Goal: Task Accomplishment & Management: Use online tool/utility

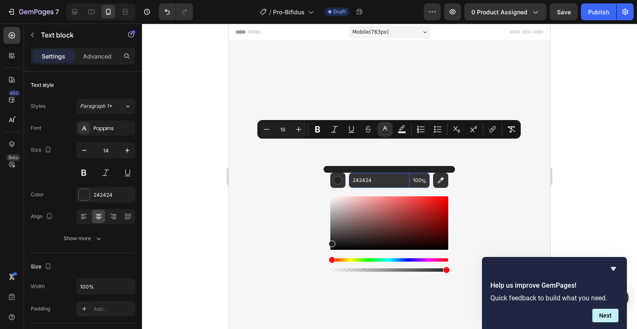
scroll to position [2242, 0]
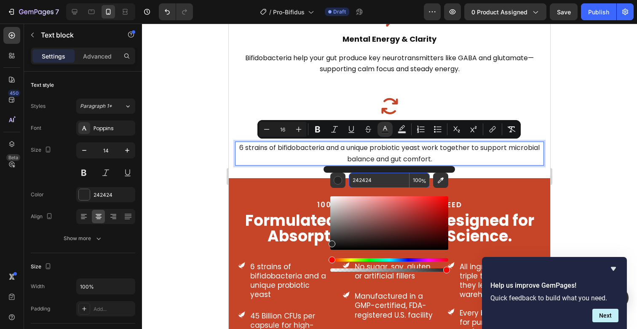
click at [365, 183] on input "242424" at bounding box center [379, 180] width 61 height 15
paste input "121212"
type input "121212"
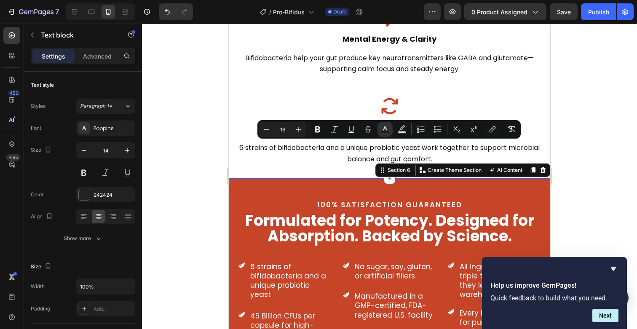
click at [306, 184] on div "100% Satisfaction guaranteed Text block Formulated for Potency. Designed for Ab…" at bounding box center [389, 305] width 321 height 254
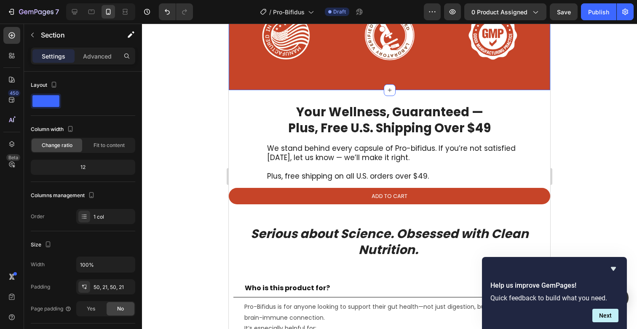
scroll to position [2585, 0]
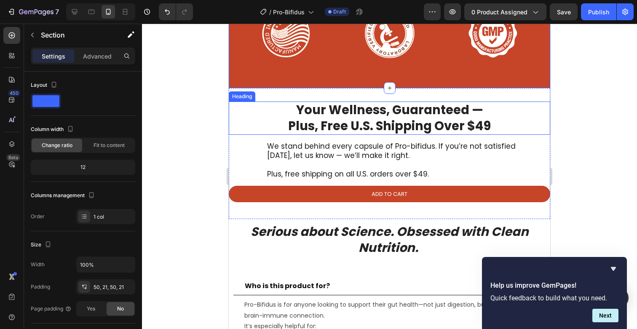
click at [366, 123] on h2 "Your Wellness, Guaranteed — Plus, Free U.S. Shipping Over $49" at bounding box center [389, 117] width 321 height 33
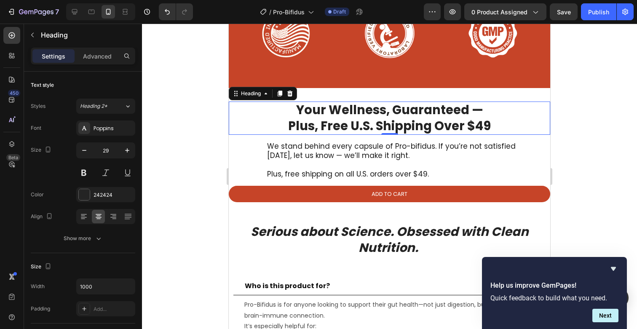
click at [378, 121] on h2 "Your Wellness, Guaranteed — Plus, Free U.S. Shipping Over $49" at bounding box center [389, 117] width 321 height 33
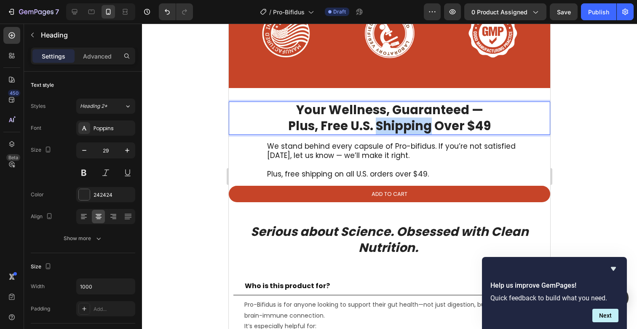
click at [378, 121] on p "Your Wellness, Guaranteed — Plus, Free U.S. Shipping Over $49" at bounding box center [390, 118] width 320 height 32
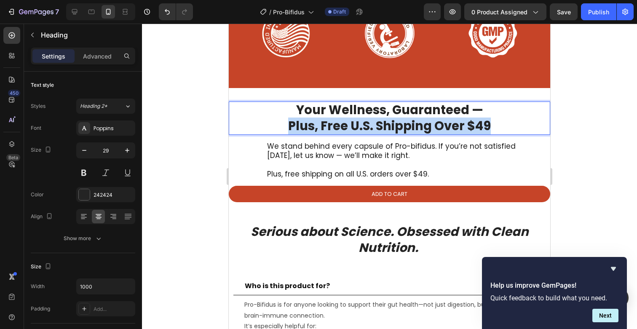
click at [378, 121] on p "Your Wellness, Guaranteed — Plus, Free U.S. Shipping Over $49" at bounding box center [390, 118] width 320 height 32
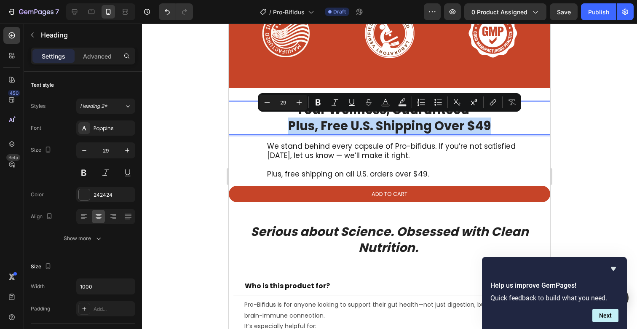
click at [378, 121] on p "Your Wellness, Guaranteed — Plus, Free U.S. Shipping Over $49" at bounding box center [390, 118] width 320 height 32
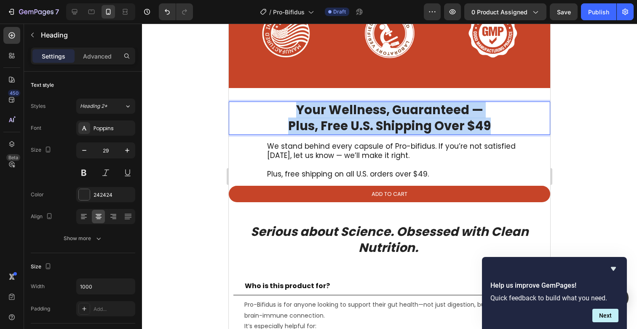
drag, startPoint x: 496, startPoint y: 117, endPoint x: 278, endPoint y: 104, distance: 217.7
click at [278, 104] on p "Your Wellness, Guaranteed — Plus, Free U.S. Shipping Over $49" at bounding box center [390, 118] width 320 height 32
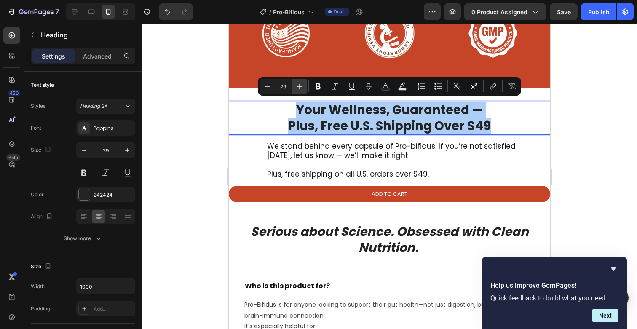
click at [292, 84] on button "Plus" at bounding box center [298, 86] width 15 height 15
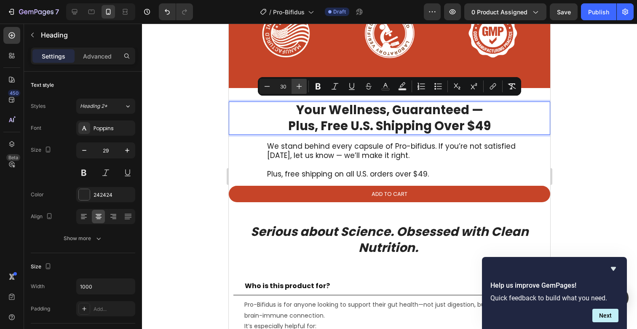
click at [292, 84] on button "Plus" at bounding box center [298, 86] width 15 height 15
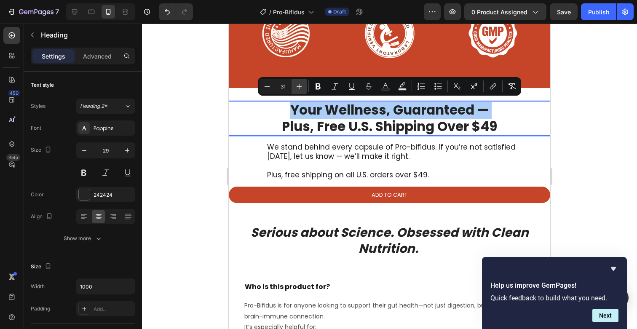
click at [292, 84] on button "Plus" at bounding box center [298, 86] width 15 height 15
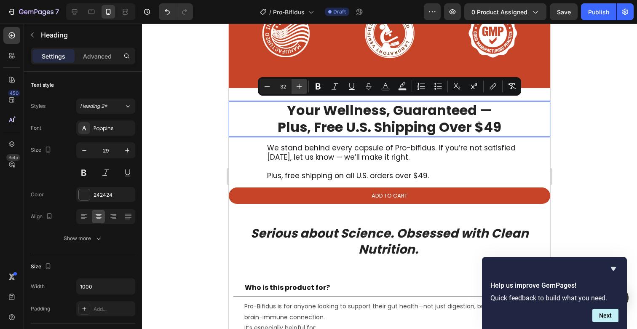
click at [292, 84] on button "Plus" at bounding box center [298, 86] width 15 height 15
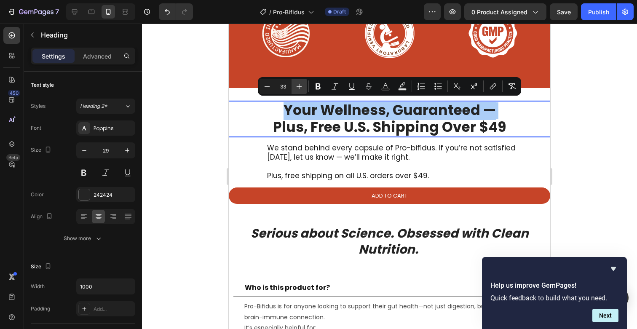
click at [292, 84] on button "Plus" at bounding box center [298, 86] width 15 height 15
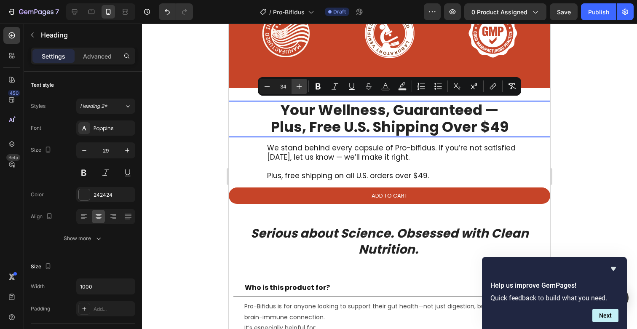
click at [292, 84] on button "Plus" at bounding box center [298, 86] width 15 height 15
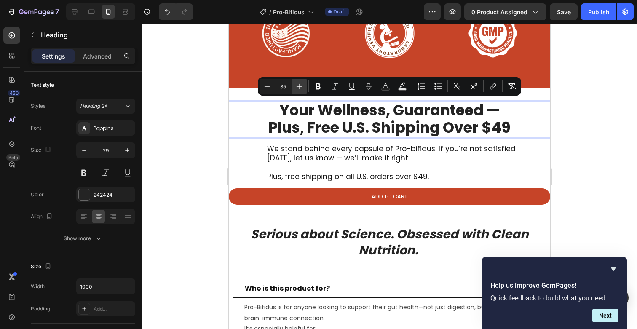
click at [292, 84] on button "Plus" at bounding box center [298, 86] width 15 height 15
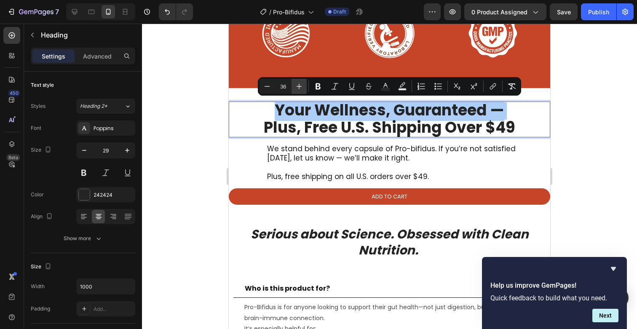
click at [292, 84] on button "Plus" at bounding box center [298, 86] width 15 height 15
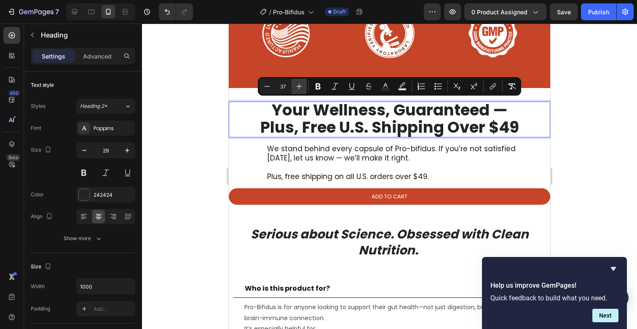
click at [292, 84] on button "Plus" at bounding box center [298, 86] width 15 height 15
type input "38"
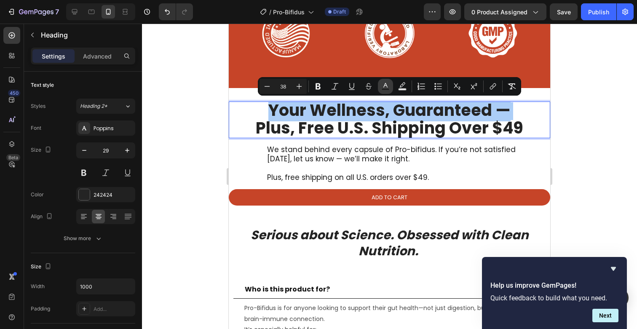
click at [388, 88] on icon "Editor contextual toolbar" at bounding box center [385, 86] width 8 height 8
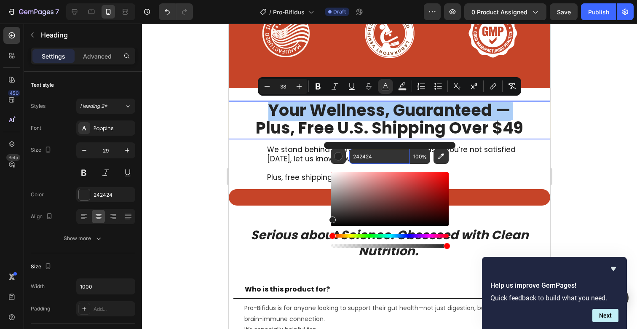
click at [375, 150] on input "242424" at bounding box center [379, 156] width 61 height 15
paste input "121212"
type input "121212"
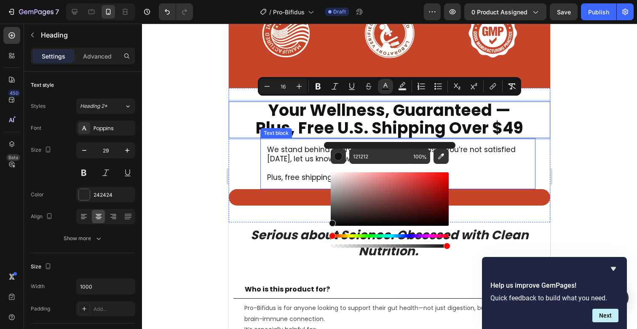
click at [296, 175] on p "Plus, free shipping on all U.S. orders over $49." at bounding box center [398, 177] width 262 height 9
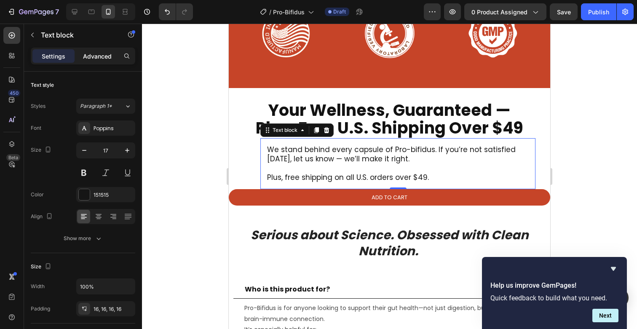
click at [91, 57] on p "Advanced" at bounding box center [97, 56] width 29 height 9
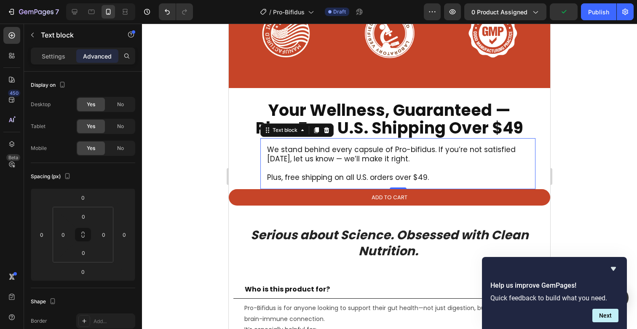
click at [312, 154] on p "We stand behind every capsule of Pro-bifidus. If you’re not satisfied [DATE], l…" at bounding box center [398, 154] width 262 height 19
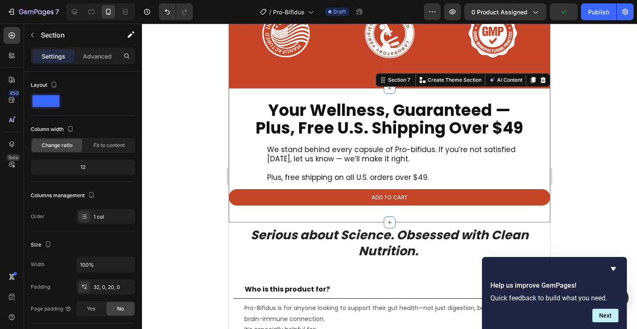
click at [258, 160] on div "⁠⁠⁠⁠⁠⁠⁠ Your Wellness, Guaranteed — Plus, Free U.S. Shipping Over $49 Heading W…" at bounding box center [389, 157] width 321 height 112
click at [101, 56] on p "Advanced" at bounding box center [97, 56] width 29 height 9
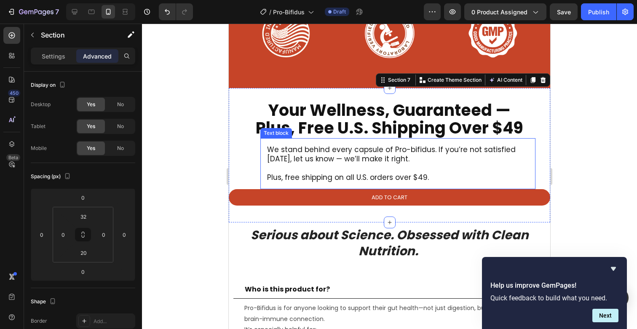
click at [317, 166] on p "Rich Text Editor. Editing area: main" at bounding box center [398, 167] width 262 height 9
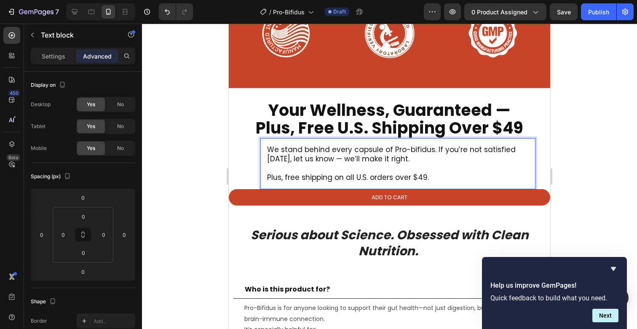
click at [299, 173] on p "Plus, free shipping on all U.S. orders over $49." at bounding box center [398, 177] width 262 height 9
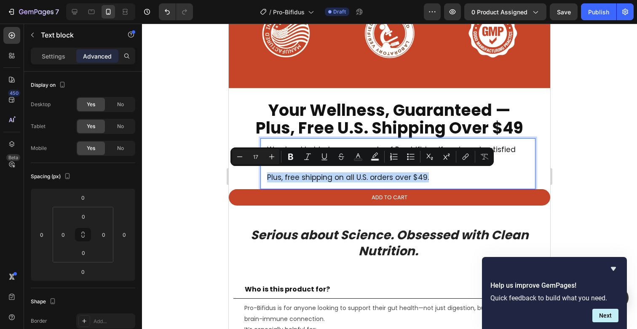
click at [310, 173] on p "Plus, free shipping on all U.S. orders over $49." at bounding box center [398, 177] width 262 height 9
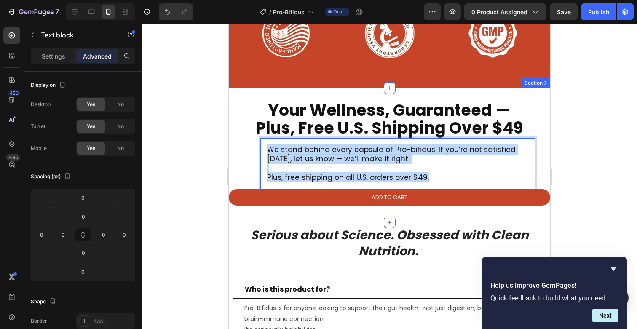
drag, startPoint x: 439, startPoint y: 176, endPoint x: 253, endPoint y: 141, distance: 189.4
click at [253, 141] on div "⁠⁠⁠⁠⁠⁠⁠ Your Wellness, Guaranteed — Plus, Free U.S. Shipping Over $49 Heading W…" at bounding box center [389, 157] width 321 height 112
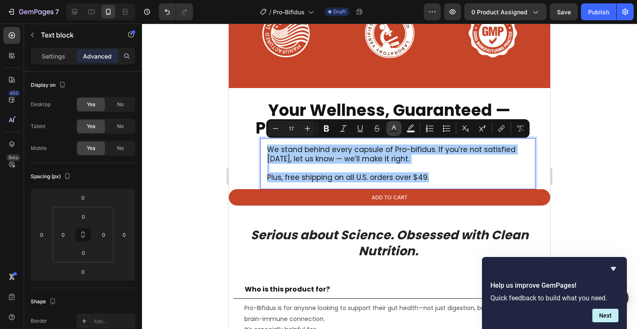
click at [396, 134] on button "Text Color" at bounding box center [393, 128] width 15 height 15
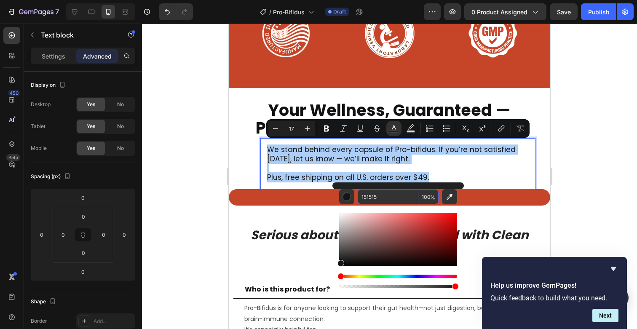
click at [376, 203] on input "151515" at bounding box center [388, 196] width 61 height 15
paste input "21212"
type input "121212"
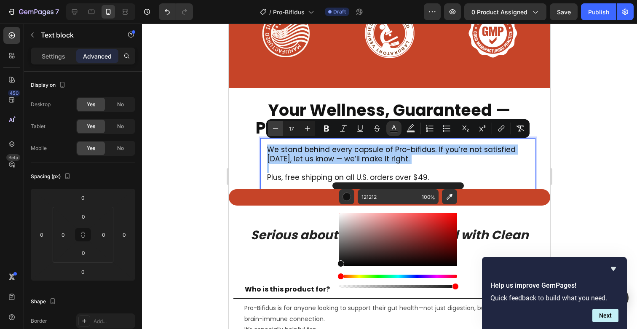
click at [271, 125] on icon "Editor contextual toolbar" at bounding box center [275, 128] width 8 height 8
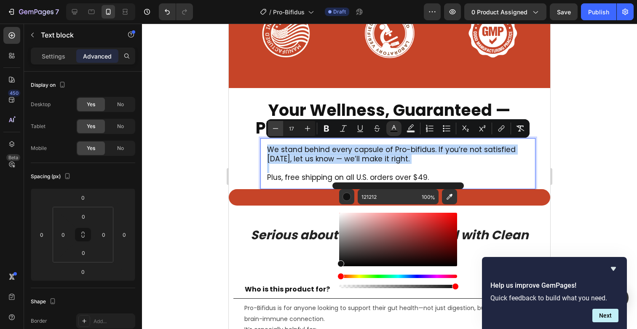
type input "16"
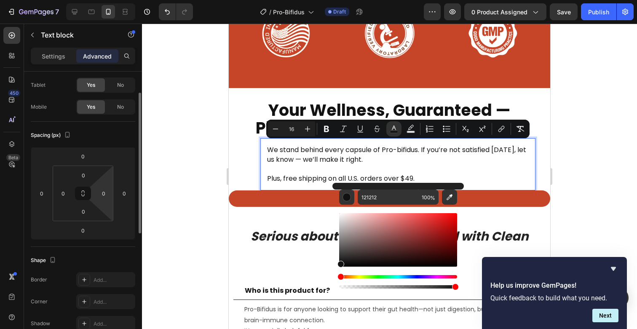
scroll to position [42, 0]
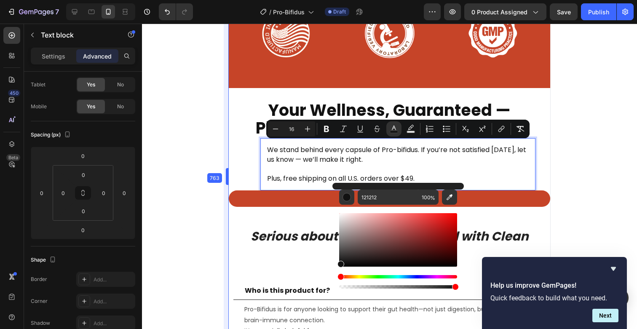
drag, startPoint x: 224, startPoint y: 178, endPoint x: 1, endPoint y: 155, distance: 224.0
click at [606, 230] on div at bounding box center [389, 176] width 495 height 305
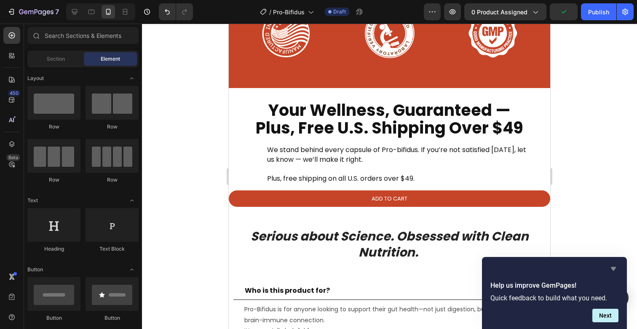
click at [613, 270] on icon "Hide survey" at bounding box center [613, 269] width 5 height 4
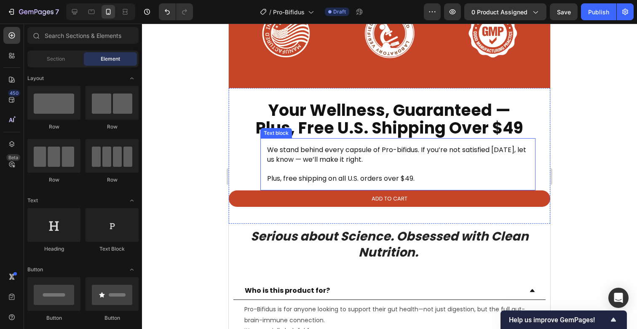
click at [328, 167] on p "Rich Text Editor. Editing area: main" at bounding box center [398, 168] width 262 height 9
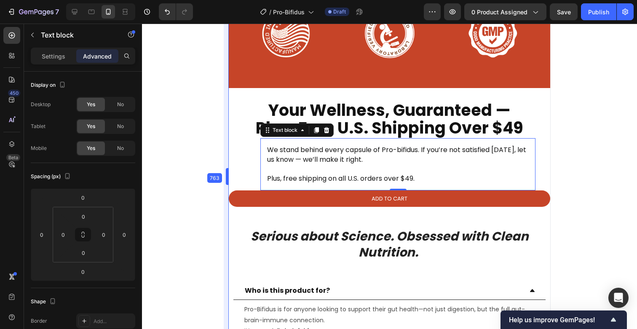
type input "75"
type input "35"
type input "20"
type input "32"
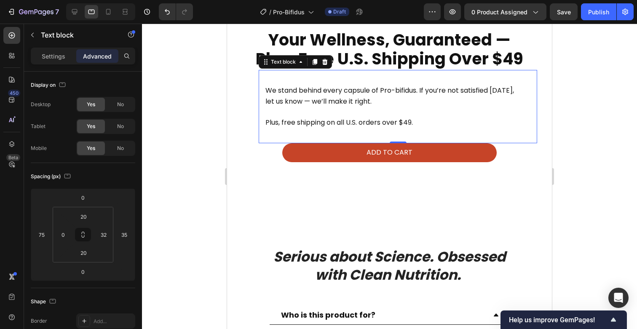
scroll to position [2776, 0]
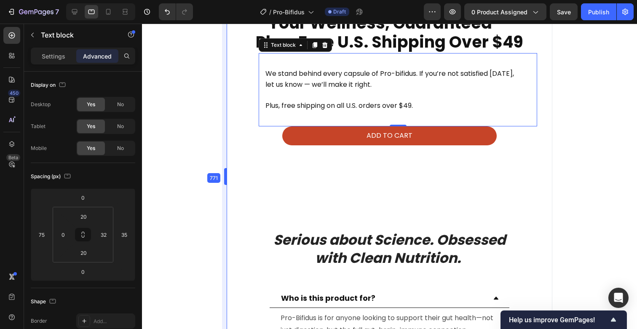
type input "0"
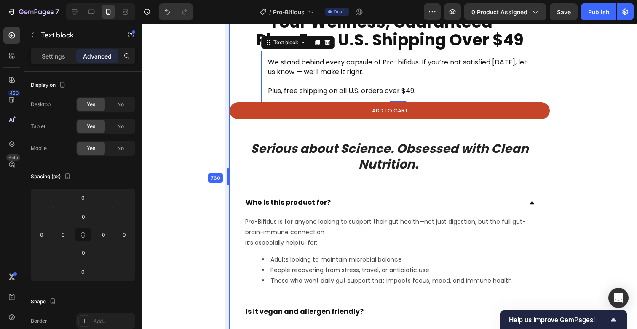
drag, startPoint x: 224, startPoint y: 174, endPoint x: 230, endPoint y: 174, distance: 5.5
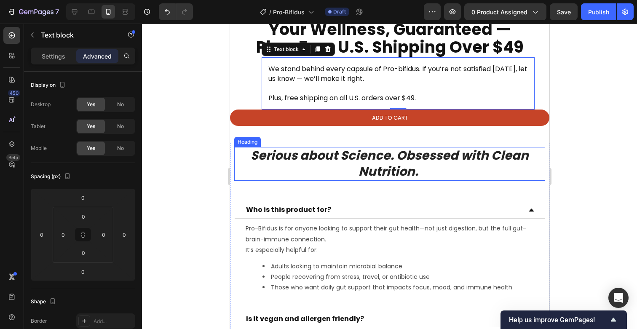
scroll to position [2662, 0]
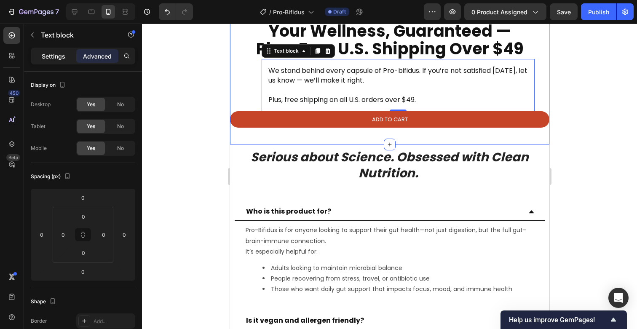
click at [53, 53] on p "Settings" at bounding box center [54, 56] width 24 height 9
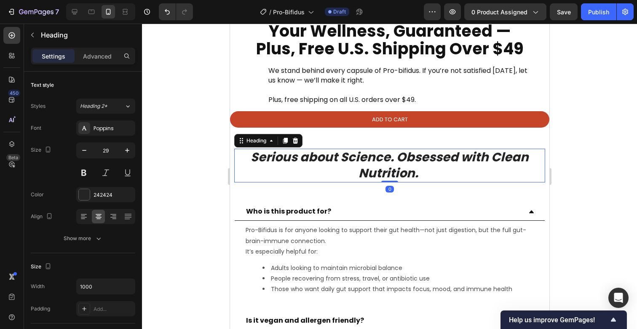
click at [273, 149] on icon "Serious about Science. Obsessed with Clean Nutrition." at bounding box center [389, 165] width 278 height 33
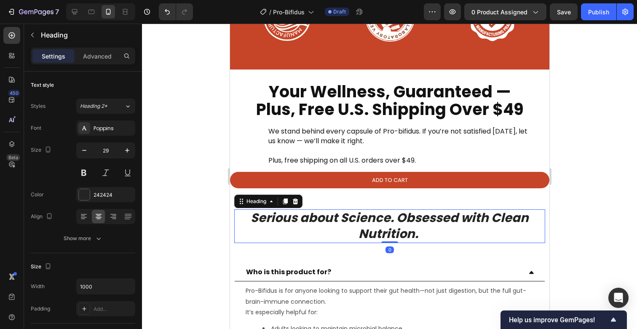
scroll to position [2599, 0]
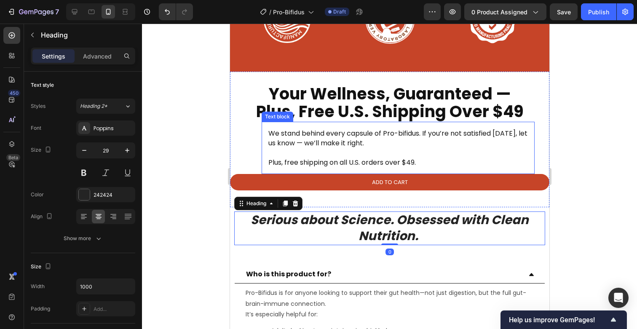
click at [318, 149] on p "Rich Text Editor. Editing area: main" at bounding box center [397, 152] width 259 height 9
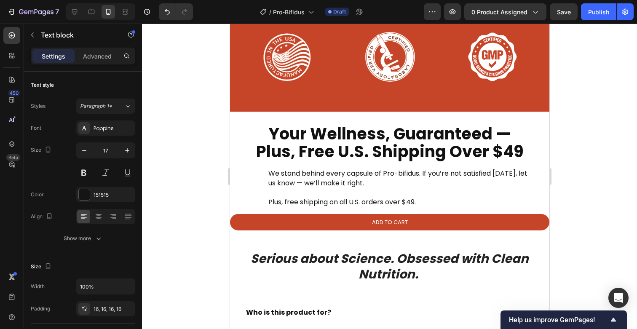
scroll to position [2572, 0]
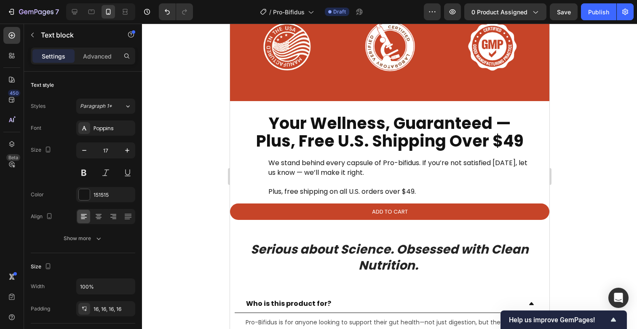
click at [315, 188] on span "Plus, free shipping on all U.S. orders over $49." at bounding box center [341, 192] width 147 height 10
click at [320, 165] on span "We stand behind every capsule of Pro-bifidus. If you’re not satisfied [DATE], l…" at bounding box center [397, 167] width 259 height 19
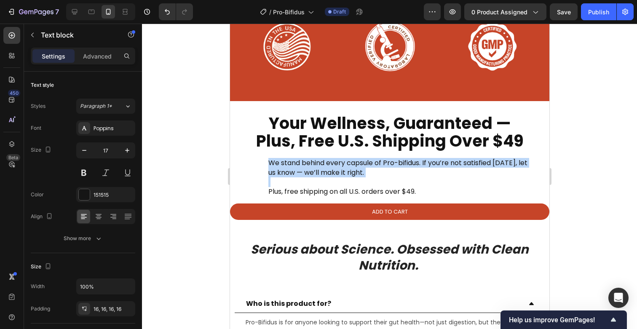
click at [320, 165] on span "We stand behind every capsule of Pro-bifidus. If you’re not satisfied [DATE], l…" at bounding box center [397, 167] width 259 height 19
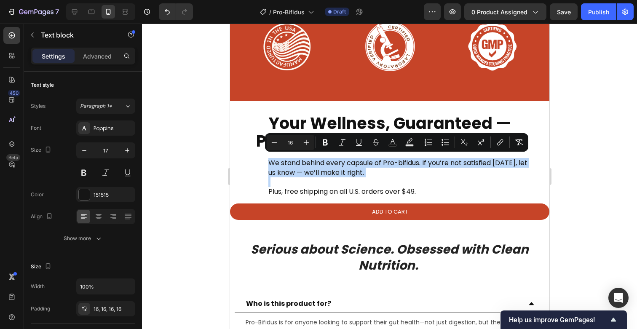
click at [320, 165] on span "We stand behind every capsule of Pro-bifidus. If you’re not satisfied [DATE], l…" at bounding box center [397, 167] width 259 height 19
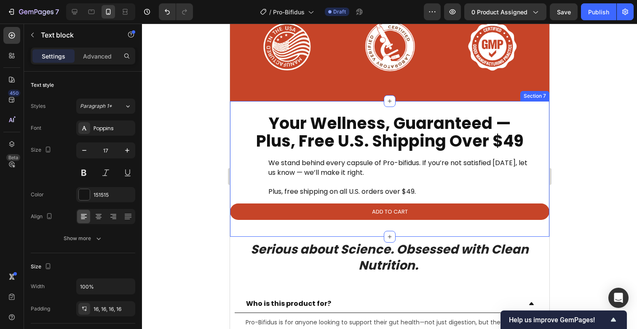
click at [196, 170] on div at bounding box center [389, 176] width 495 height 305
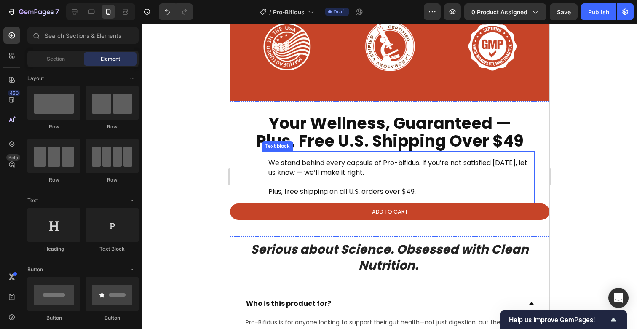
click at [293, 187] on span "Plus, free shipping on all U.S. orders over $49." at bounding box center [341, 192] width 147 height 10
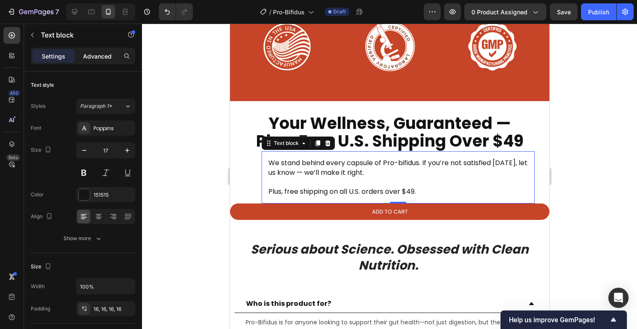
click at [104, 59] on p "Advanced" at bounding box center [97, 56] width 29 height 9
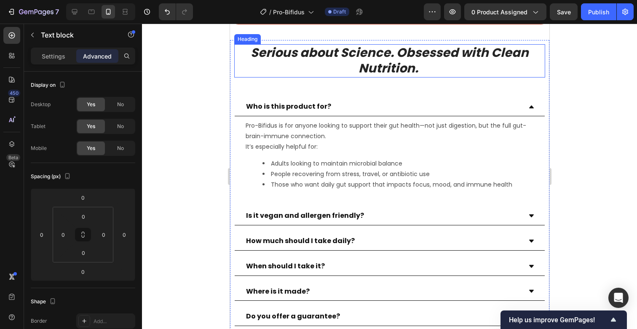
scroll to position [2764, 0]
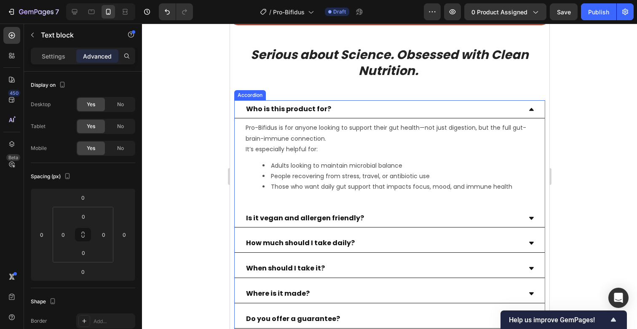
click at [292, 107] on p "Who is this product for?" at bounding box center [288, 109] width 85 height 9
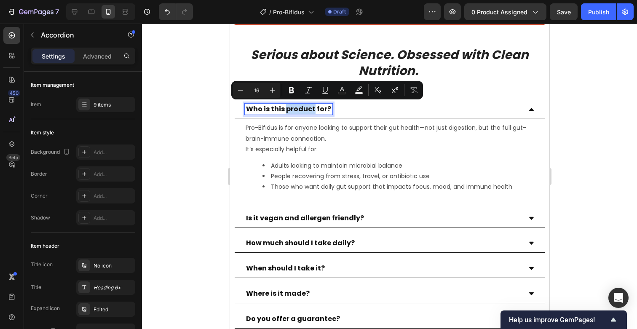
click at [298, 109] on p "Who is this product for?" at bounding box center [288, 109] width 85 height 9
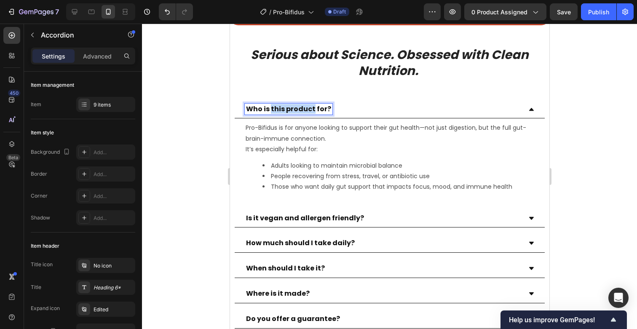
drag, startPoint x: 312, startPoint y: 109, endPoint x: 270, endPoint y: 111, distance: 42.6
click at [270, 111] on p "Who is this product for?" at bounding box center [288, 109] width 85 height 9
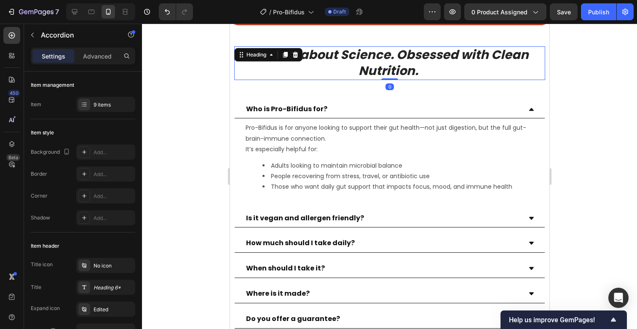
click at [363, 61] on icon "Serious about Science. Obsessed with Clean Nutrition." at bounding box center [389, 62] width 278 height 33
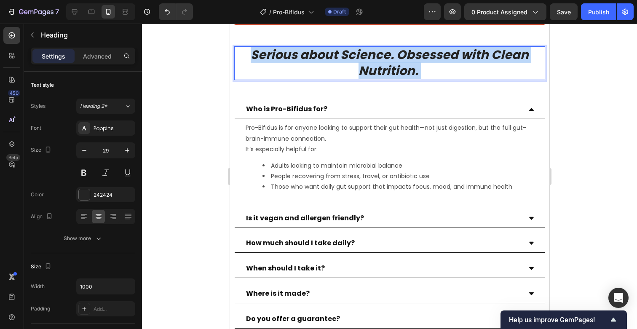
click at [363, 61] on icon "Serious about Science. Obsessed with Clean Nutrition." at bounding box center [389, 62] width 278 height 33
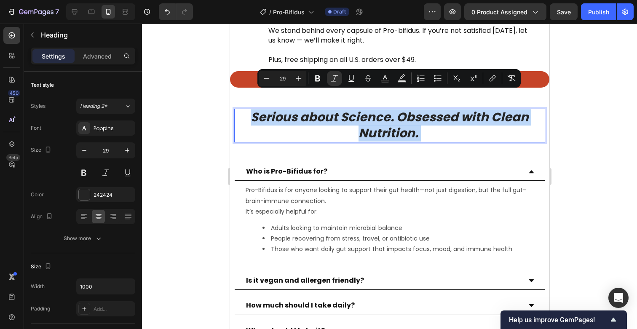
scroll to position [2701, 0]
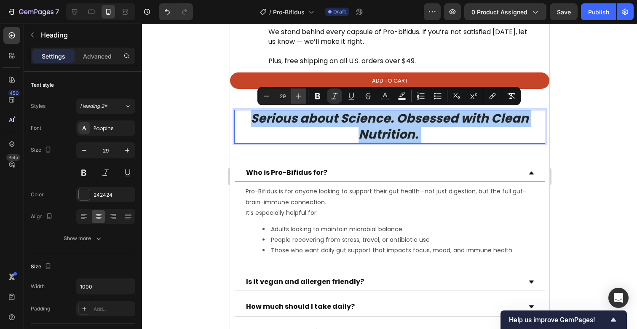
click at [297, 98] on icon "Editor contextual toolbar" at bounding box center [298, 96] width 8 height 8
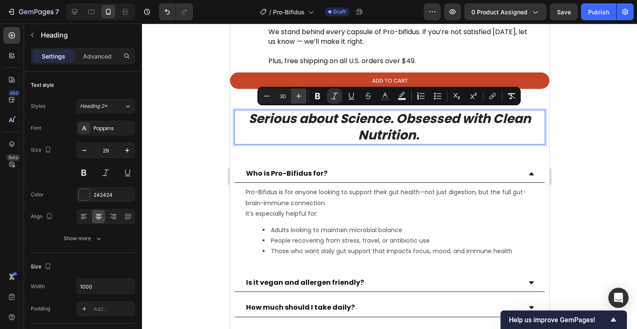
click at [297, 98] on icon "Editor contextual toolbar" at bounding box center [298, 96] width 8 height 8
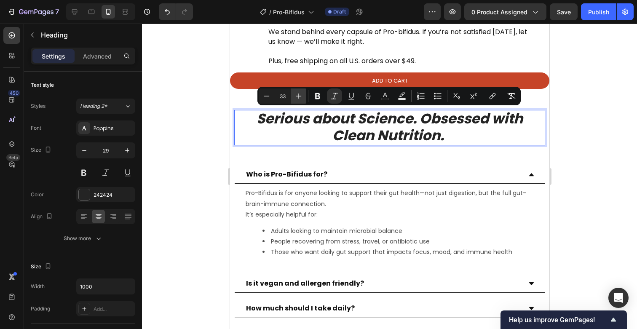
click at [297, 98] on icon "Editor contextual toolbar" at bounding box center [298, 96] width 8 height 8
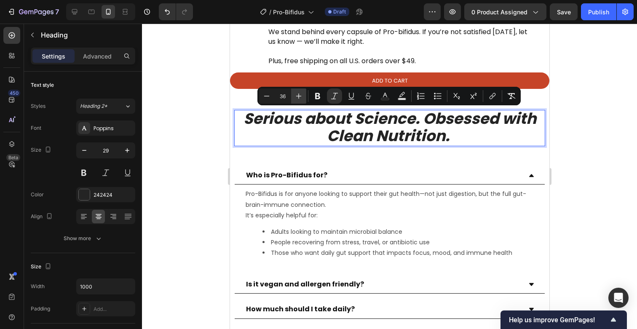
click at [297, 98] on icon "Editor contextual toolbar" at bounding box center [298, 96] width 8 height 8
type input "38"
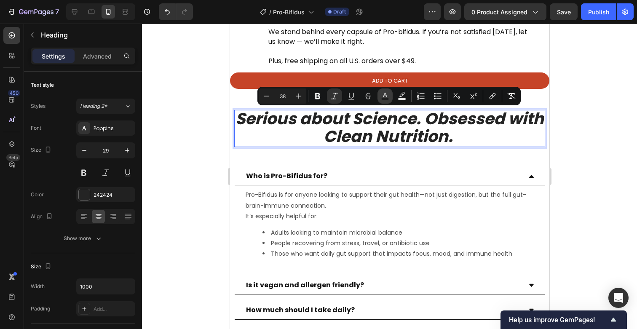
click at [387, 92] on icon "Editor contextual toolbar" at bounding box center [385, 96] width 8 height 8
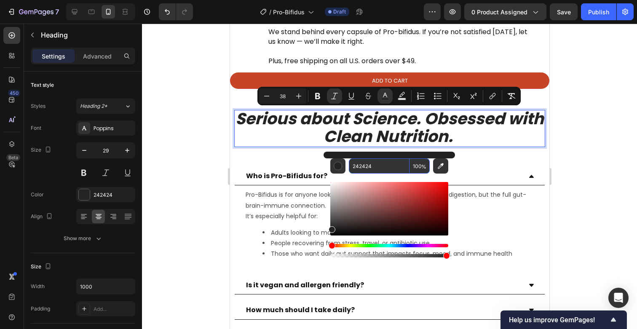
click at [373, 166] on input "242424" at bounding box center [379, 165] width 61 height 15
paste input "121212"
type input "121212"
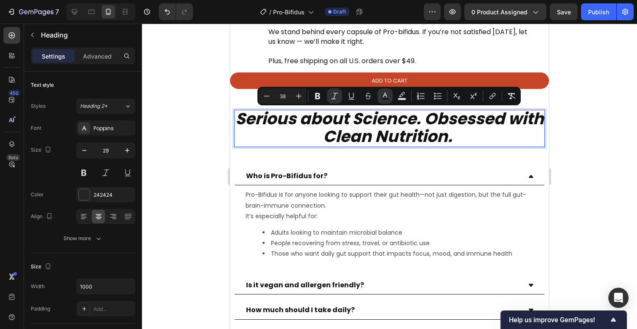
click at [200, 160] on div at bounding box center [389, 176] width 495 height 305
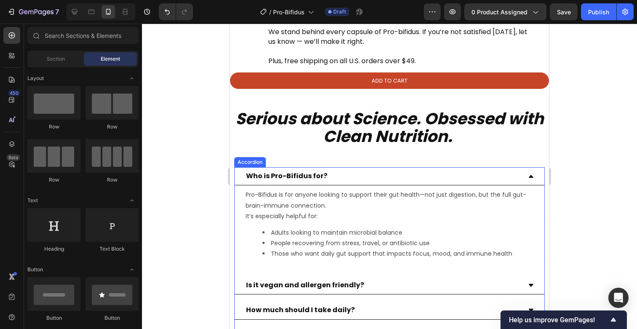
click at [303, 178] on p "Who is Pro-Bifidus for?" at bounding box center [286, 176] width 81 height 9
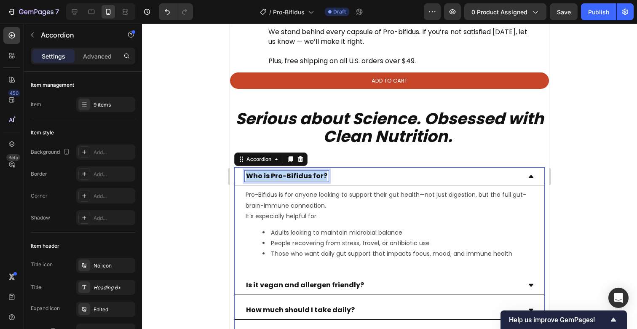
click at [303, 178] on p "Who is Pro-Bifidus for?" at bounding box center [286, 176] width 81 height 9
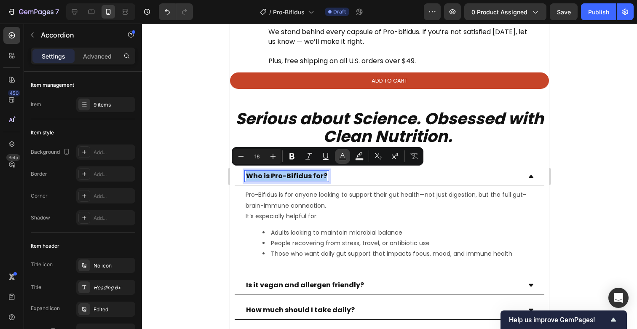
click at [344, 157] on icon "Editor contextual toolbar" at bounding box center [342, 156] width 8 height 8
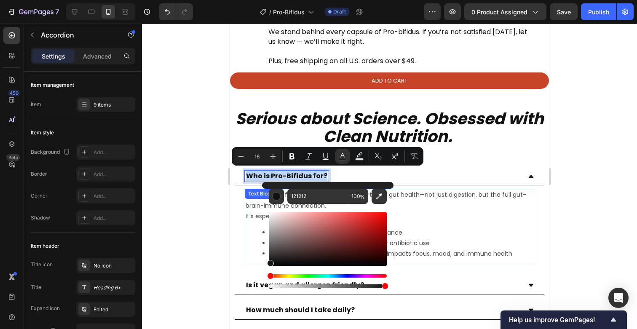
click at [437, 205] on p "Pro-Bifidus is for anyone looking to support their gut health—not just digestio…" at bounding box center [390, 206] width 288 height 32
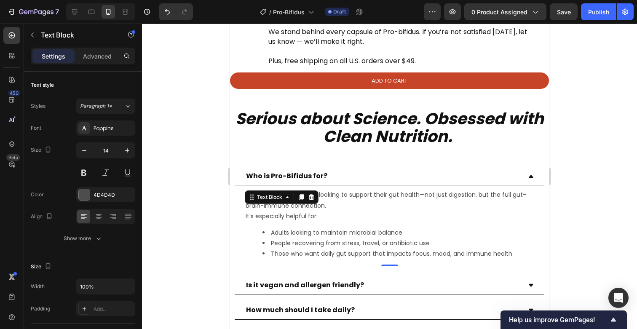
click at [428, 238] on li "People recovering from stress, travel, or antibiotic use" at bounding box center [397, 243] width 271 height 11
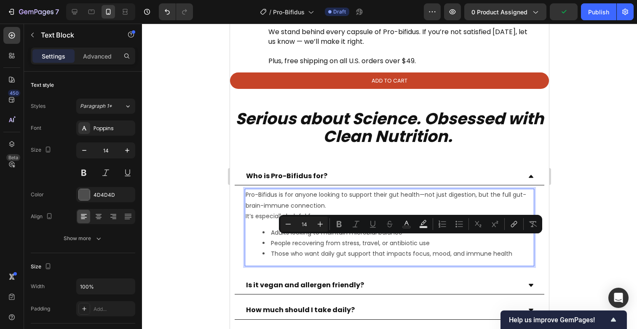
click at [514, 254] on li "Those who want daily gut support that impacts focus, mood, and immune health" at bounding box center [397, 253] width 271 height 11
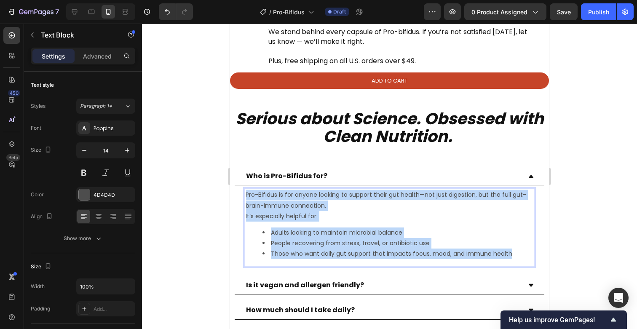
drag, startPoint x: 513, startPoint y: 253, endPoint x: 216, endPoint y: 191, distance: 302.8
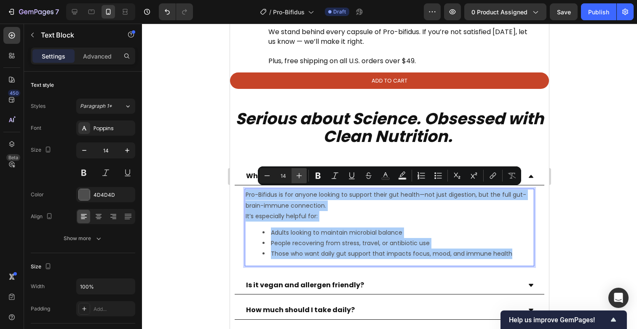
click at [296, 177] on icon "Editor contextual toolbar" at bounding box center [299, 175] width 8 height 8
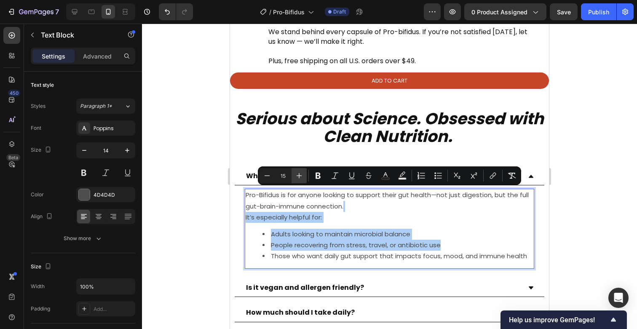
click at [296, 177] on icon "Editor contextual toolbar" at bounding box center [299, 175] width 8 height 8
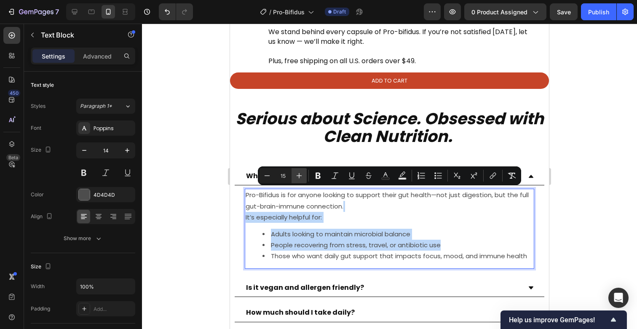
type input "16"
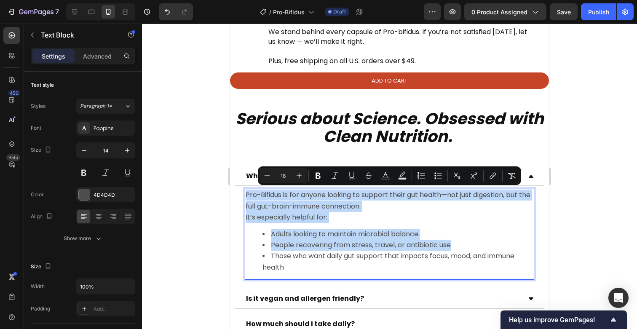
click at [267, 266] on span "Those who want daily gut support that impacts focus, mood, and immune health" at bounding box center [388, 261] width 252 height 21
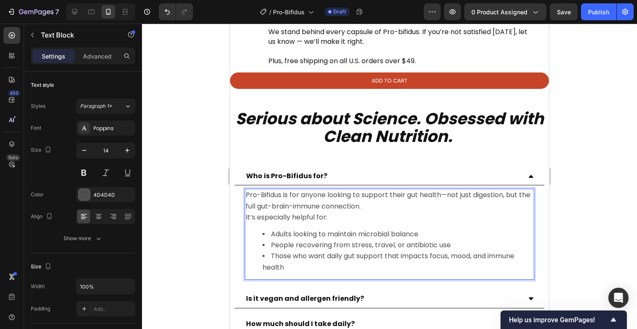
click at [258, 266] on ul "Adults looking to maintain microbial balance People recovering from stress, tra…" at bounding box center [390, 251] width 288 height 44
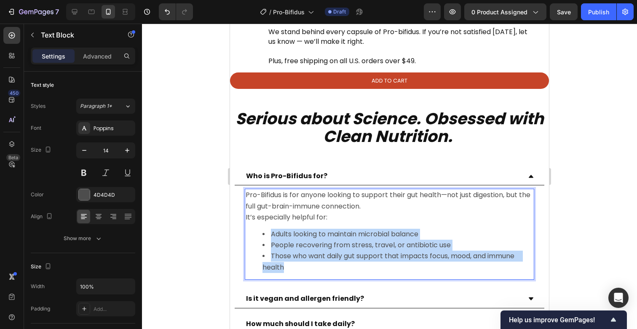
drag, startPoint x: 296, startPoint y: 270, endPoint x: 259, endPoint y: 235, distance: 50.3
click at [259, 235] on ul "Adults looking to maintain microbial balance People recovering from stress, tra…" at bounding box center [390, 251] width 288 height 44
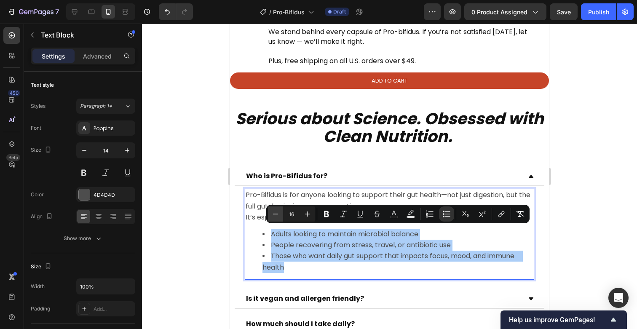
click at [278, 214] on icon "Editor contextual toolbar" at bounding box center [275, 214] width 8 height 8
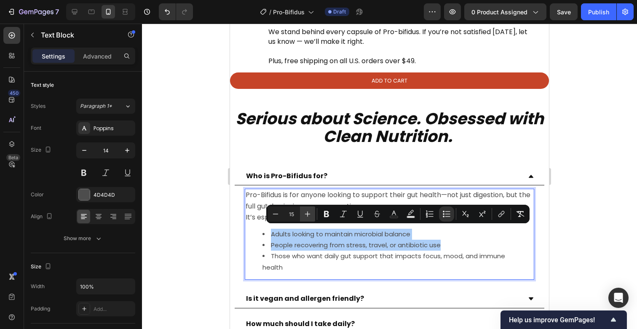
click at [307, 216] on icon "Editor contextual toolbar" at bounding box center [307, 214] width 8 height 8
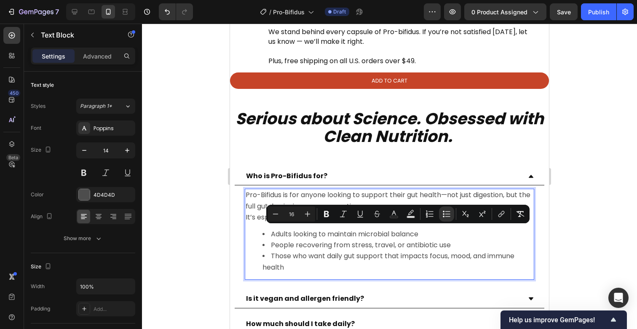
click at [292, 216] on input "16" at bounding box center [291, 214] width 17 height 10
type input "15"
click at [308, 262] on li "Those who want daily gut support that impacts focus, mood, and immune health" at bounding box center [397, 262] width 271 height 22
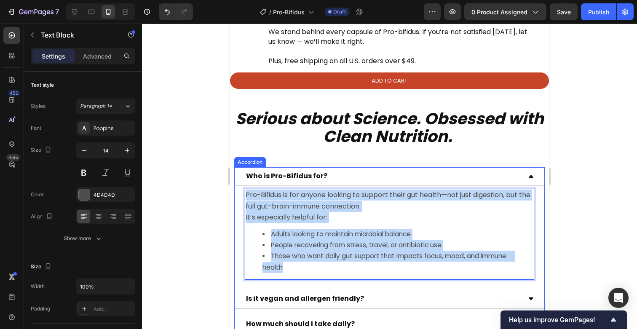
drag, startPoint x: 307, startPoint y: 265, endPoint x: 225, endPoint y: 181, distance: 117.6
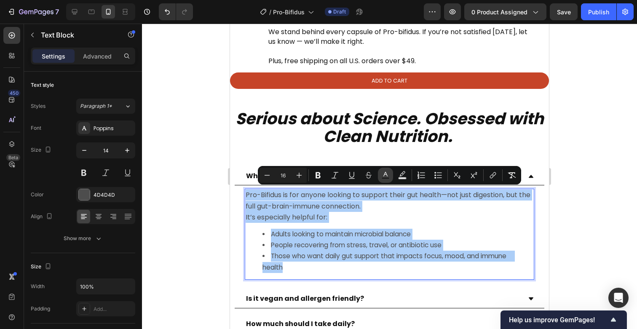
click at [385, 175] on icon "Editor contextual toolbar" at bounding box center [385, 175] width 8 height 8
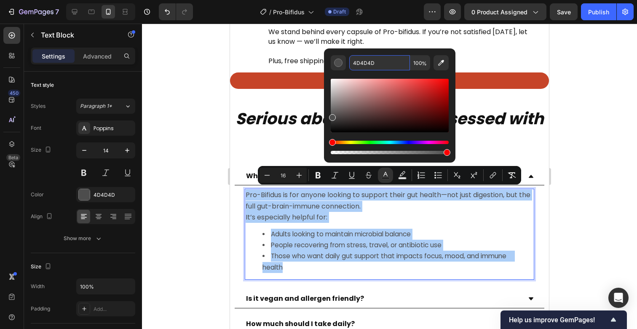
click at [368, 67] on input "4D4D4D" at bounding box center [379, 62] width 61 height 15
paste input "121212"
type input "121212"
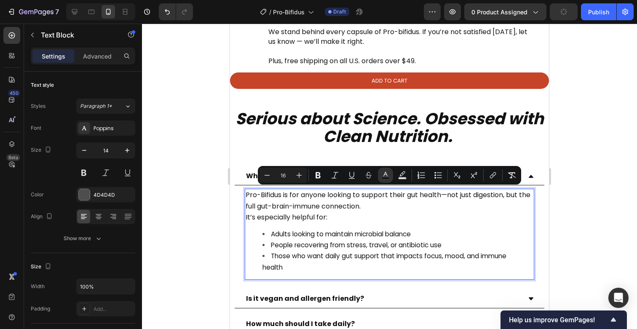
click at [302, 242] on span "People recovering from stress, travel, or antibiotic use" at bounding box center [356, 244] width 171 height 9
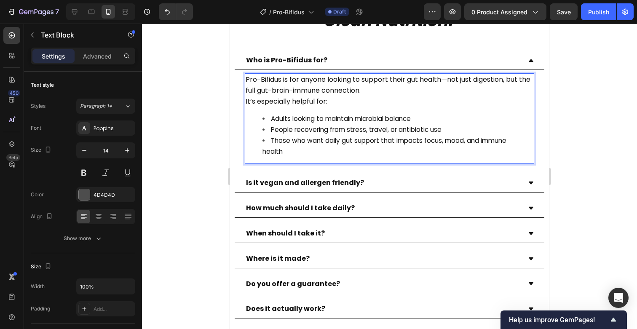
scroll to position [2816, 0]
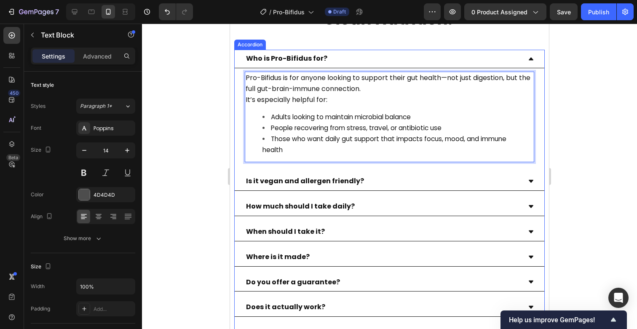
click at [526, 181] on div "Is it vegan and allergen friendly?" at bounding box center [390, 181] width 310 height 19
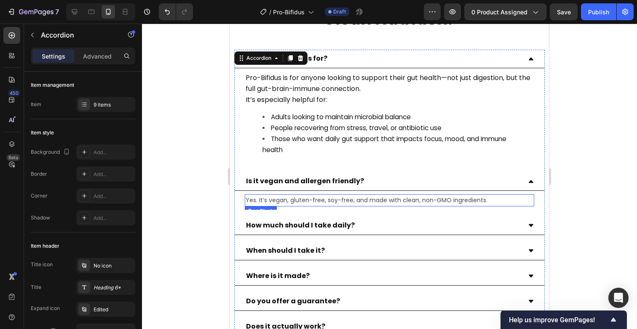
click at [391, 201] on p "Yes. It’s vegan, gluten-free, soy-free, and made with clean, non-GMO ingredient…" at bounding box center [390, 200] width 288 height 11
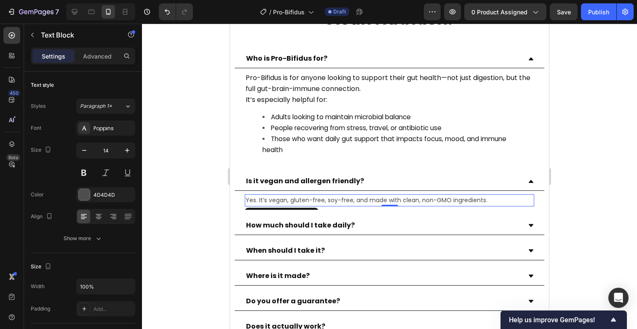
click at [391, 201] on p "Yes. It’s vegan, gluten-free, soy-free, and made with clean, non-GMO ingredient…" at bounding box center [390, 200] width 288 height 11
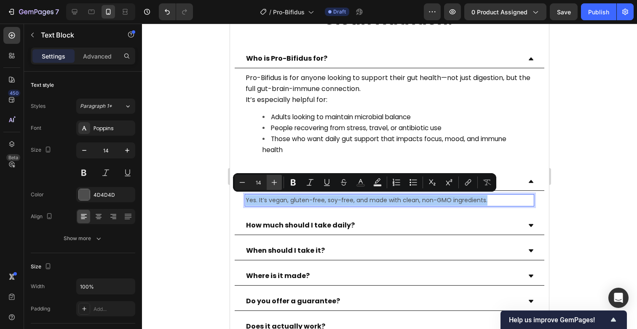
click at [274, 185] on icon "Editor contextual toolbar" at bounding box center [274, 182] width 5 height 5
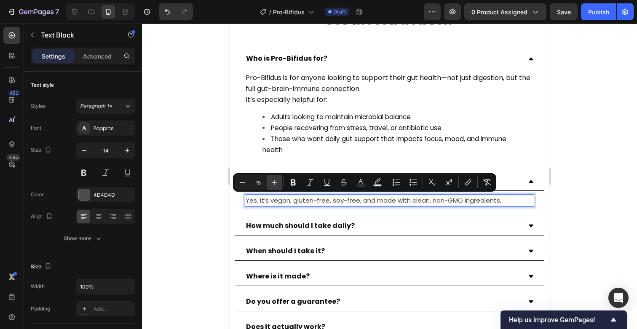
click at [274, 185] on icon "Editor contextual toolbar" at bounding box center [274, 182] width 5 height 5
type input "16"
click at [363, 184] on rect "Editor contextual toolbar" at bounding box center [361, 185] width 8 height 2
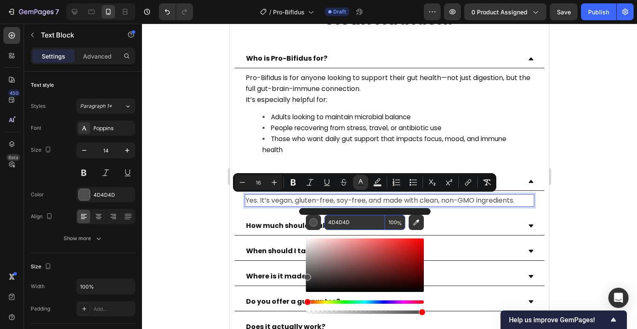
click at [348, 223] on input "4D4D4D" at bounding box center [354, 222] width 61 height 15
paste input "121212"
type input "121212"
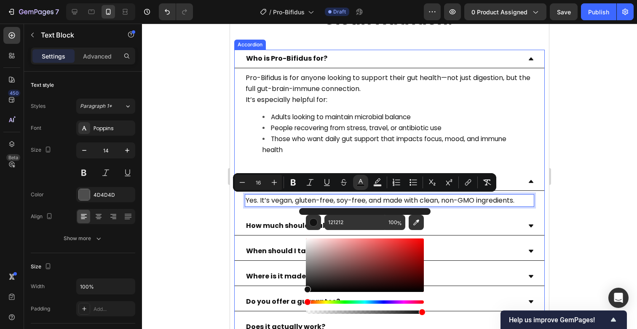
click at [191, 236] on div at bounding box center [389, 176] width 495 height 305
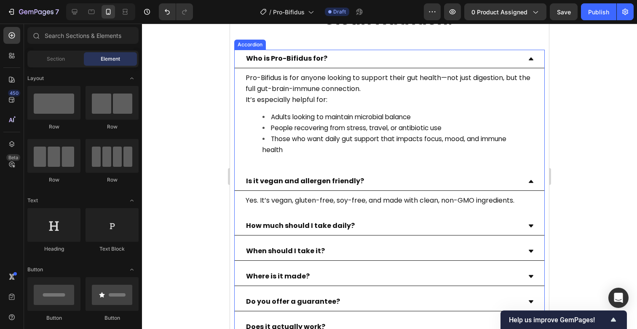
click at [531, 230] on div "How much should I take daily?" at bounding box center [390, 226] width 310 height 19
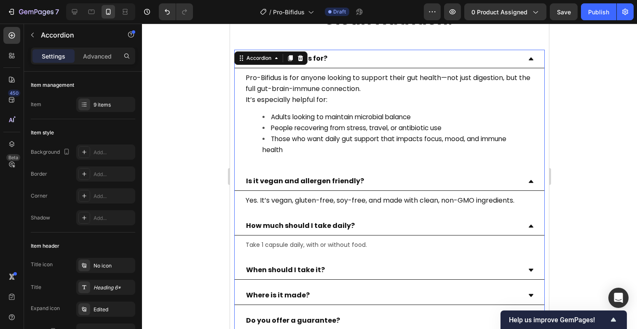
click at [359, 249] on p "Take 1 capsule daily, with or without food." at bounding box center [390, 245] width 288 height 11
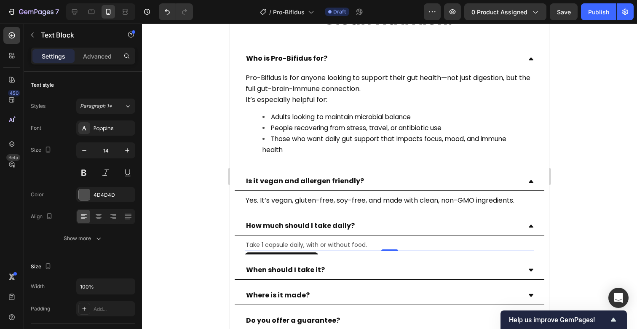
click at [359, 249] on p "Take 1 capsule daily, with or without food." at bounding box center [390, 245] width 288 height 11
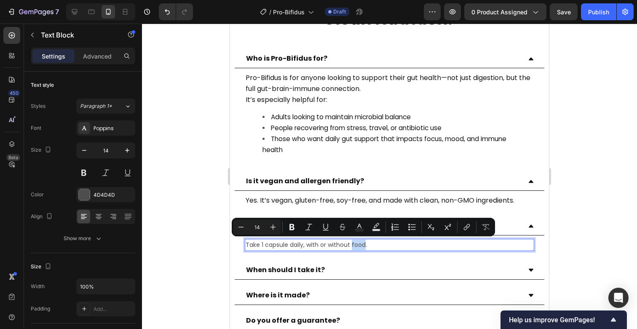
click at [357, 245] on p "Take 1 capsule daily, with or without food." at bounding box center [390, 245] width 288 height 11
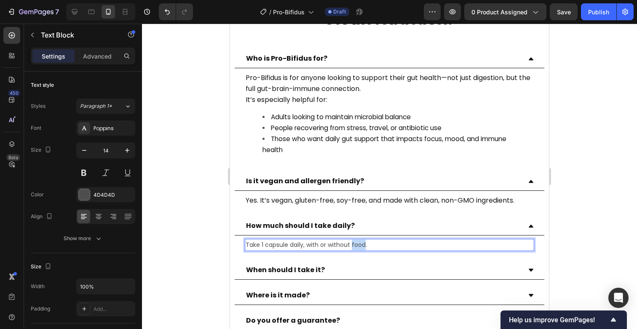
click at [357, 245] on p "Take 1 capsule daily, with or without food." at bounding box center [390, 245] width 288 height 11
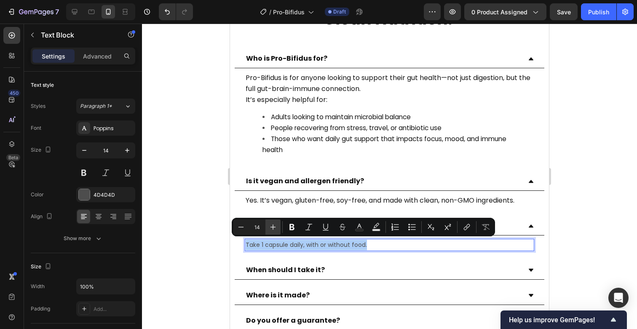
click at [276, 230] on icon "Editor contextual toolbar" at bounding box center [273, 227] width 8 height 8
type input "16"
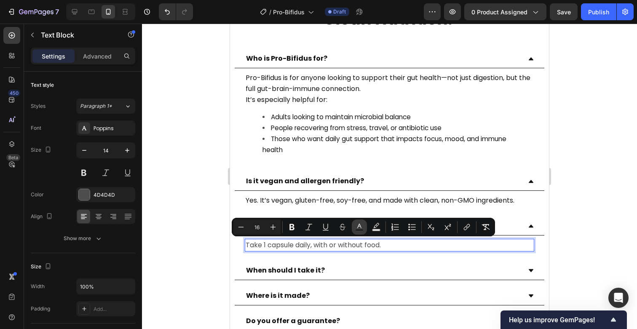
click at [356, 229] on rect "Editor contextual toolbar" at bounding box center [359, 230] width 8 height 2
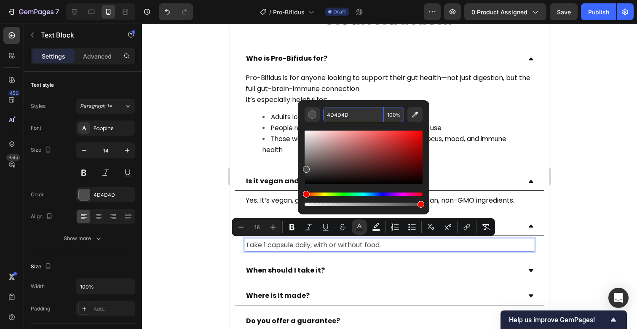
click at [340, 118] on input "4D4D4D" at bounding box center [353, 114] width 61 height 15
paste input "121212"
type input "121212"
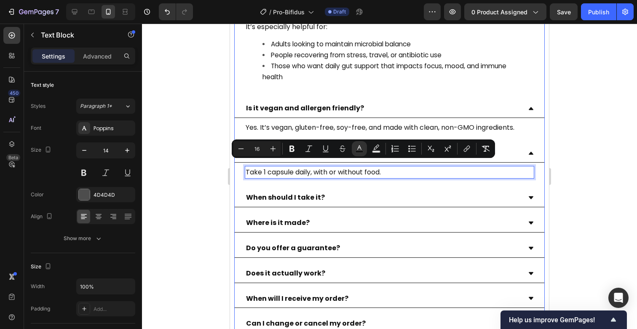
scroll to position [2899, 0]
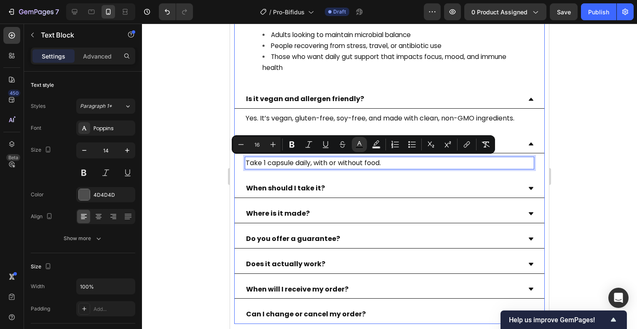
click at [534, 190] on div "When should I take it?" at bounding box center [390, 188] width 310 height 19
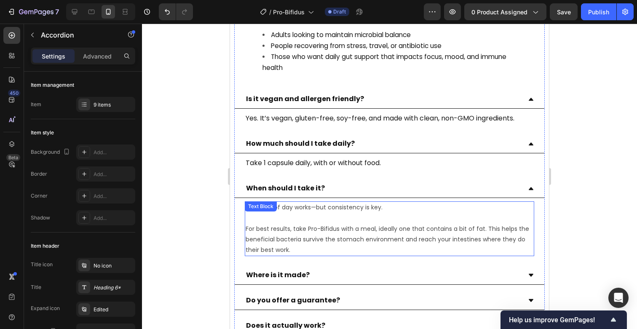
click at [356, 232] on p "For best results, take Pro-Bifidus with a meal, ideally one that contains a bit…" at bounding box center [390, 240] width 288 height 32
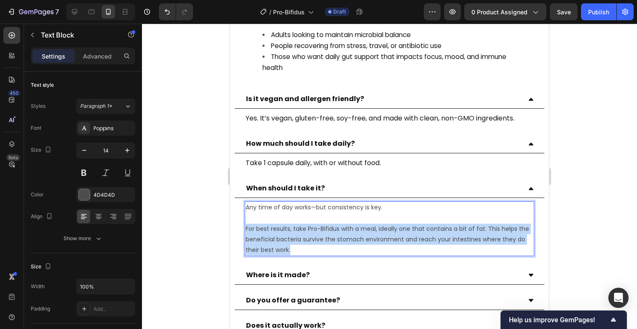
click at [356, 232] on p "For best results, take Pro-Bifidus with a meal, ideally one that contains a bit…" at bounding box center [390, 240] width 288 height 32
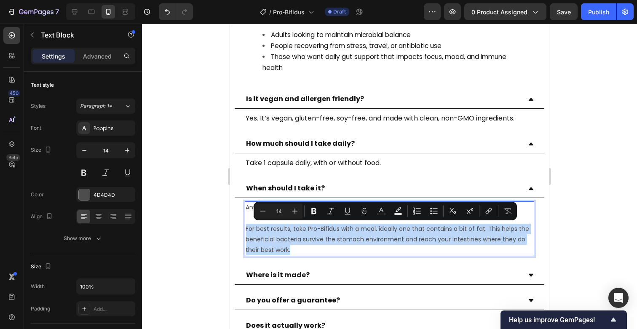
click at [312, 247] on p "For best results, take Pro-Bifidus with a meal, ideally one that contains a bit…" at bounding box center [390, 240] width 288 height 32
click at [307, 248] on p "For best results, take Pro-Bifidus with a meal, ideally one that contains a bit…" at bounding box center [390, 240] width 288 height 32
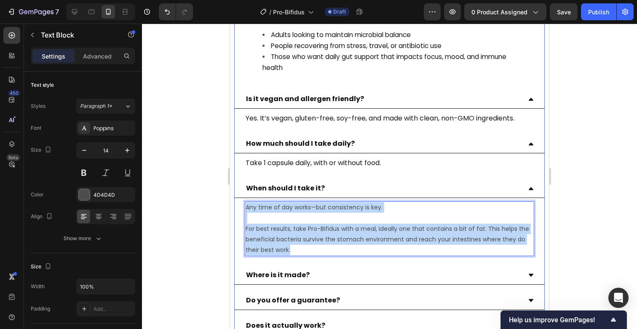
drag, startPoint x: 300, startPoint y: 250, endPoint x: 246, endPoint y: 192, distance: 78.6
click at [246, 192] on div "When should I take it? Any time of day works—but consistency is key. For best r…" at bounding box center [390, 219] width 310 height 80
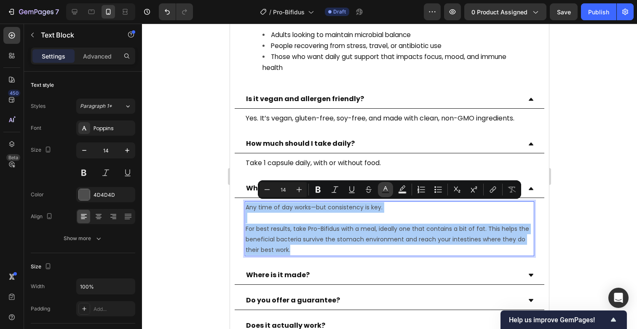
click at [390, 190] on button "Text Color" at bounding box center [385, 189] width 15 height 15
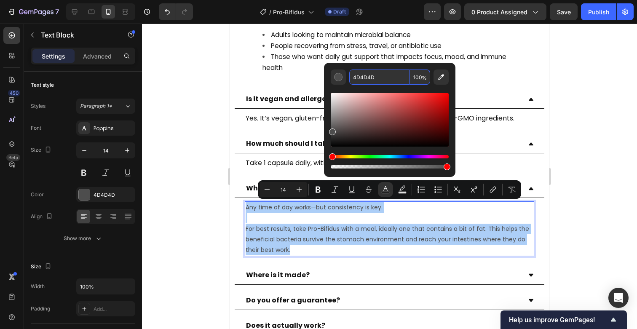
click at [369, 80] on input "4D4D4D" at bounding box center [379, 76] width 61 height 15
paste input "121212"
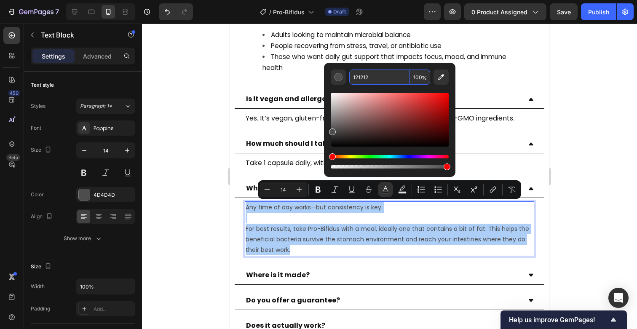
type input "121212"
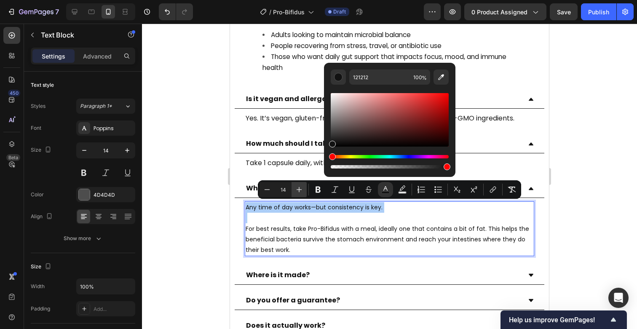
click at [301, 187] on icon "Editor contextual toolbar" at bounding box center [299, 189] width 8 height 8
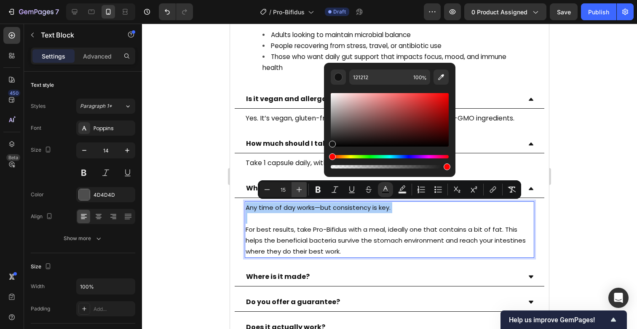
click at [301, 187] on icon "Editor contextual toolbar" at bounding box center [299, 189] width 8 height 8
type input "16"
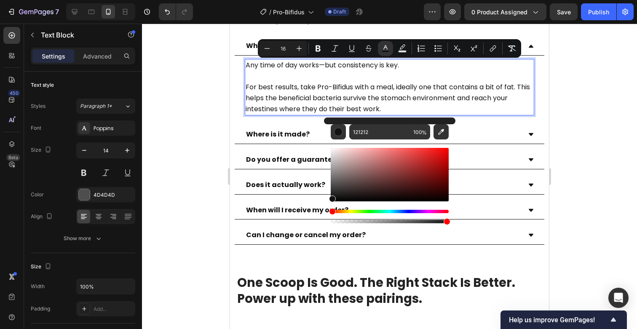
scroll to position [3044, 0]
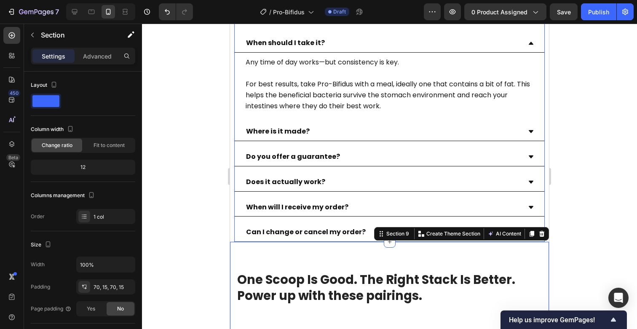
click at [528, 130] on icon at bounding box center [531, 131] width 6 height 6
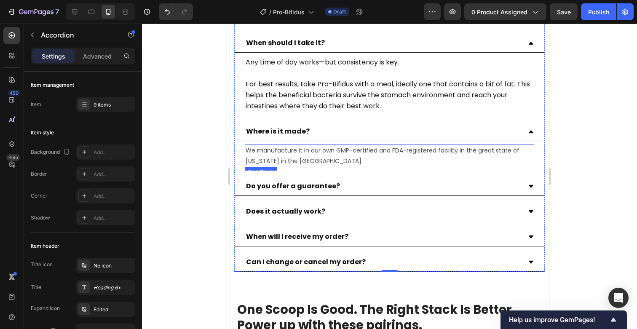
click at [331, 157] on p "We manufacture it in our own GMP-certified and FDA-registered facility in the g…" at bounding box center [390, 155] width 288 height 21
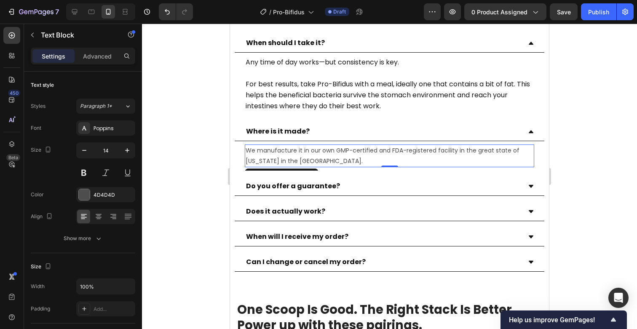
click at [331, 157] on p "We manufacture it in our own GMP-certified and FDA-registered facility in the g…" at bounding box center [390, 155] width 288 height 21
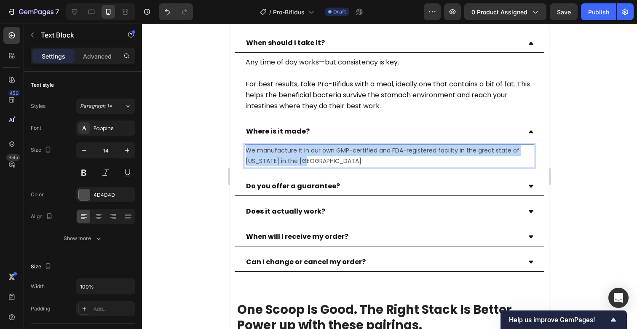
click at [331, 157] on p "We manufacture it in our own GMP-certified and FDA-registered facility in the g…" at bounding box center [390, 155] width 288 height 21
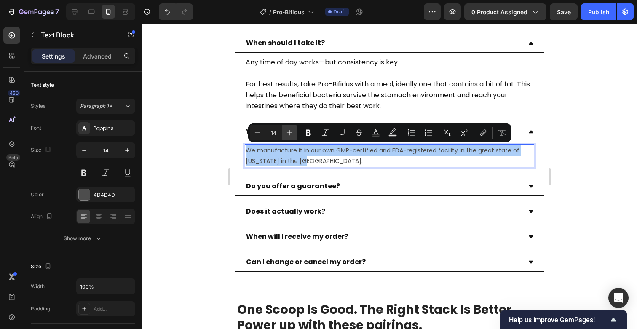
click at [293, 135] on icon "Editor contextual toolbar" at bounding box center [289, 132] width 8 height 8
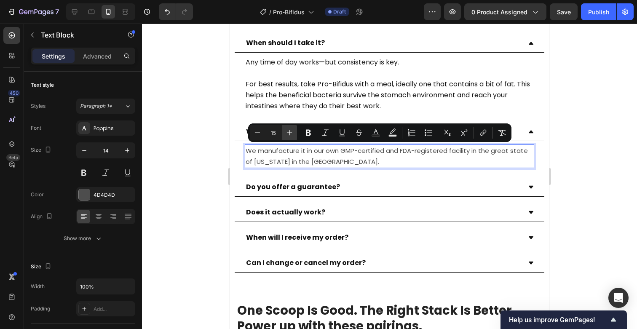
click at [293, 135] on icon "Editor contextual toolbar" at bounding box center [289, 132] width 8 height 8
type input "16"
click at [375, 133] on icon "Editor contextual toolbar" at bounding box center [375, 132] width 8 height 8
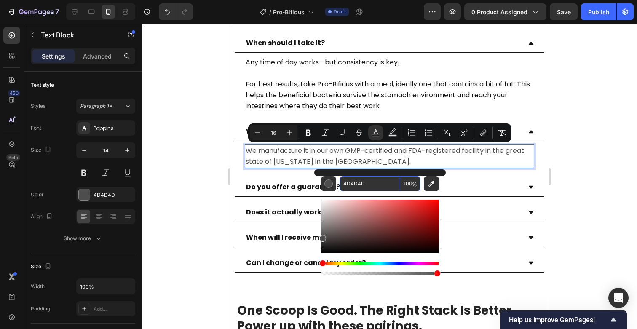
click at [359, 190] on input "4D4D4D" at bounding box center [369, 183] width 61 height 15
paste input "121212"
type input "121212"
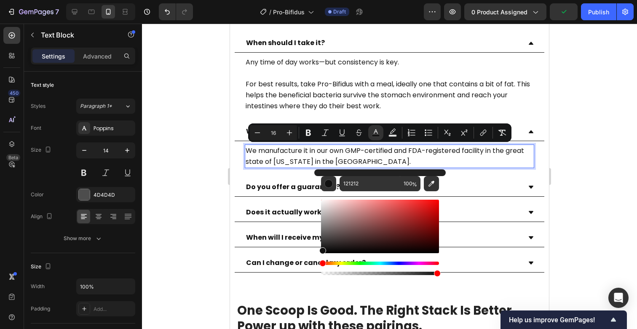
click at [201, 192] on div at bounding box center [389, 176] width 495 height 305
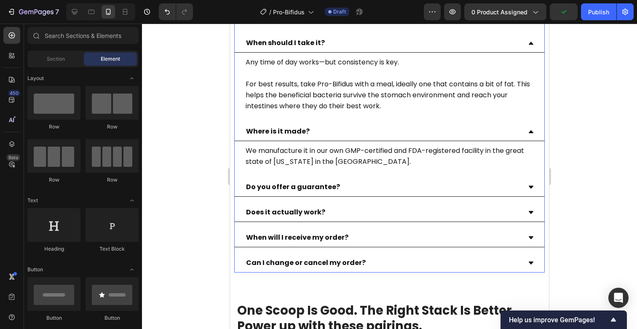
click at [290, 188] on p "Do you offer a guarantee?" at bounding box center [293, 187] width 94 height 9
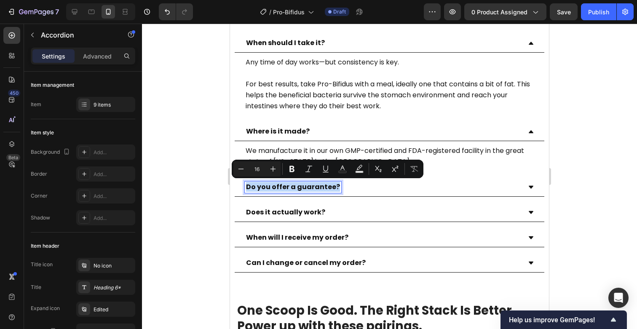
click at [531, 191] on div "Do you offer a guarantee?" at bounding box center [390, 187] width 310 height 19
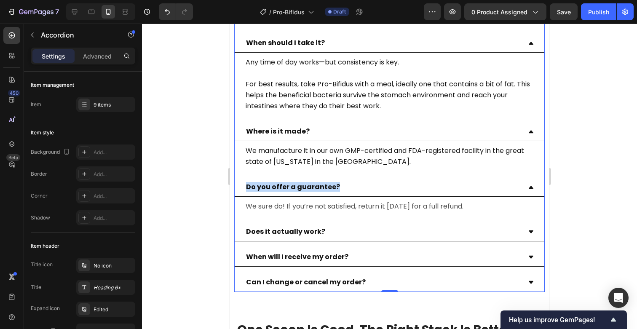
click at [354, 208] on span "We sure do! If you’re not satisfied, return it [DATE] for a full refund." at bounding box center [355, 206] width 218 height 10
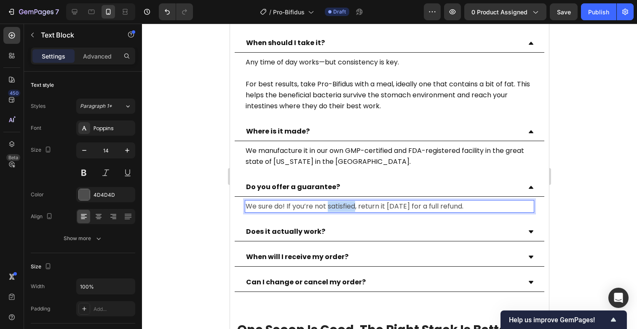
click at [354, 208] on span "We sure do! If you’re not satisfied, return it [DATE] for a full refund." at bounding box center [355, 206] width 218 height 10
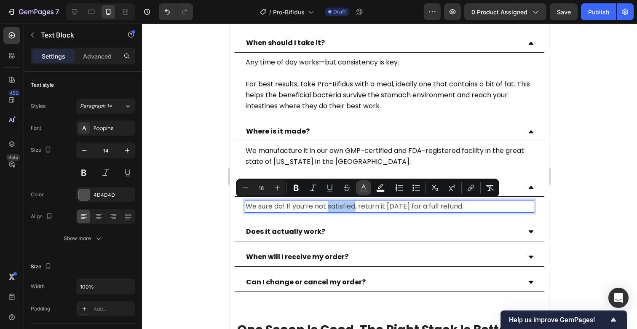
click at [364, 189] on icon "Editor contextual toolbar" at bounding box center [363, 188] width 8 height 8
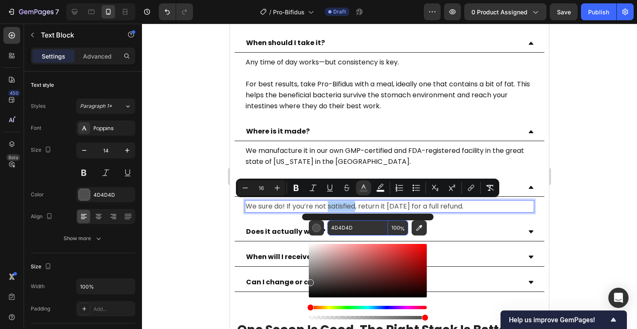
click at [355, 227] on input "4D4D4D" at bounding box center [357, 227] width 61 height 15
paste input "121212"
type input "121212"
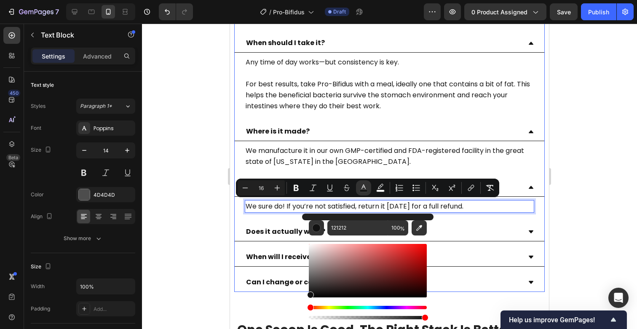
click at [527, 231] on div "Does it actually work?" at bounding box center [390, 232] width 310 height 19
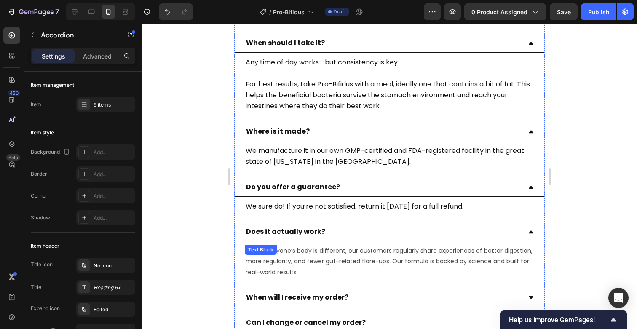
click at [367, 258] on p "While everyone’s body is different, our customers regularly share experiences o…" at bounding box center [390, 262] width 288 height 32
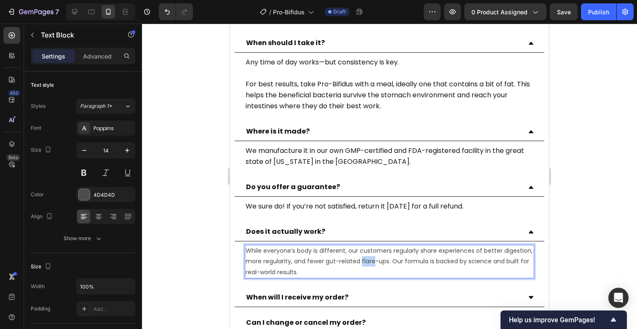
click at [367, 258] on p "While everyone’s body is different, our customers regularly share experiences o…" at bounding box center [390, 262] width 288 height 32
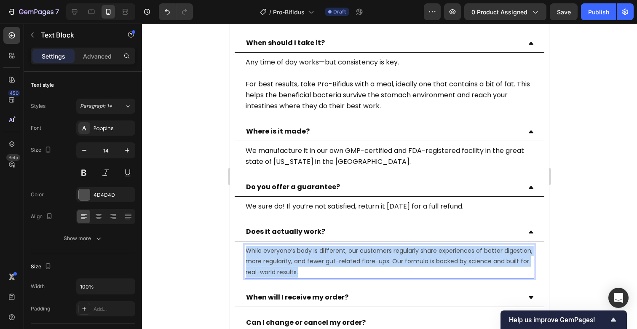
click at [367, 258] on p "While everyone’s body is different, our customers regularly share experiences o…" at bounding box center [390, 262] width 288 height 32
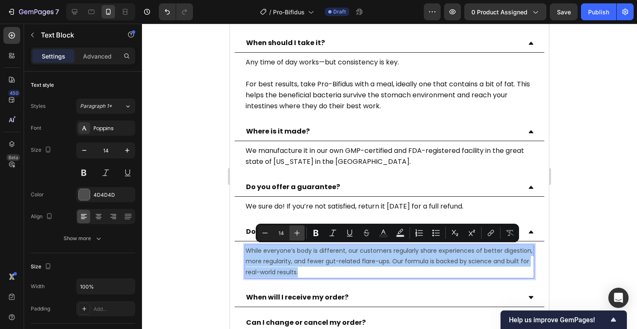
click at [290, 234] on button "Plus" at bounding box center [296, 232] width 15 height 15
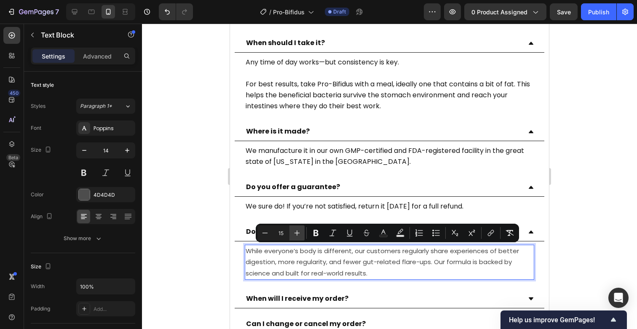
click at [290, 234] on button "Plus" at bounding box center [296, 232] width 15 height 15
type input "16"
click at [382, 235] on rect "Editor contextual toolbar" at bounding box center [383, 236] width 8 height 2
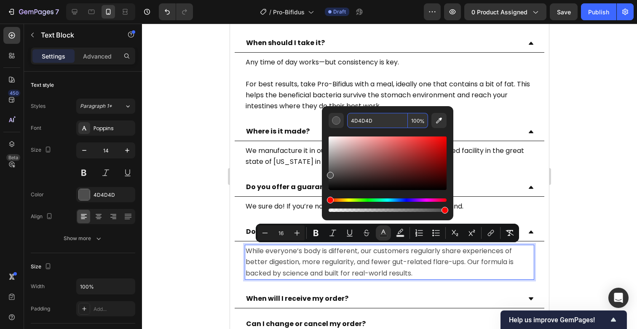
click at [360, 125] on input "4D4D4D" at bounding box center [377, 120] width 61 height 15
paste input "121212"
type input "121212"
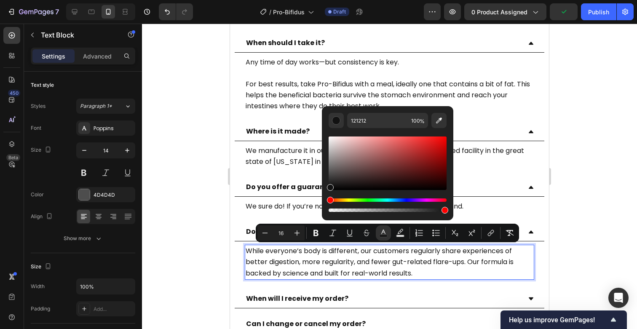
click at [181, 230] on div at bounding box center [389, 176] width 495 height 305
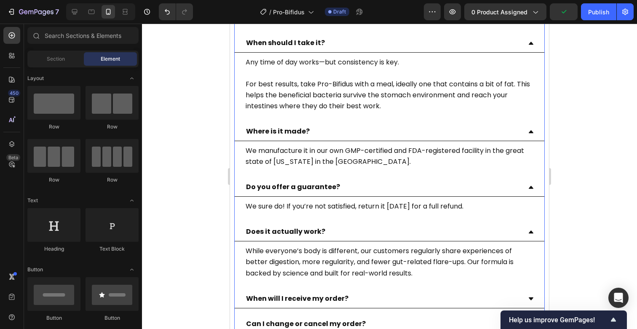
scroll to position [3136, 0]
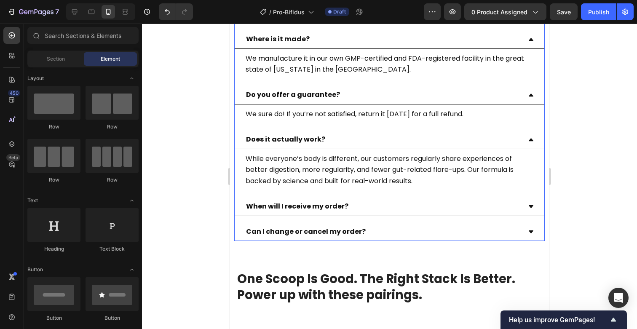
click at [529, 209] on div "When will I receive my order?" at bounding box center [390, 207] width 310 height 19
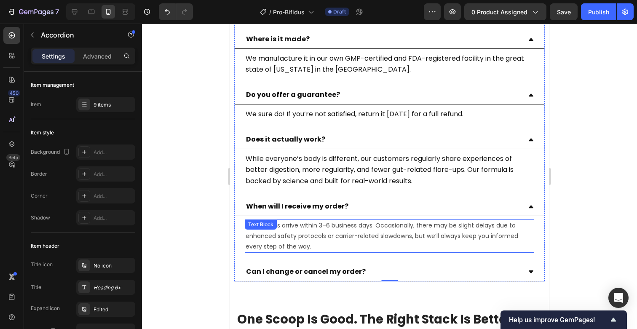
click at [364, 233] on p "Most orders arrive within 3–6 business days. Occasionally, there may be slight …" at bounding box center [390, 236] width 288 height 32
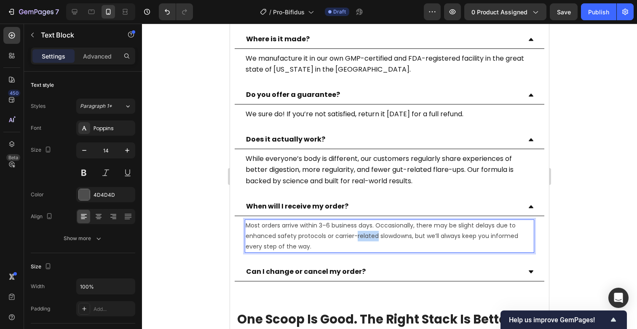
click at [364, 233] on p "Most orders arrive within 3–6 business days. Occasionally, there may be slight …" at bounding box center [390, 236] width 288 height 32
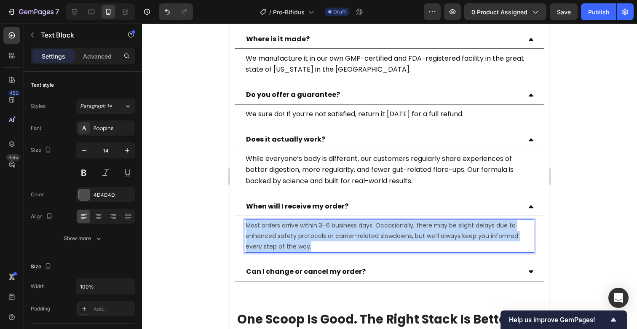
click at [364, 233] on p "Most orders arrive within 3–6 business days. Occasionally, there may be slight …" at bounding box center [390, 236] width 288 height 32
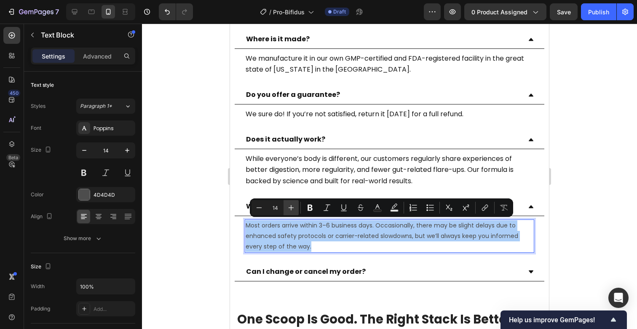
click at [292, 213] on button "Plus" at bounding box center [290, 207] width 15 height 15
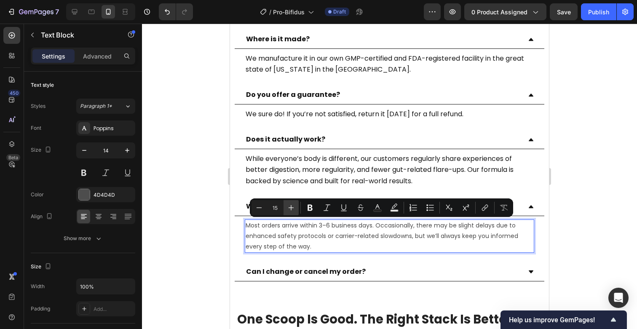
click at [292, 213] on button "Plus" at bounding box center [290, 207] width 15 height 15
type input "16"
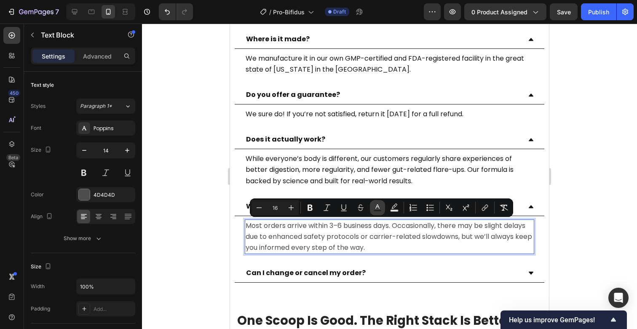
click at [381, 210] on button "Text Color" at bounding box center [377, 207] width 15 height 15
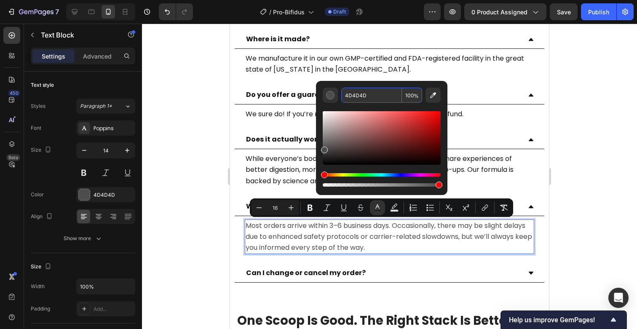
click at [353, 92] on input "4D4D4D" at bounding box center [371, 95] width 61 height 15
paste input "121212"
type input "121212"
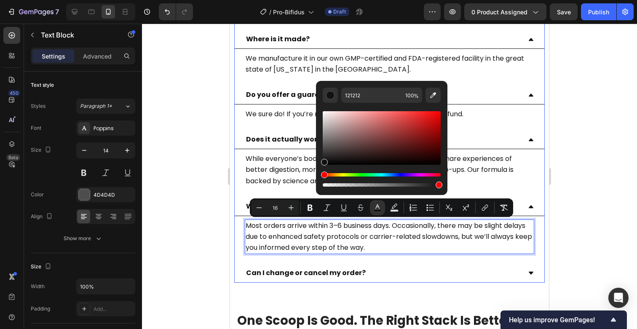
click at [530, 270] on icon at bounding box center [531, 273] width 6 height 6
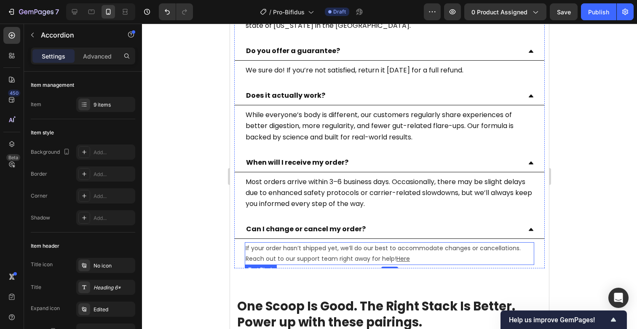
scroll to position [3182, 0]
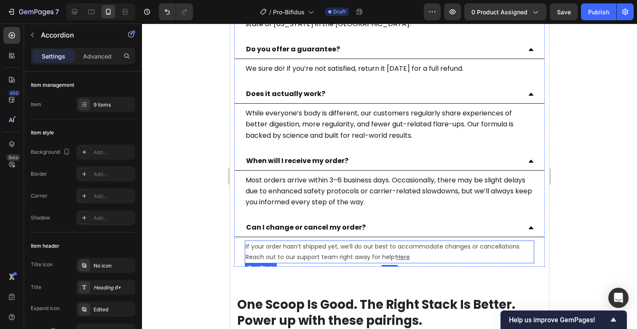
click at [390, 251] on p "If your order hasn’t shipped yet, we’ll do our best to accommodate changes or c…" at bounding box center [390, 251] width 288 height 21
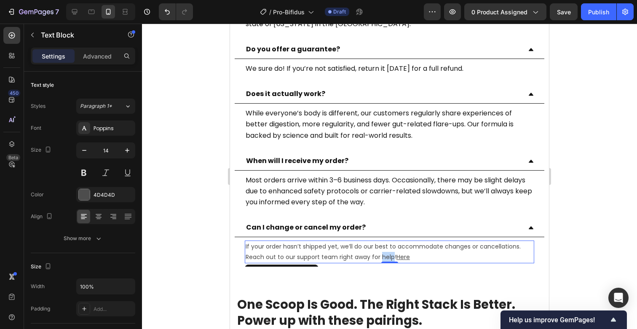
click at [390, 251] on p "If your order hasn’t shipped yet, we’ll do our best to accommodate changes or c…" at bounding box center [390, 251] width 288 height 21
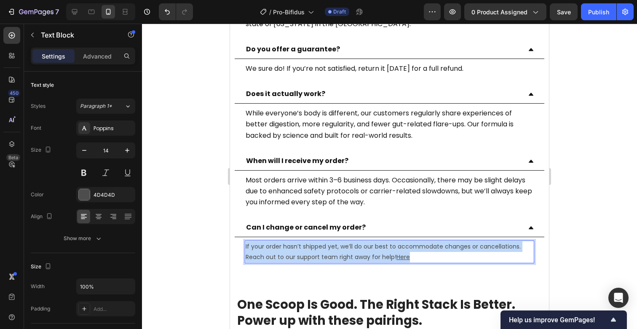
click at [390, 251] on p "If your order hasn’t shipped yet, we’ll do our best to accommodate changes or c…" at bounding box center [390, 251] width 288 height 21
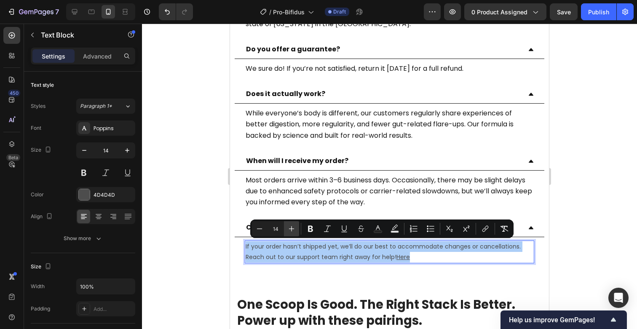
click at [284, 232] on button "Plus" at bounding box center [291, 228] width 15 height 15
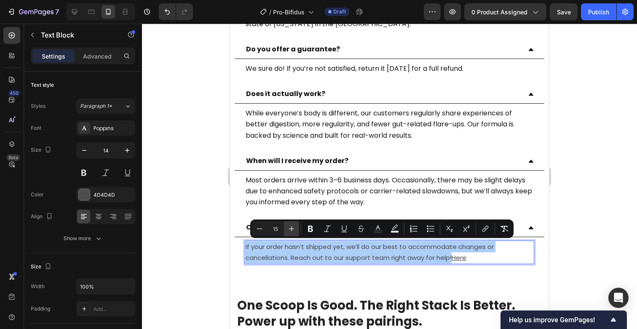
click at [284, 232] on button "Plus" at bounding box center [291, 228] width 15 height 15
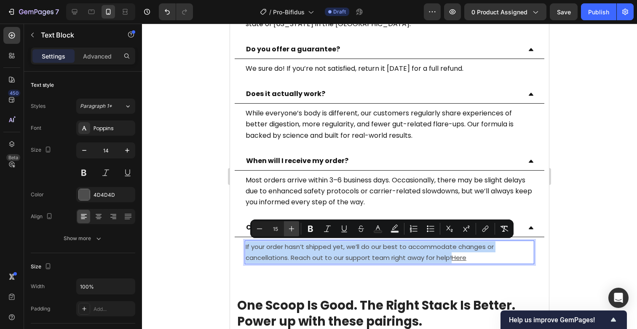
type input "16"
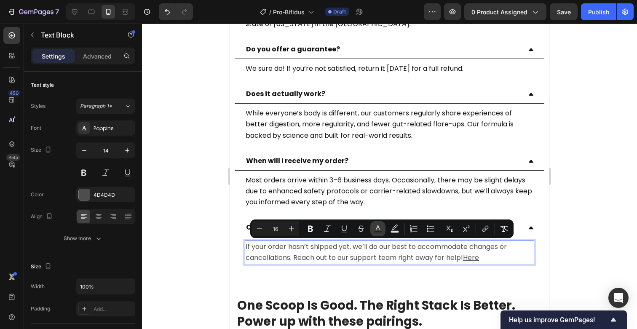
click at [383, 231] on button "Text Color" at bounding box center [377, 228] width 15 height 15
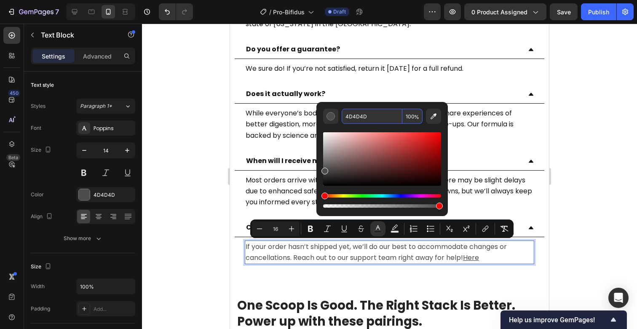
click at [365, 116] on input "4D4D4D" at bounding box center [372, 116] width 61 height 15
paste input "121212"
type input "121212"
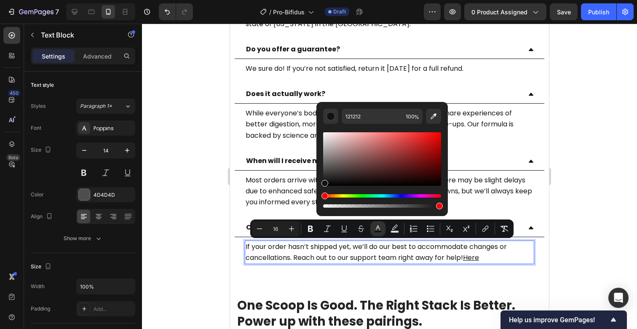
click at [221, 245] on div at bounding box center [389, 176] width 495 height 305
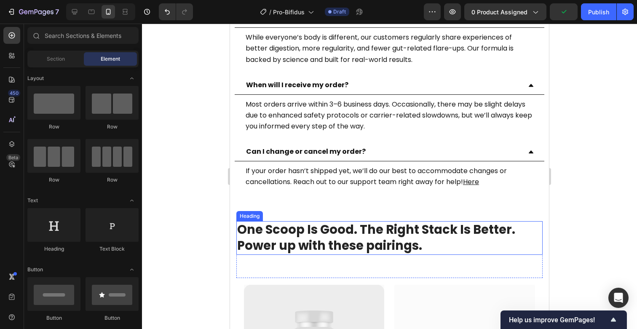
scroll to position [3264, 0]
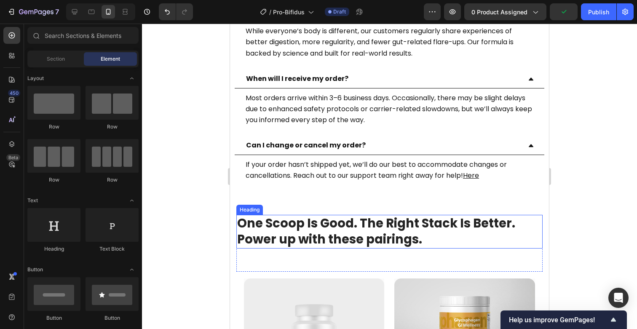
click at [353, 231] on h2 "One Scoop Is Good. The Right Stack Is Better. Power up with these pairings." at bounding box center [389, 231] width 306 height 33
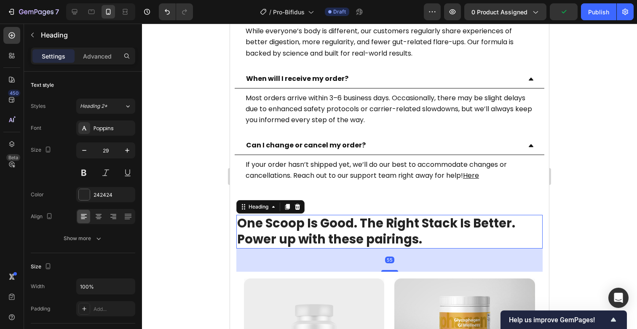
click at [353, 231] on h2 "One Scoop Is Good. The Right Stack Is Better. Power up with these pairings." at bounding box center [389, 231] width 306 height 33
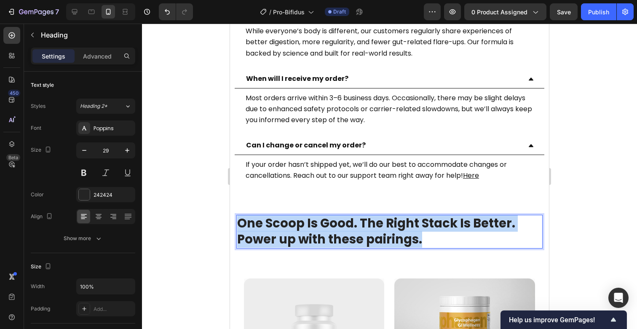
click at [353, 231] on p "One Scoop Is Good. The Right Stack Is Better. Power up with these pairings." at bounding box center [389, 232] width 304 height 32
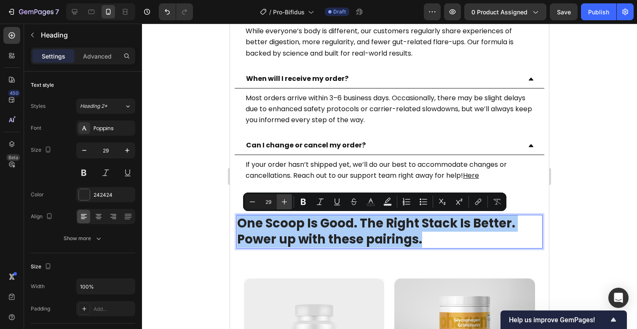
click at [286, 206] on icon "Editor contextual toolbar" at bounding box center [284, 202] width 8 height 8
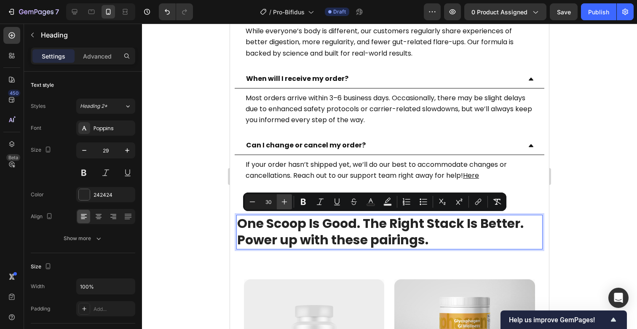
click at [286, 206] on icon "Editor contextual toolbar" at bounding box center [284, 202] width 8 height 8
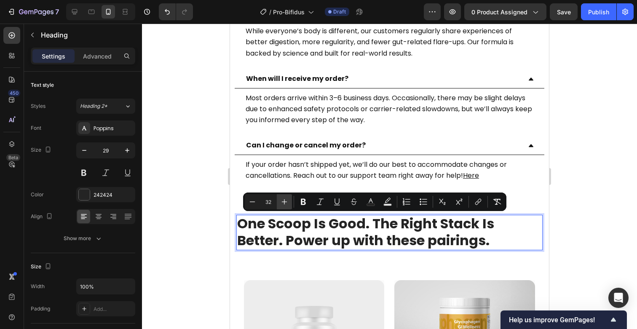
click at [286, 206] on icon "Editor contextual toolbar" at bounding box center [284, 202] width 8 height 8
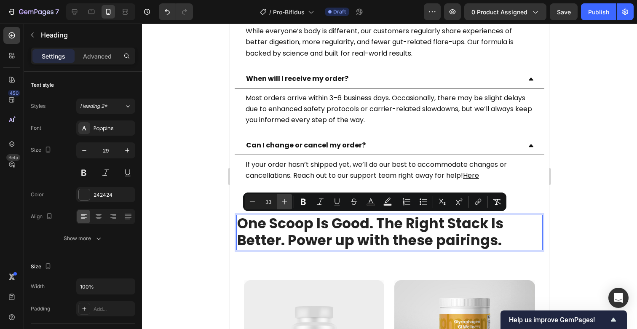
click at [286, 206] on icon "Editor contextual toolbar" at bounding box center [284, 202] width 8 height 8
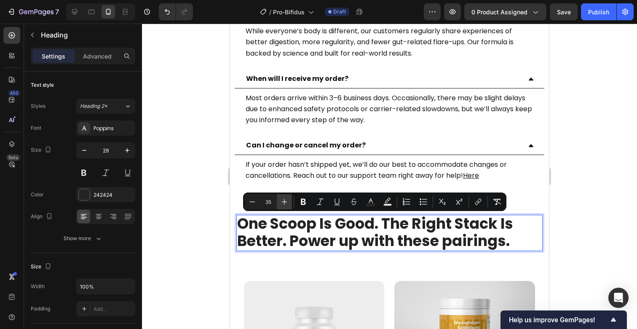
click at [286, 206] on icon "Editor contextual toolbar" at bounding box center [284, 202] width 8 height 8
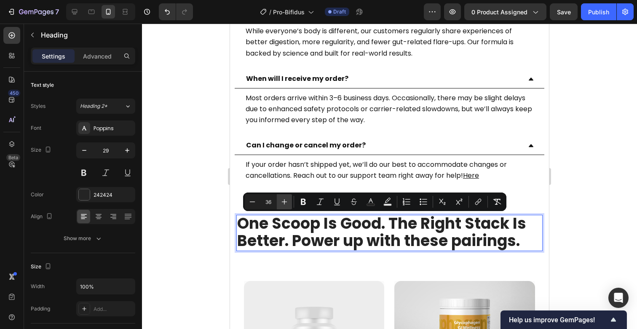
click at [286, 206] on icon "Editor contextual toolbar" at bounding box center [284, 202] width 8 height 8
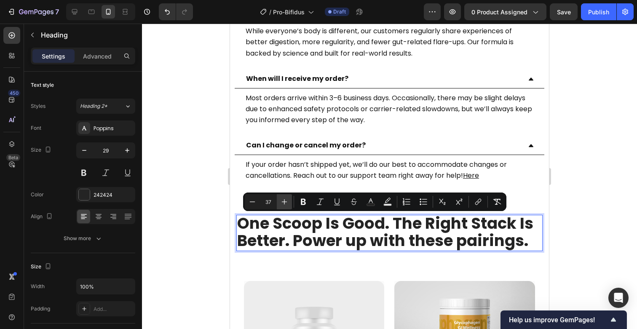
click at [286, 206] on icon "Editor contextual toolbar" at bounding box center [284, 202] width 8 height 8
type input "38"
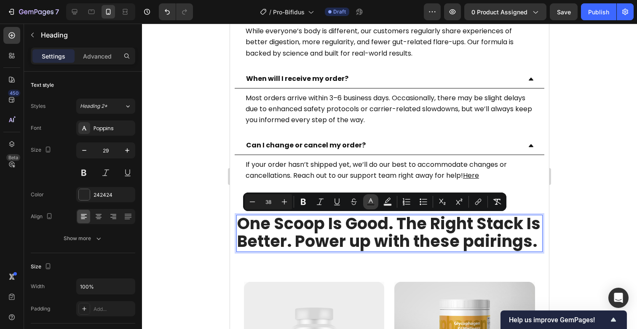
click at [366, 199] on button "Text Color" at bounding box center [370, 201] width 15 height 15
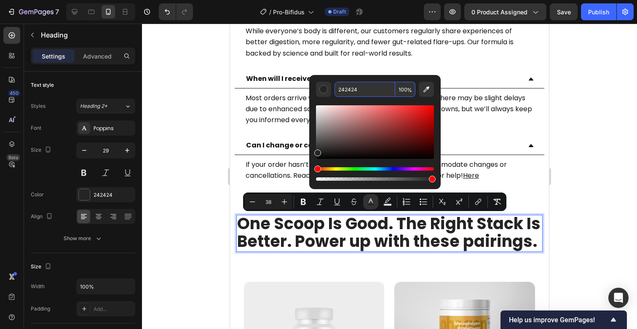
click at [355, 83] on input "242424" at bounding box center [364, 89] width 61 height 15
paste input "121212"
type input "121212"
click at [206, 217] on div at bounding box center [389, 176] width 495 height 305
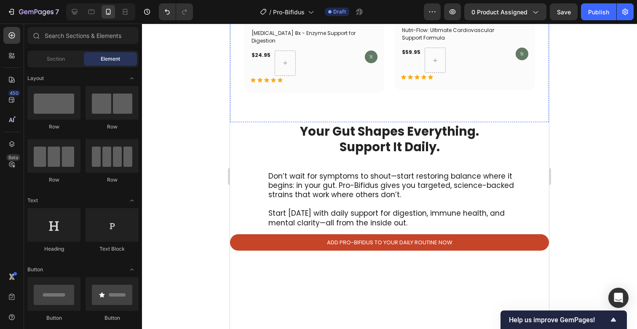
scroll to position [3888, 0]
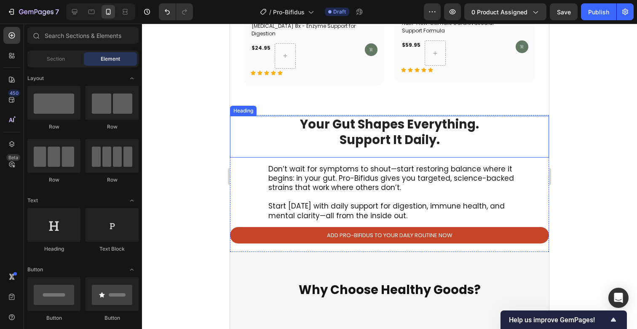
click at [382, 132] on h2 "Your Gut Shapes Everything. Support It Daily." at bounding box center [389, 132] width 319 height 33
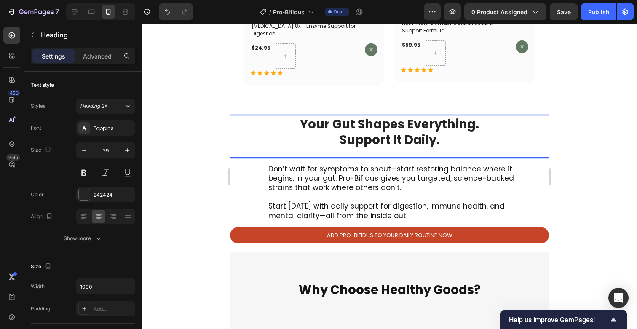
click at [382, 132] on h2 "Your Gut Shapes Everything. Support It Daily." at bounding box center [389, 132] width 319 height 33
click at [382, 132] on p "Your Gut Shapes Everything. Support It Daily." at bounding box center [389, 133] width 317 height 32
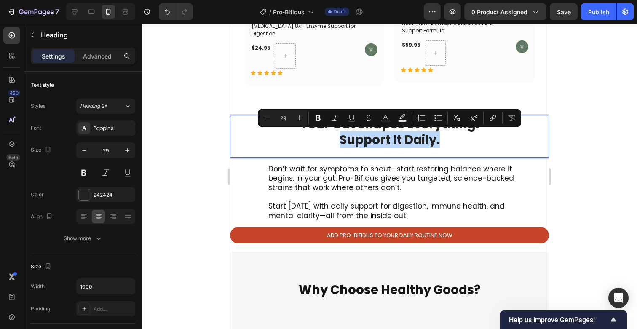
click at [393, 140] on p "Your Gut Shapes Everything. Support It Daily." at bounding box center [389, 133] width 317 height 32
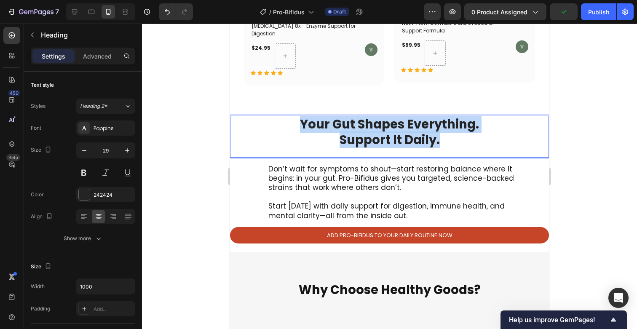
drag, startPoint x: 449, startPoint y: 138, endPoint x: 282, endPoint y: 124, distance: 167.8
click at [282, 124] on p "Your Gut Shapes Everything. Support It Daily." at bounding box center [389, 133] width 317 height 32
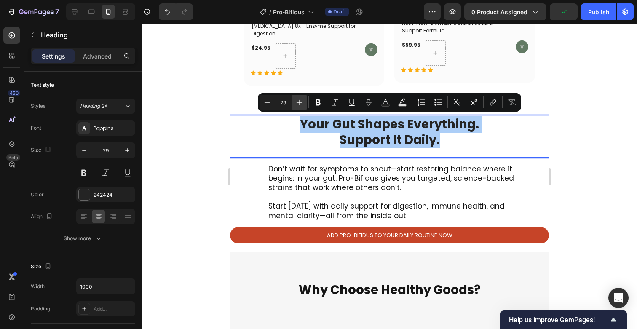
click at [295, 102] on icon "Editor contextual toolbar" at bounding box center [299, 102] width 8 height 8
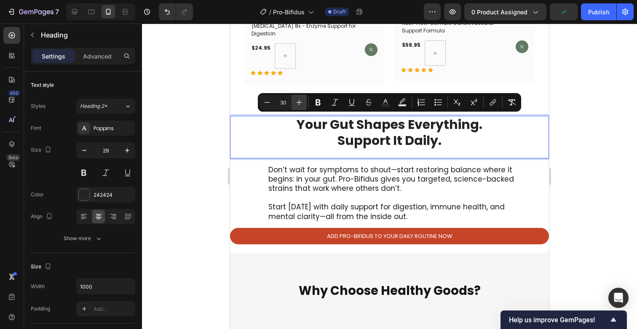
click at [295, 102] on icon "Editor contextual toolbar" at bounding box center [299, 102] width 8 height 8
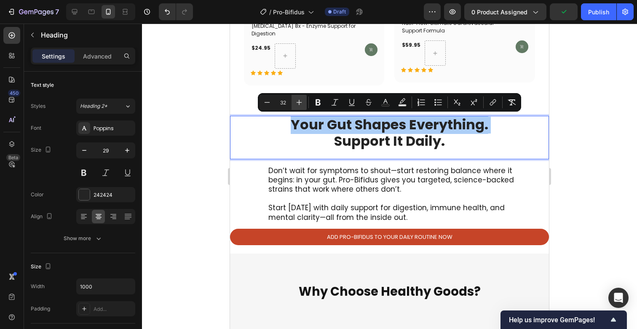
click at [295, 102] on icon "Editor contextual toolbar" at bounding box center [299, 102] width 8 height 8
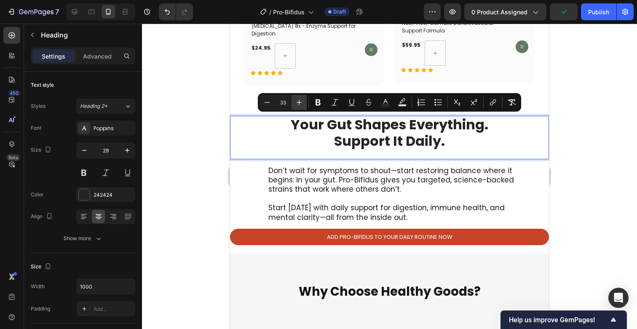
click at [295, 102] on icon "Editor contextual toolbar" at bounding box center [299, 102] width 8 height 8
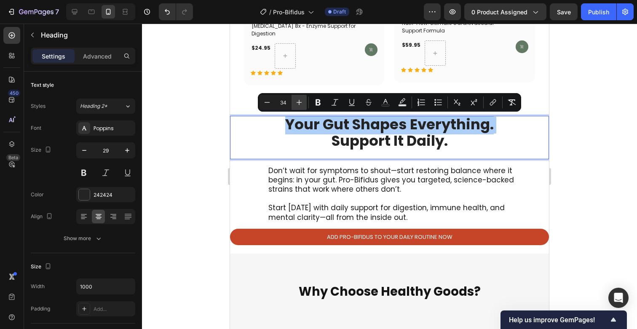
click at [295, 102] on icon "Editor contextual toolbar" at bounding box center [299, 102] width 8 height 8
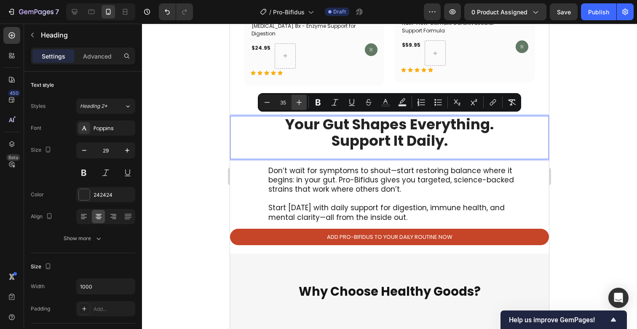
click at [295, 102] on icon "Editor contextual toolbar" at bounding box center [299, 102] width 8 height 8
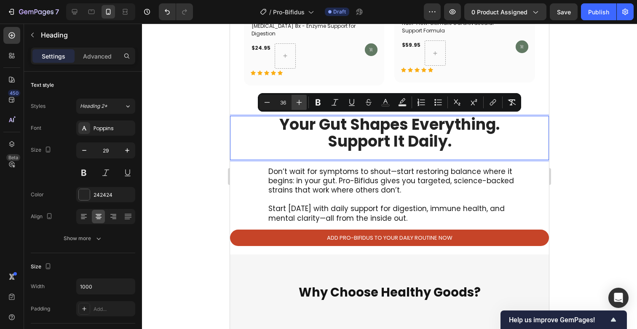
click at [295, 102] on icon "Editor contextual toolbar" at bounding box center [299, 102] width 8 height 8
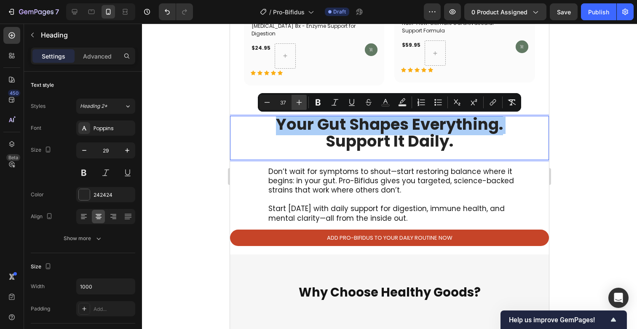
click at [295, 102] on icon "Editor contextual toolbar" at bounding box center [299, 102] width 8 height 8
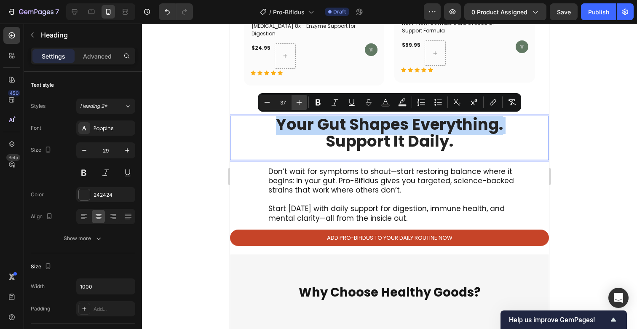
type input "38"
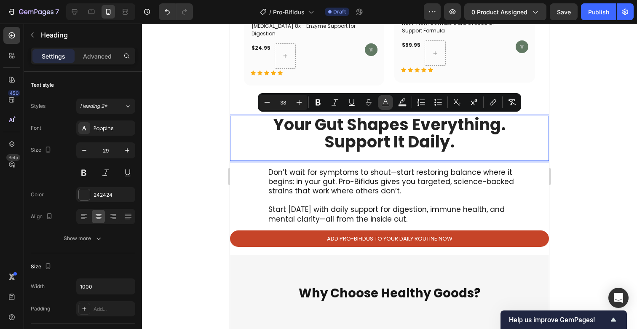
click at [390, 102] on button "Text Color" at bounding box center [385, 102] width 15 height 15
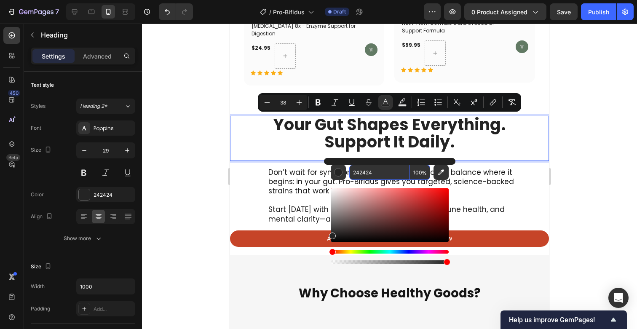
click at [371, 170] on input "242424" at bounding box center [379, 172] width 61 height 15
paste input "121212"
type input "121212"
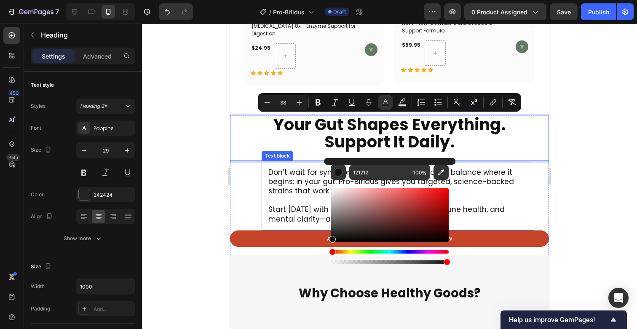
click at [290, 195] on p "Don’t wait for symptoms to shout—start restoring balance where it begins: in yo…" at bounding box center [397, 186] width 259 height 37
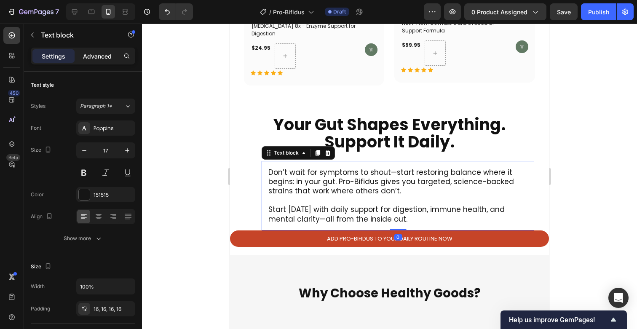
click at [102, 57] on p "Advanced" at bounding box center [97, 56] width 29 height 9
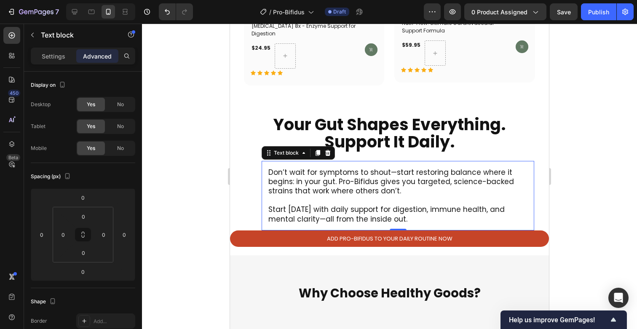
click at [325, 198] on p "Don’t wait for symptoms to shout—start restoring balance where it begins: in yo…" at bounding box center [397, 186] width 259 height 37
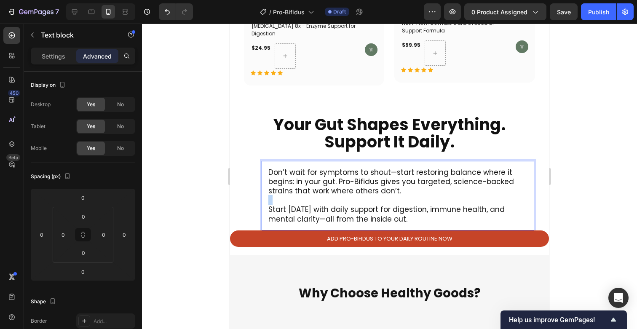
click at [325, 198] on p "Don’t wait for symptoms to shout—start restoring balance where it begins: in yo…" at bounding box center [397, 186] width 259 height 37
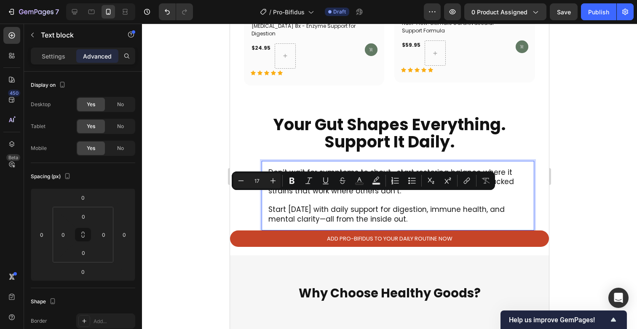
click at [353, 212] on p "Start [DATE] with daily support for digestion, immune health, and mental clarit…" at bounding box center [397, 214] width 259 height 19
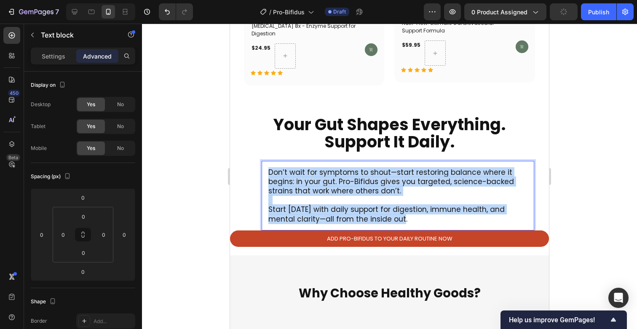
drag, startPoint x: 379, startPoint y: 215, endPoint x: 245, endPoint y: 146, distance: 151.2
click at [245, 146] on div "⁠⁠⁠⁠⁠⁠⁠ Your Gut Shapes Everything. Support It Daily. Heading Don’t wait for sy…" at bounding box center [389, 186] width 319 height 140
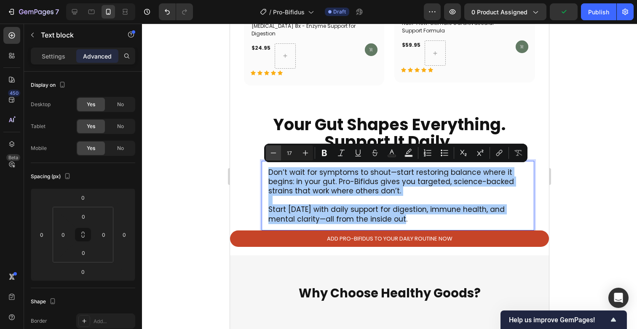
click at [271, 150] on icon "Editor contextual toolbar" at bounding box center [273, 153] width 8 height 8
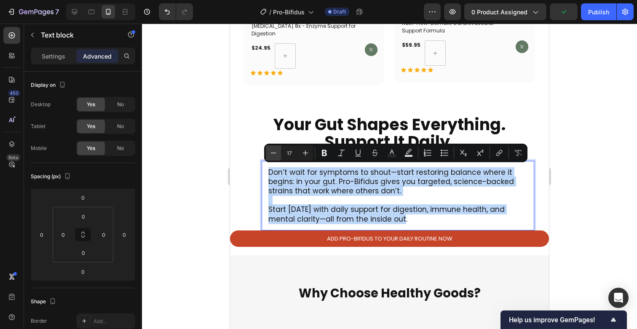
type input "16"
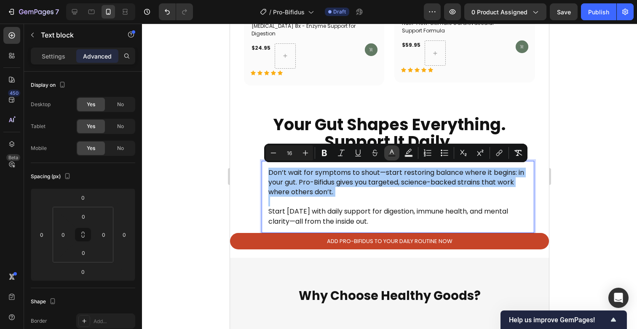
click at [392, 155] on rect "Editor contextual toolbar" at bounding box center [392, 156] width 8 height 2
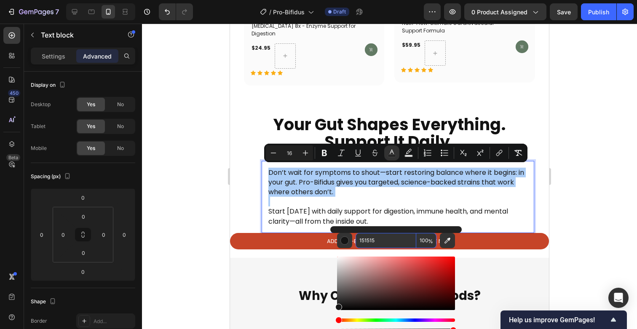
click at [377, 240] on input "151515" at bounding box center [385, 240] width 61 height 15
paste input "21212"
type input "121212"
click at [221, 225] on div at bounding box center [389, 176] width 495 height 305
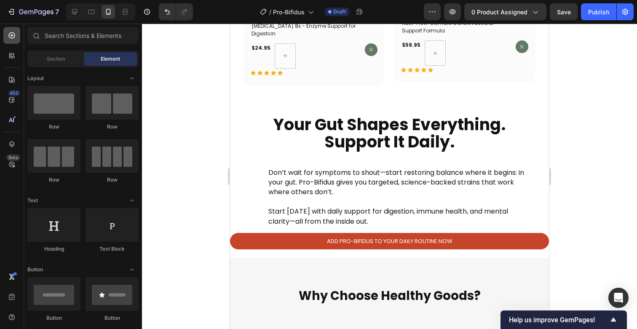
click at [19, 39] on div at bounding box center [11, 35] width 17 height 17
click at [11, 39] on icon at bounding box center [12, 35] width 8 height 8
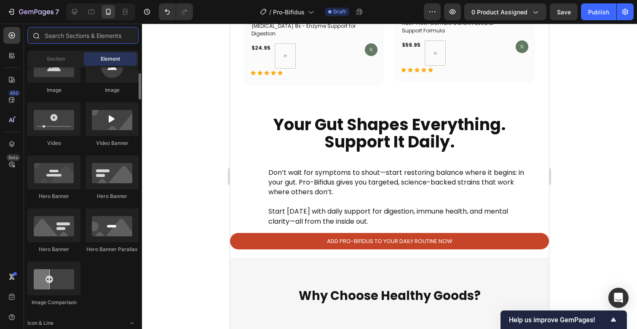
scroll to position [272, 0]
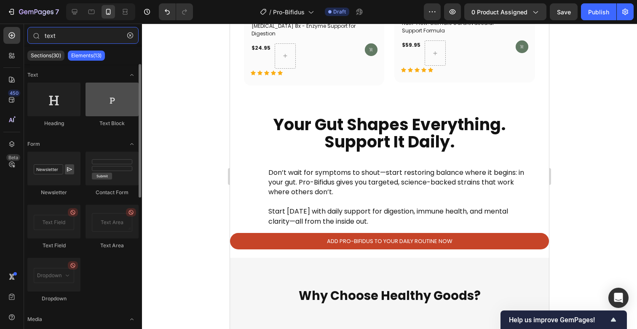
type input "text"
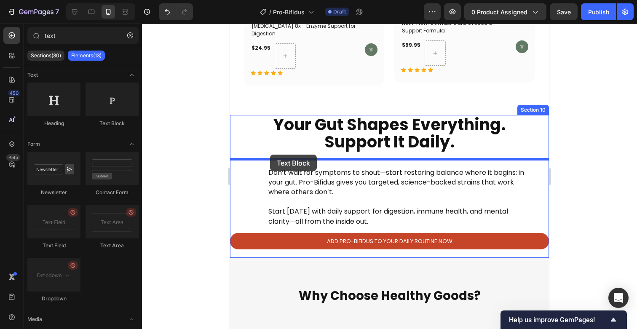
drag, startPoint x: 339, startPoint y: 120, endPoint x: 270, endPoint y: 155, distance: 77.4
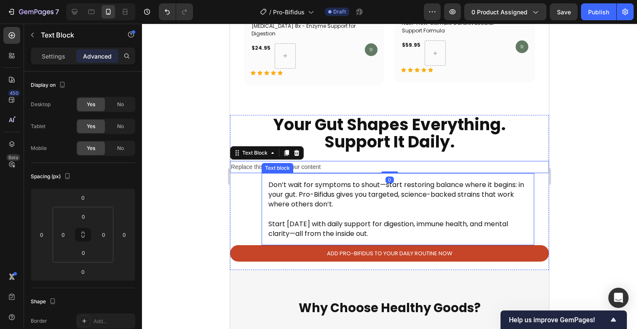
click at [318, 219] on span "Start [DATE] with daily support for digestion, immune health, and mental clarit…" at bounding box center [388, 228] width 240 height 19
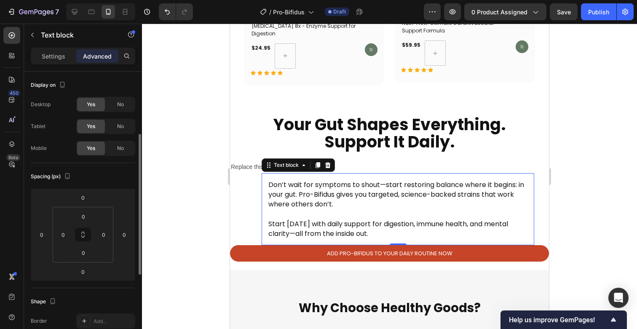
scroll to position [42, 0]
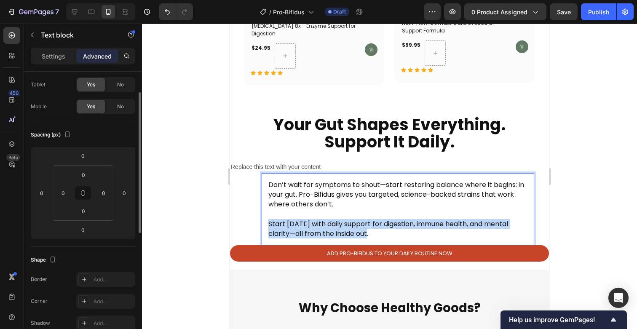
click at [318, 219] on span "Start [DATE] with daily support for digestion, immune health, and mental clarit…" at bounding box center [388, 228] width 240 height 19
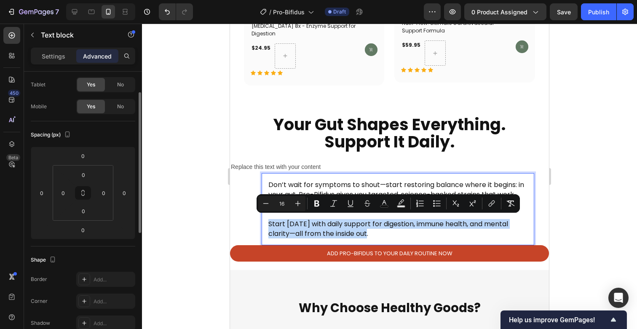
click at [331, 227] on span "Start [DATE] with daily support for digestion, immune health, and mental clarit…" at bounding box center [388, 228] width 240 height 19
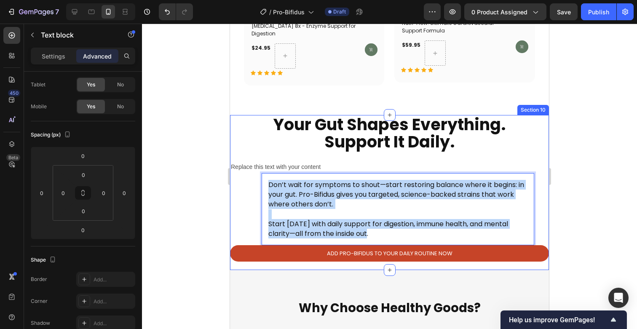
drag, startPoint x: 377, startPoint y: 232, endPoint x: 252, endPoint y: 178, distance: 135.8
click at [252, 178] on div "⁠⁠⁠⁠⁠⁠⁠ Your Gut Shapes Everything. Support It Daily. Heading Replace this text…" at bounding box center [389, 193] width 319 height 155
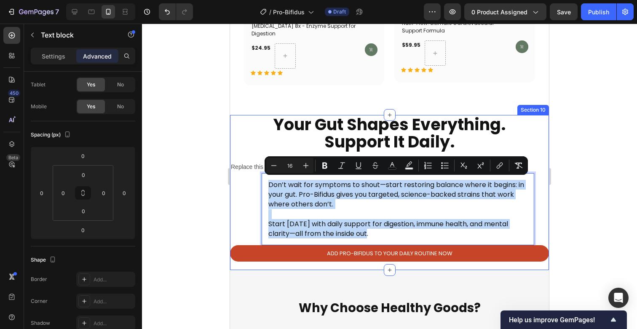
copy div "Don’t wait for symptoms to shout—start restoring balance where it begins: in yo…"
click at [255, 163] on div "Replace this text with your content" at bounding box center [389, 167] width 319 height 12
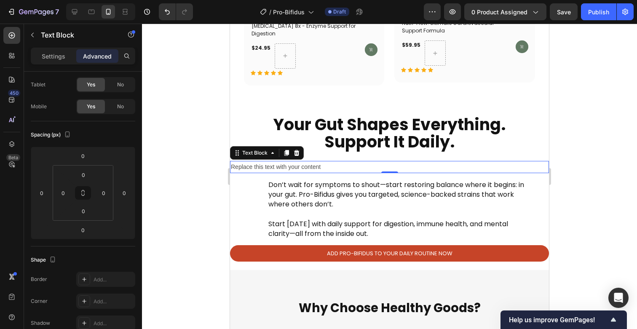
click at [255, 163] on div "Replace this text with your content" at bounding box center [389, 167] width 319 height 12
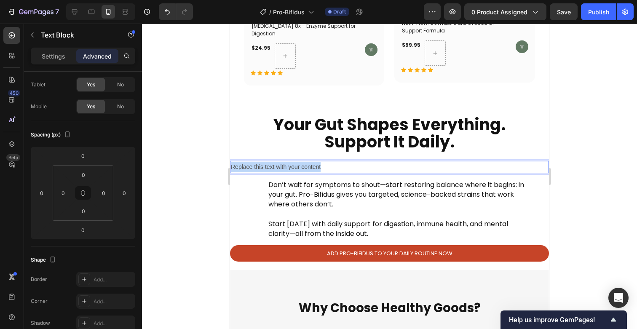
click at [255, 163] on p "Replace this text with your content" at bounding box center [389, 167] width 317 height 11
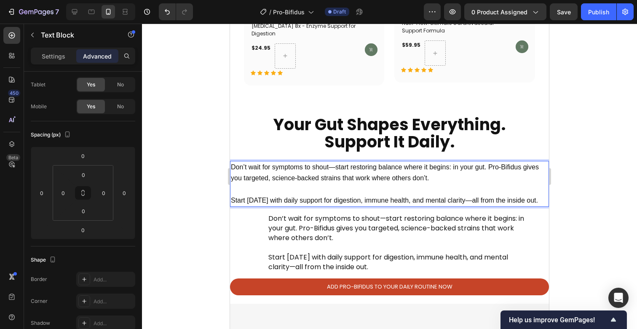
click at [328, 192] on p "Don’t wait for symptoms to shout—start restoring balance where it begins: in yo…" at bounding box center [389, 178] width 317 height 33
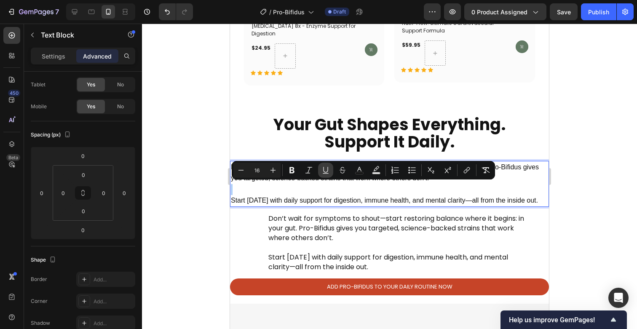
click at [327, 177] on button "Underline" at bounding box center [325, 170] width 15 height 15
click at [336, 191] on p "Don’t wait for symptoms to shout—start restoring balance where it begins: in yo…" at bounding box center [389, 178] width 317 height 33
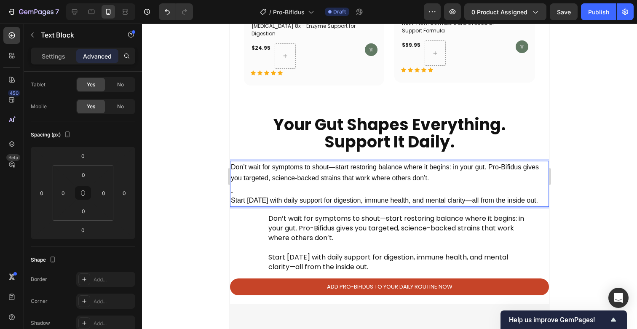
click at [336, 191] on p "Don’t wait for symptoms to shout—start restoring balance where it begins: in yo…" at bounding box center [389, 178] width 317 height 33
click at [343, 199] on span "Start [DATE] with daily support for digestion, immune health, and mental clarit…" at bounding box center [384, 200] width 307 height 7
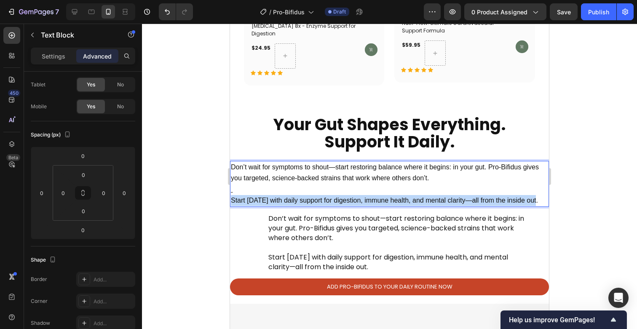
click at [343, 199] on span "Start [DATE] with daily support for digestion, immune health, and mental clarit…" at bounding box center [384, 200] width 307 height 7
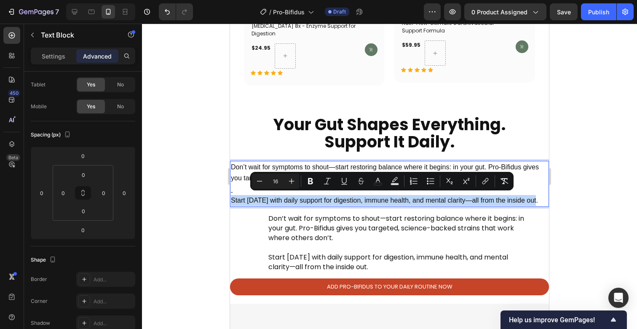
click at [350, 200] on span "Start [DATE] with daily support for digestion, immune health, and mental clarit…" at bounding box center [384, 200] width 307 height 7
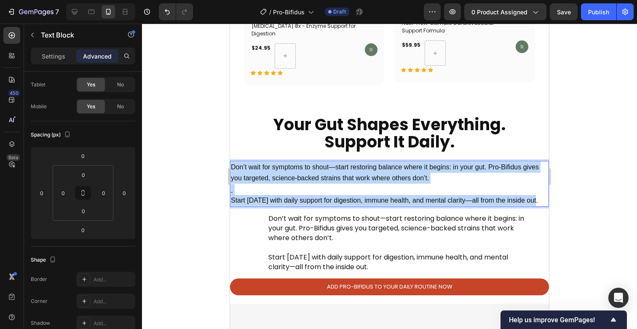
drag, startPoint x: 535, startPoint y: 198, endPoint x: 448, endPoint y: 187, distance: 87.8
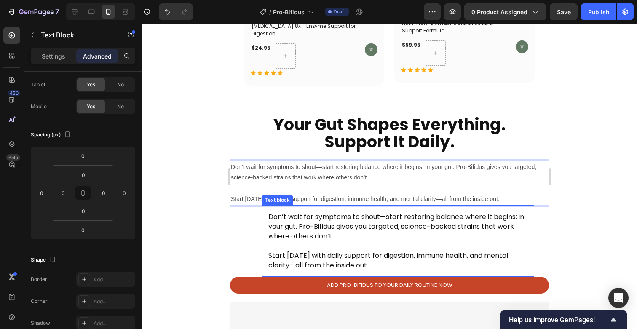
click at [307, 245] on p "Don’t wait for symptoms to shout—start restoring balance where it begins: in yo…" at bounding box center [397, 231] width 259 height 39
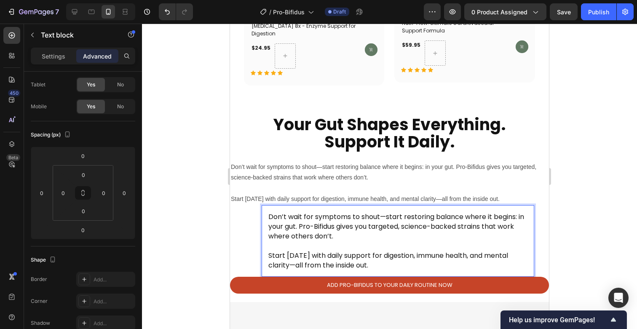
click at [307, 245] on p "Don’t wait for symptoms to shout—start restoring balance where it begins: in yo…" at bounding box center [397, 231] width 259 height 39
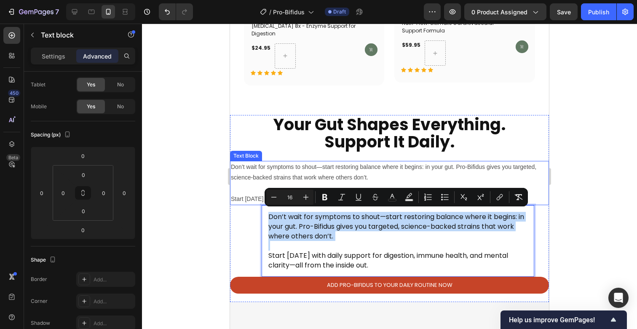
click at [331, 174] on p "Don’t wait for symptoms to shout—start restoring balance where it begins: in yo…" at bounding box center [389, 178] width 317 height 32
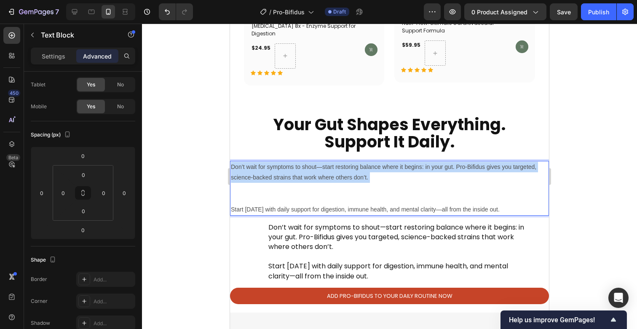
click at [331, 174] on p "Don’t wait for symptoms to shout—start restoring balance where it begins: in yo…" at bounding box center [389, 183] width 317 height 43
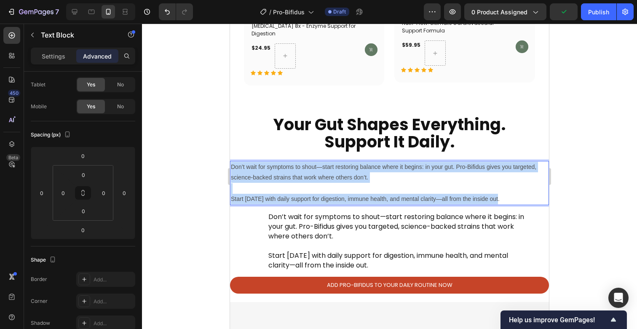
drag, startPoint x: 499, startPoint y: 193, endPoint x: 208, endPoint y: 166, distance: 291.8
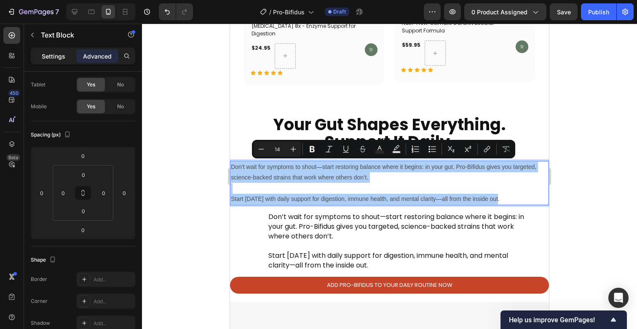
click at [55, 53] on p "Settings" at bounding box center [54, 56] width 24 height 9
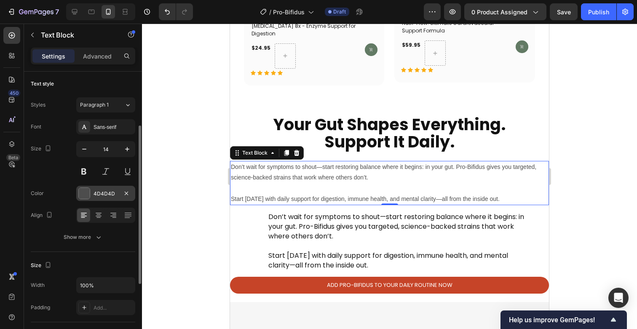
scroll to position [0, 0]
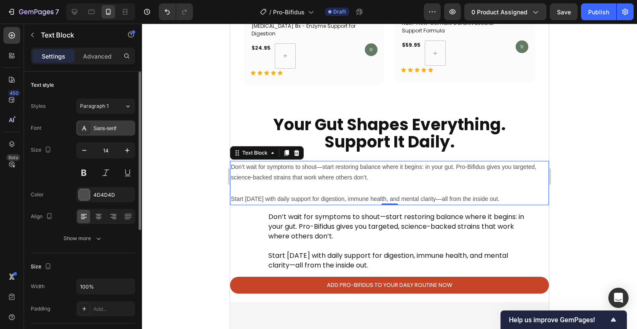
click at [104, 128] on div "Sans-serif" at bounding box center [113, 129] width 40 height 8
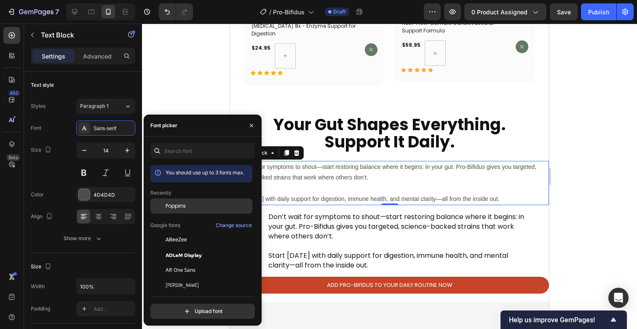
click at [168, 208] on span "Poppins" at bounding box center [176, 206] width 20 height 8
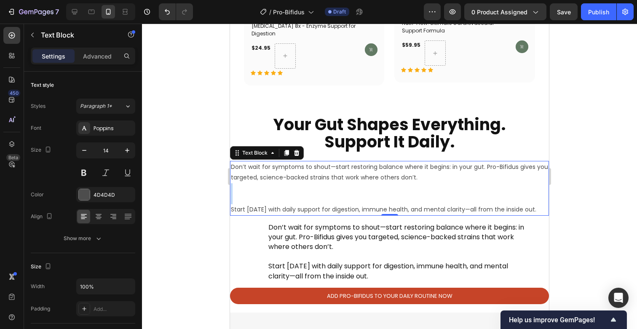
click at [361, 193] on p "Don’t wait for symptoms to shout—start restoring balance where it begins: in yo…" at bounding box center [389, 183] width 317 height 43
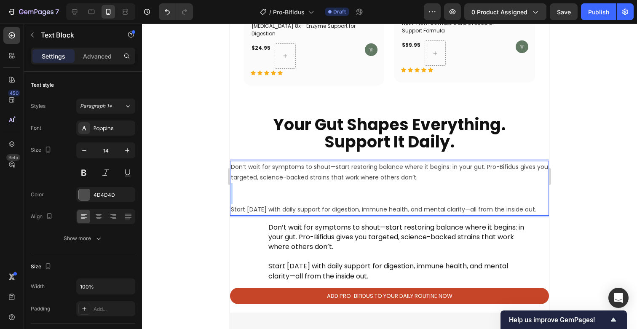
click at [361, 193] on p "Don’t wait for symptoms to shout—start restoring balance where it begins: in yo…" at bounding box center [389, 183] width 317 height 43
click at [439, 208] on p "Start [DATE] with daily support for digestion, immune health, and mental clarit…" at bounding box center [389, 209] width 317 height 11
click at [230, 206] on div "Don’t wait for symptoms to shout—start restoring balance where it begins: in yo…" at bounding box center [389, 188] width 319 height 55
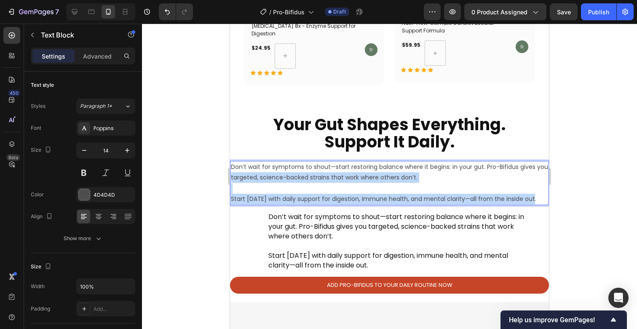
drag, startPoint x: 531, startPoint y: 195, endPoint x: 213, endPoint y: 171, distance: 319.3
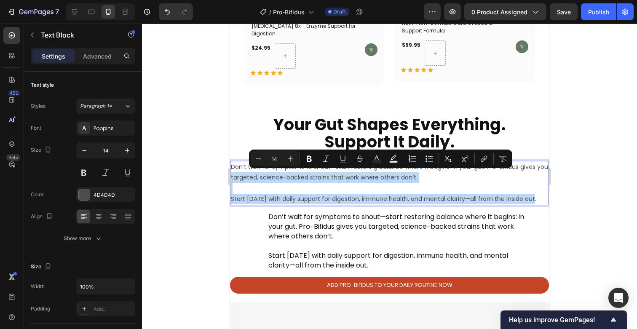
click at [471, 197] on p "Don’t wait for symptoms to shout—start restoring balance where it begins: in yo…" at bounding box center [389, 183] width 317 height 43
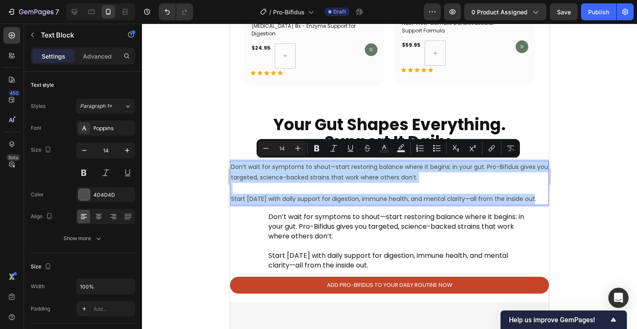
drag, startPoint x: 533, startPoint y: 195, endPoint x: 214, endPoint y: 139, distance: 324.2
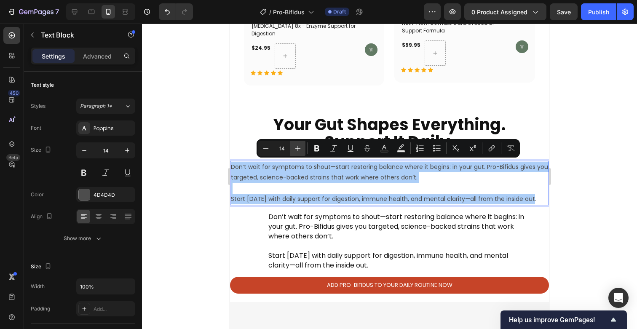
click at [302, 147] on icon "Editor contextual toolbar" at bounding box center [298, 148] width 8 height 8
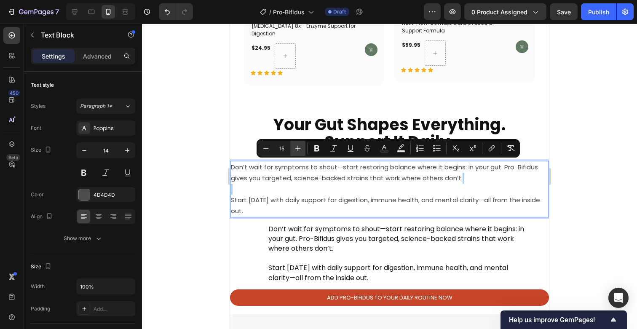
click at [302, 147] on icon "Editor contextual toolbar" at bounding box center [298, 148] width 8 height 8
type input "16"
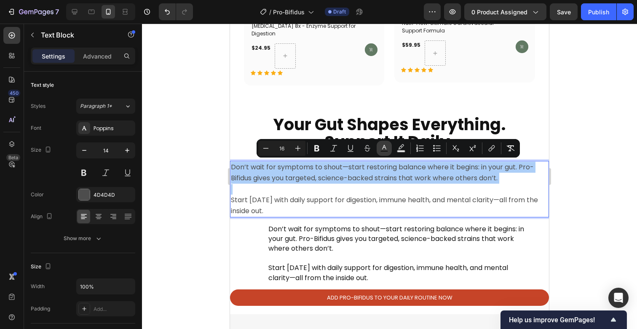
click at [383, 152] on rect "Editor contextual toolbar" at bounding box center [384, 151] width 8 height 2
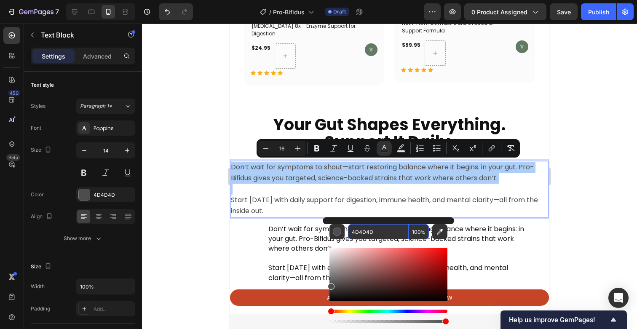
click at [376, 228] on input "4D4D4D" at bounding box center [378, 231] width 61 height 15
paste input "Don’t wait for symptoms to shout—start restoring balance where it begins: in yo…"
type input "Don’t wait for symptoms to shout—start restoring balance where it begins: in yo…"
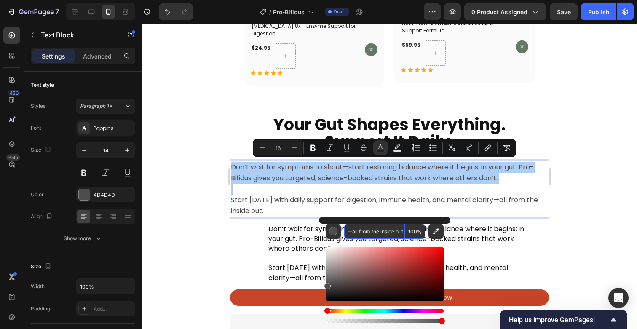
click at [376, 228] on input "Don’t wait for symptoms to shout—start restoring balance where it begins: in yo…" at bounding box center [374, 231] width 61 height 15
click at [376, 226] on input "Don’t wait for symptoms to shout—start restoring balance where it begins: in yo…" at bounding box center [374, 231] width 61 height 15
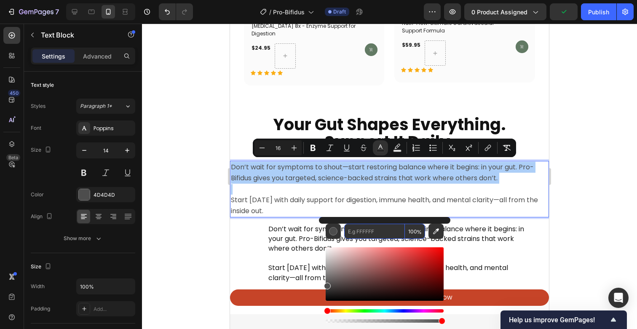
scroll to position [0, 0]
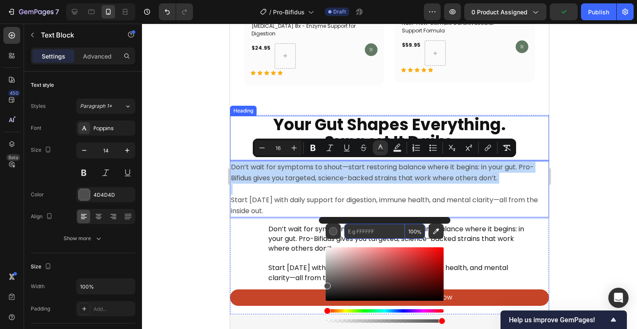
type input "4D4D4D"
click at [400, 128] on span "Your Gut Shapes Everything." at bounding box center [389, 124] width 232 height 22
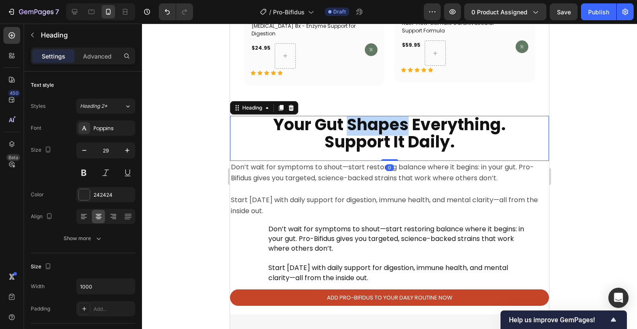
click at [399, 128] on span "Your Gut Shapes Everything." at bounding box center [389, 124] width 232 height 22
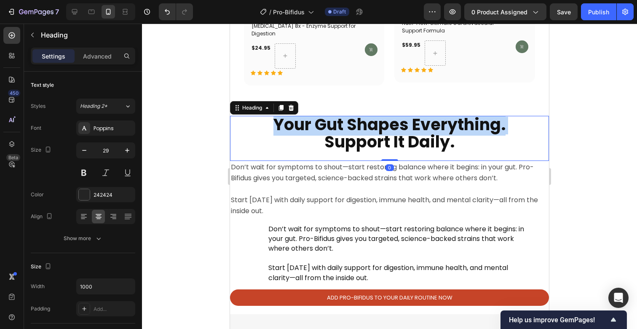
click at [399, 128] on span "Your Gut Shapes Everything." at bounding box center [389, 124] width 232 height 22
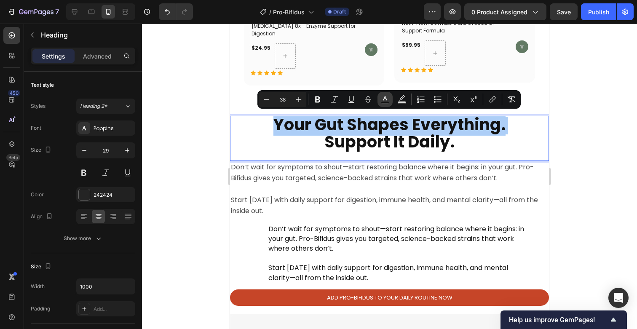
click at [381, 101] on icon "Editor contextual toolbar" at bounding box center [385, 99] width 8 height 8
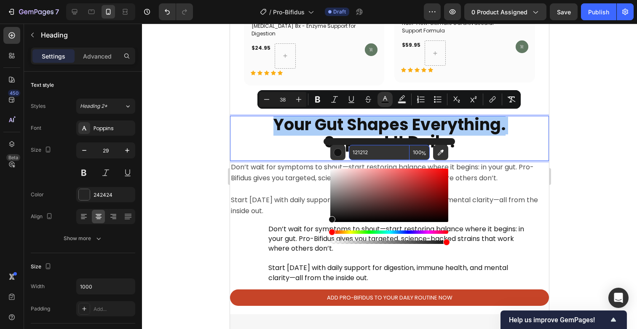
click at [368, 152] on input "121212" at bounding box center [379, 152] width 61 height 15
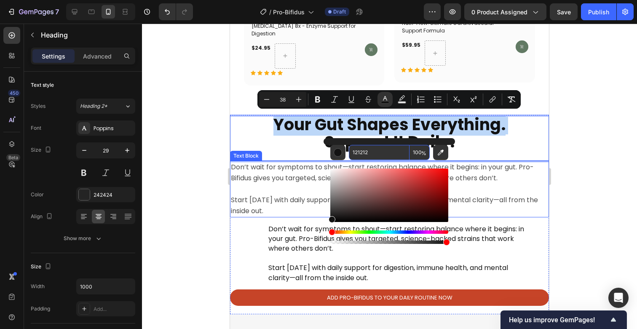
click at [267, 197] on span "Start [DATE] with daily support for digestion, immune health, and mental clarit…" at bounding box center [384, 205] width 307 height 21
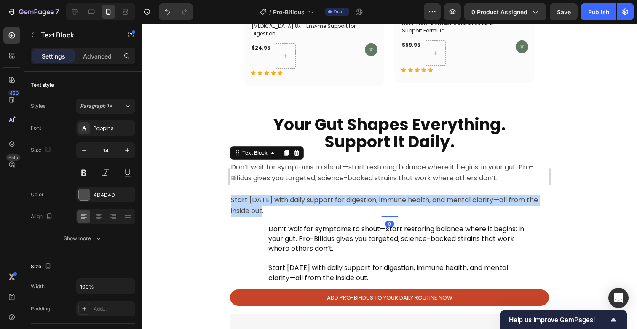
click at [267, 197] on span "Start [DATE] with daily support for digestion, immune health, and mental clarit…" at bounding box center [384, 205] width 307 height 21
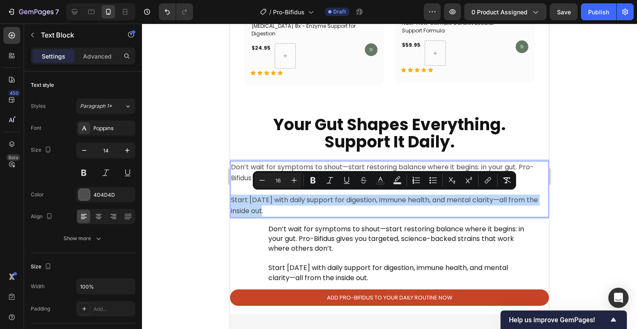
click at [272, 204] on p "Don’t wait for symptoms to shout—start restoring balance where it begins: in yo…" at bounding box center [389, 189] width 317 height 55
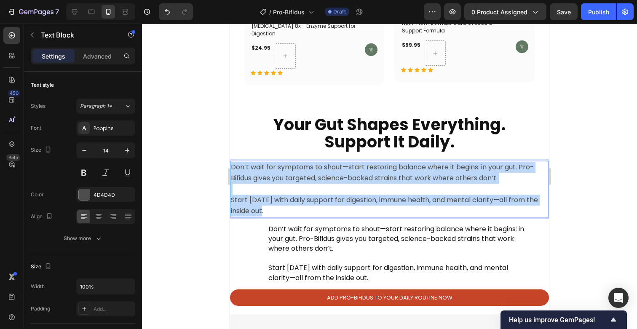
drag, startPoint x: 258, startPoint y: 203, endPoint x: 225, endPoint y: 163, distance: 52.1
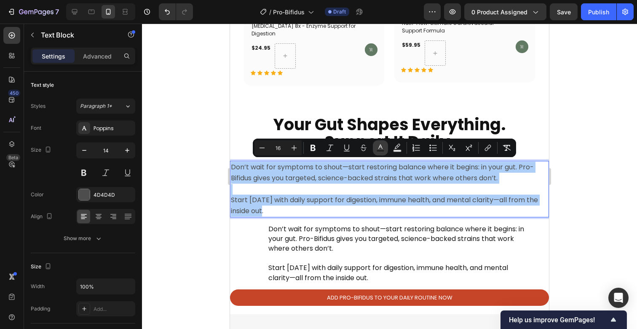
click at [377, 150] on rect "Editor contextual toolbar" at bounding box center [380, 151] width 8 height 2
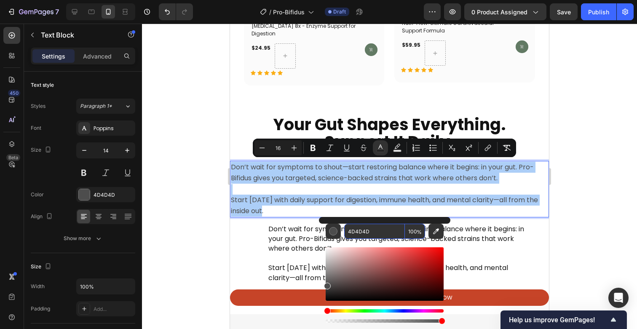
click at [365, 230] on input "4D4D4D" at bounding box center [374, 231] width 61 height 15
paste input "121212"
type input "121212"
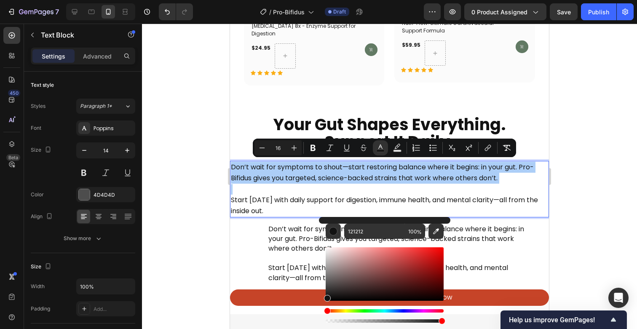
click at [218, 238] on div at bounding box center [389, 176] width 495 height 305
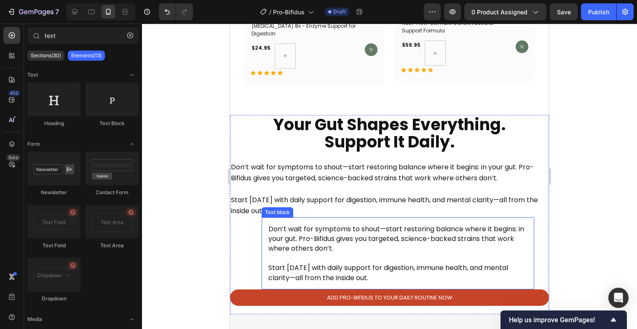
click at [268, 247] on span "Don’t wait for symptoms to shout—start restoring balance where it begins: in yo…" at bounding box center [396, 238] width 256 height 29
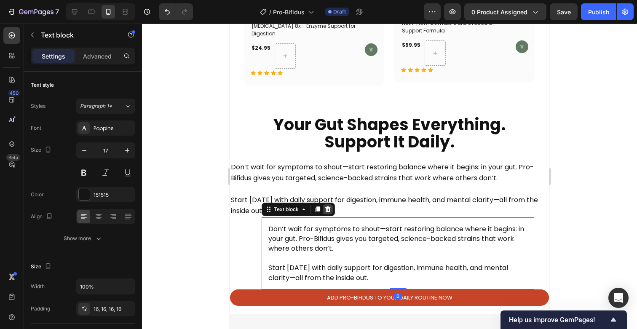
click at [328, 206] on icon at bounding box center [327, 209] width 5 height 6
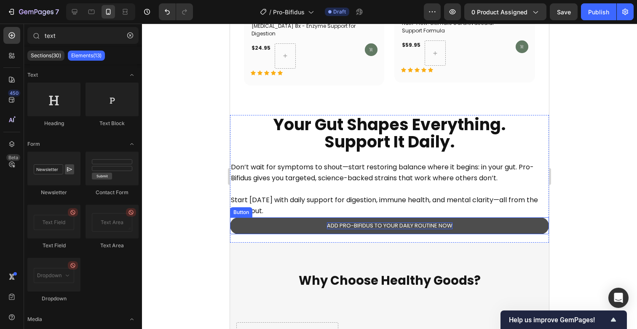
click at [361, 225] on p "ADD PRO-BIFIDUS TO YOUR DAILY ROUTINE NOW" at bounding box center [389, 225] width 125 height 7
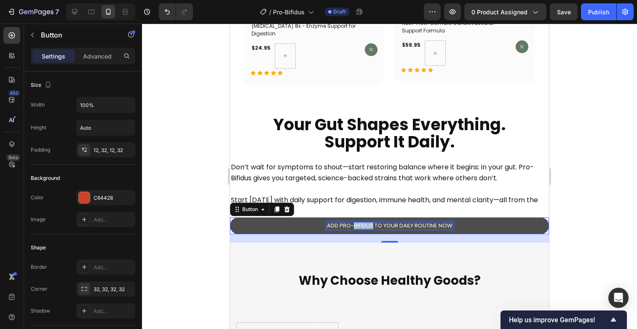
click at [361, 225] on p "ADD PRO-BIFIDUS TO YOUR DAILY ROUTINE NOW" at bounding box center [389, 225] width 125 height 7
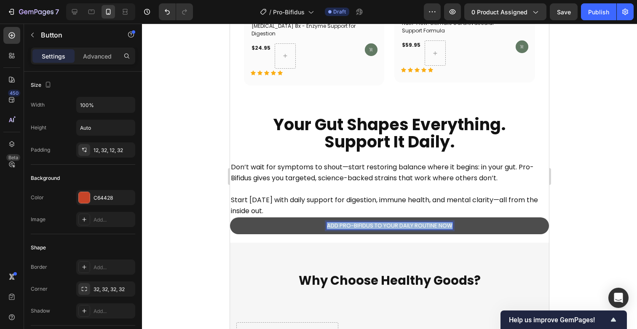
click at [361, 225] on p "ADD PRO-BIFIDUS TO YOUR DAILY ROUTINE NOW" at bounding box center [389, 225] width 125 height 7
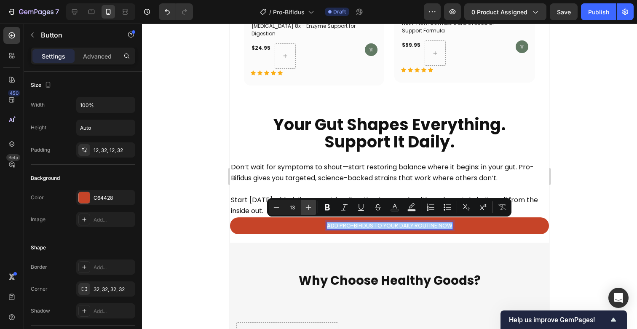
click at [311, 210] on icon "Editor contextual toolbar" at bounding box center [308, 207] width 8 height 8
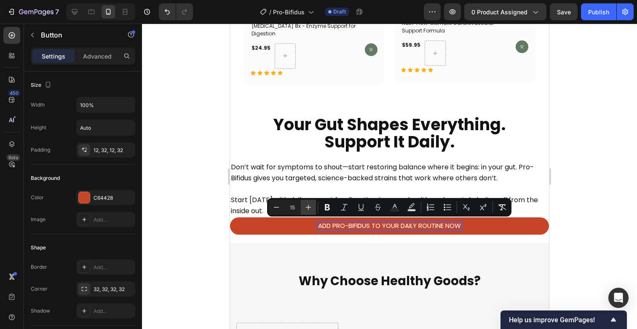
click at [311, 210] on icon "Editor contextual toolbar" at bounding box center [308, 207] width 8 height 8
type input "16"
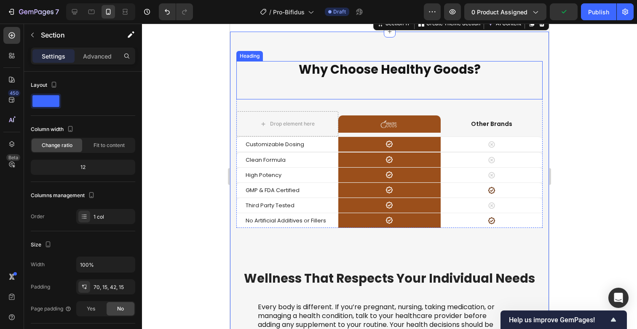
scroll to position [4102, 0]
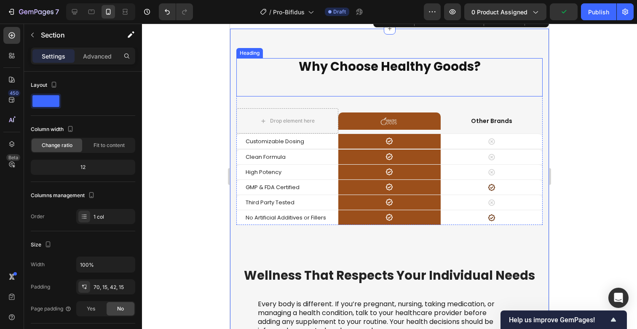
click at [377, 69] on h2 "Why Choose Healthy Goods?" at bounding box center [389, 67] width 306 height 18
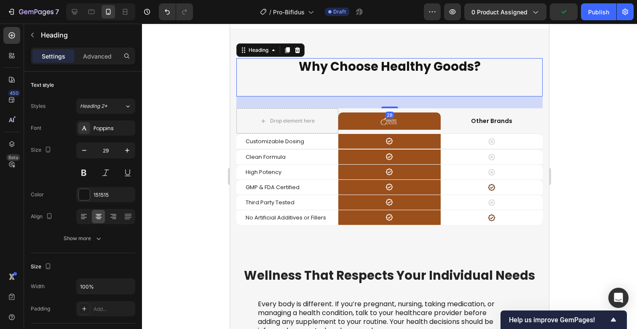
click at [377, 69] on h2 "Why Choose Healthy Goods?" at bounding box center [389, 67] width 306 height 18
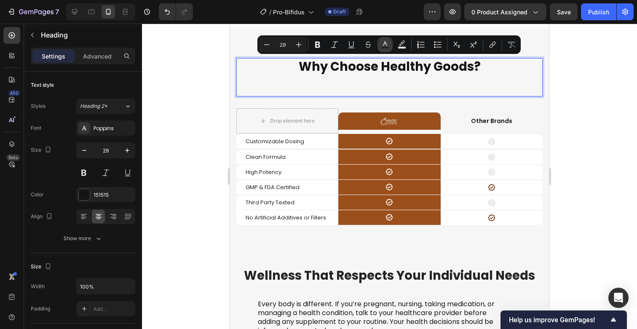
click at [386, 43] on icon "Editor contextual toolbar" at bounding box center [385, 44] width 8 height 8
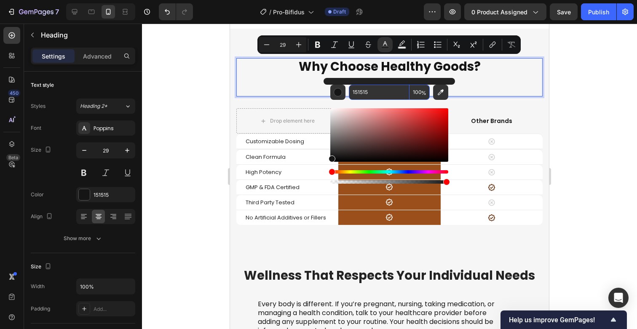
click at [382, 93] on input "151515" at bounding box center [379, 92] width 61 height 15
paste input "21212"
type input "121212"
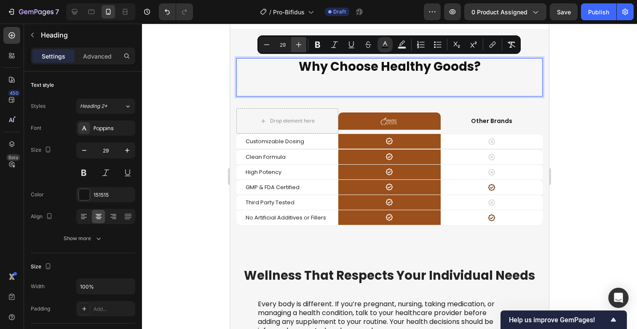
click at [299, 43] on icon "Editor contextual toolbar" at bounding box center [298, 44] width 8 height 8
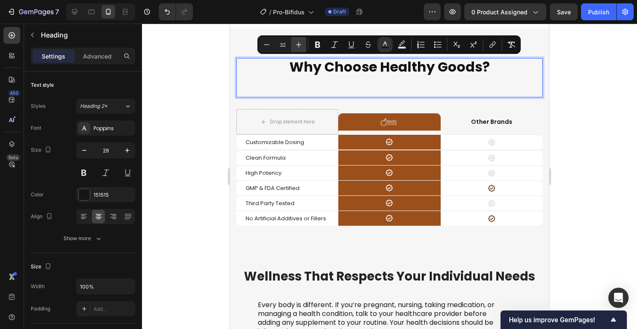
click at [299, 43] on icon "Editor contextual toolbar" at bounding box center [298, 44] width 8 height 8
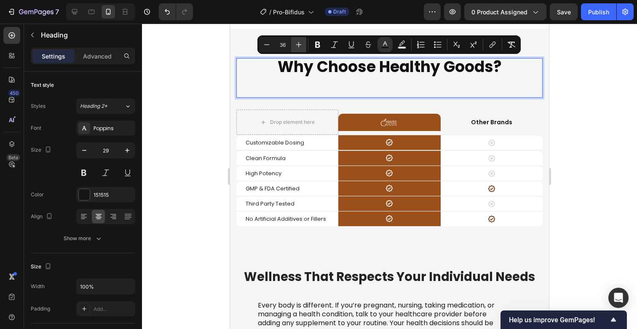
click at [299, 43] on icon "Editor contextual toolbar" at bounding box center [298, 44] width 8 height 8
type input "38"
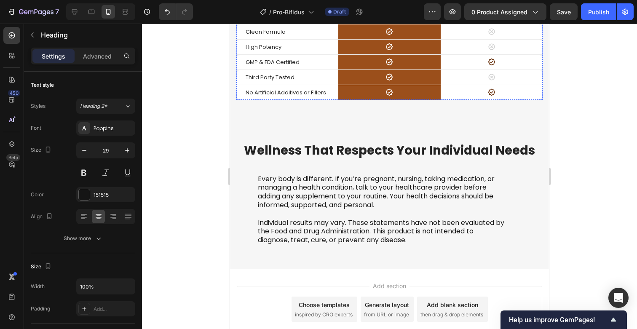
scroll to position [4240, 0]
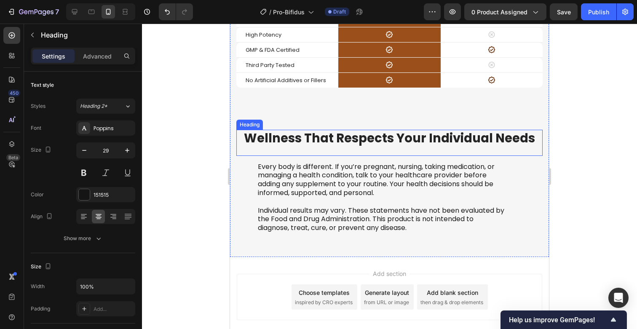
click at [324, 141] on h2 "Wellness That Respects Your Individual Needs" at bounding box center [389, 139] width 306 height 18
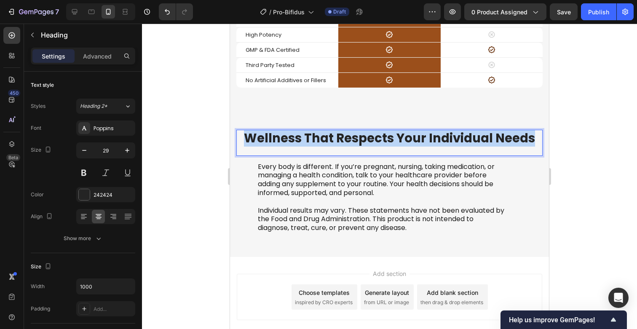
click at [324, 141] on p "Wellness That Respects Your Individual Needs" at bounding box center [389, 139] width 304 height 16
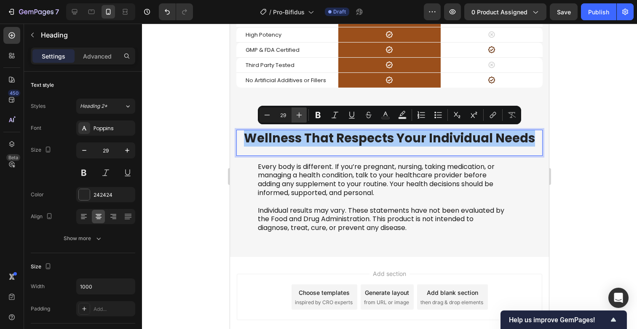
click at [302, 117] on icon "Editor contextual toolbar" at bounding box center [299, 115] width 8 height 8
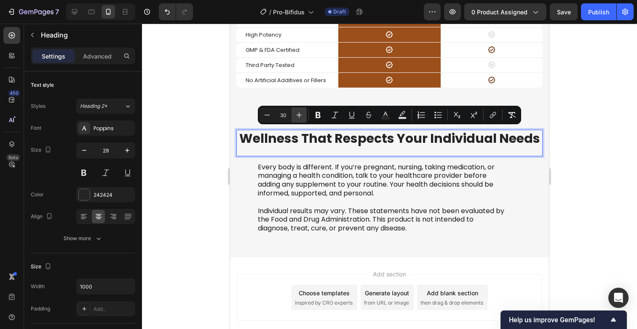
click at [302, 117] on icon "Editor contextual toolbar" at bounding box center [299, 115] width 8 height 8
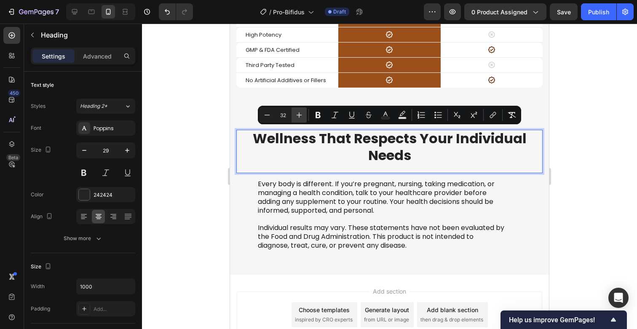
click at [302, 117] on icon "Editor contextual toolbar" at bounding box center [299, 115] width 8 height 8
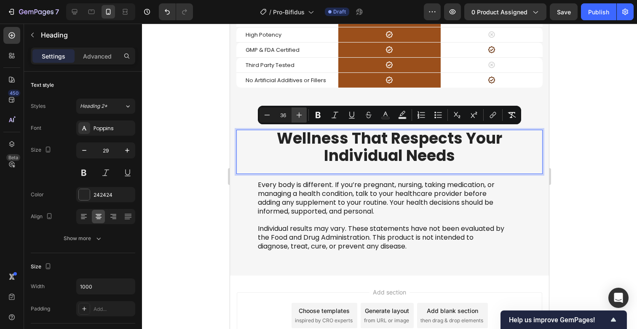
click at [302, 117] on icon "Editor contextual toolbar" at bounding box center [299, 115] width 8 height 8
type input "38"
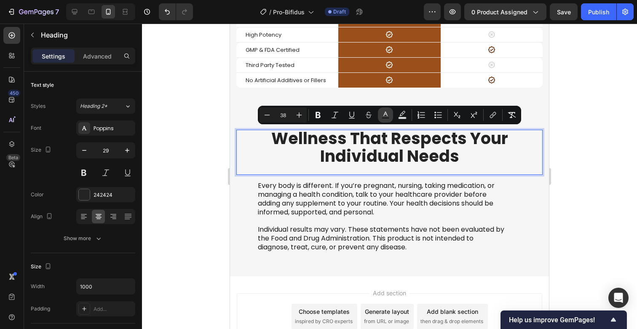
click at [389, 118] on rect "Editor contextual toolbar" at bounding box center [386, 118] width 8 height 2
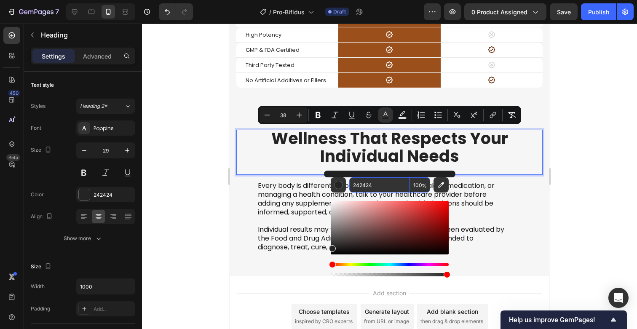
click at [373, 179] on input "242424" at bounding box center [379, 184] width 61 height 15
paste input "121212"
type input "121212"
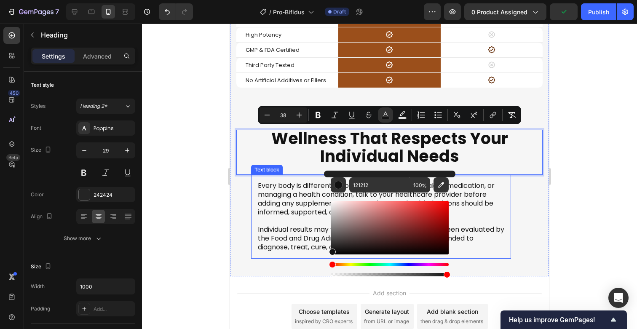
click at [281, 225] on p "Individual results may vary. These statements have not been evaluated by the Fo…" at bounding box center [381, 238] width 246 height 26
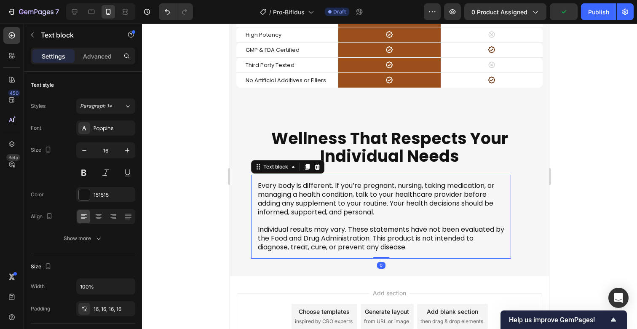
click at [281, 225] on p "Individual results may vary. These statements have not been evaluated by the Fo…" at bounding box center [381, 238] width 246 height 26
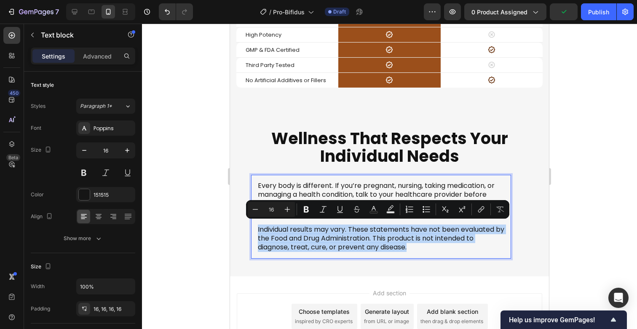
click at [350, 248] on p "Individual results may vary. These statements have not been evaluated by the Fo…" at bounding box center [381, 238] width 246 height 26
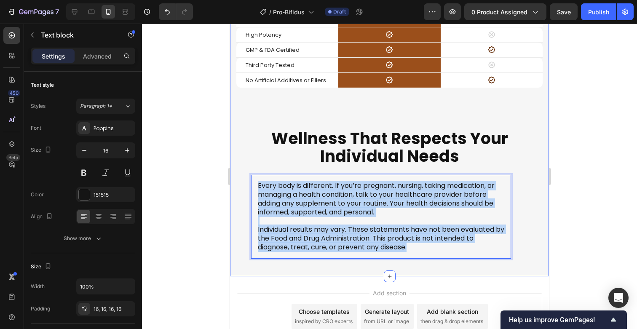
drag, startPoint x: 416, startPoint y: 249, endPoint x: 234, endPoint y: 172, distance: 198.0
click at [234, 172] on div "⁠⁠⁠⁠⁠⁠⁠ Why Choose Healthy Goods? Heading Drop element here Image Row Other Bra…" at bounding box center [389, 82] width 319 height 387
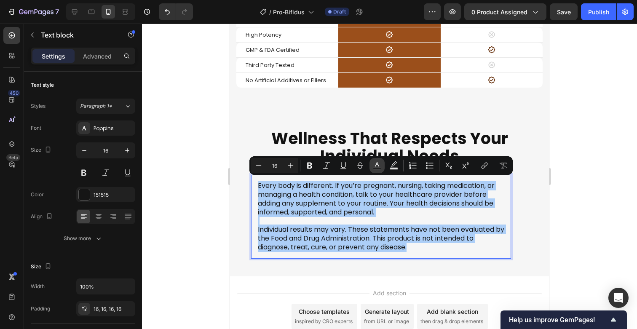
click at [374, 166] on icon "Editor contextual toolbar" at bounding box center [377, 165] width 8 height 8
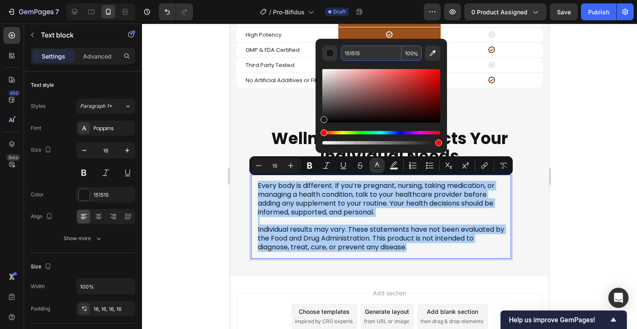
click at [361, 53] on input "151515" at bounding box center [371, 52] width 61 height 15
paste input "21212"
type input "121212"
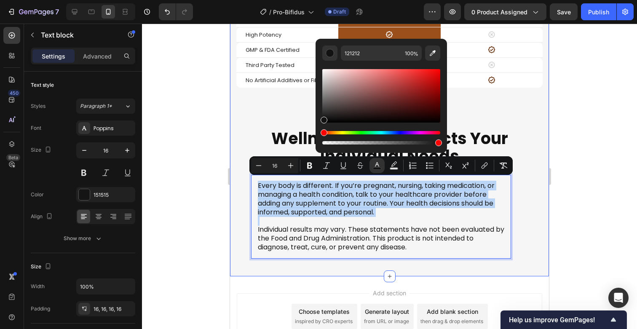
click at [248, 219] on div "⁠⁠⁠⁠⁠⁠⁠ Why Choose Healthy Goods? Heading Drop element here Image Row Other Bra…" at bounding box center [389, 88] width 306 height 339
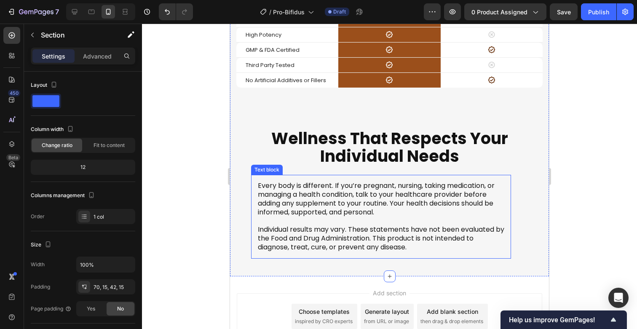
click at [291, 175] on div "Every body is different. If you’re pregnant, nursing, taking medication, or man…" at bounding box center [381, 216] width 260 height 83
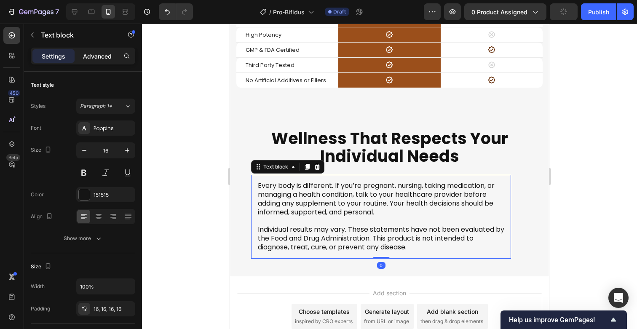
click at [101, 59] on p "Advanced" at bounding box center [97, 56] width 29 height 9
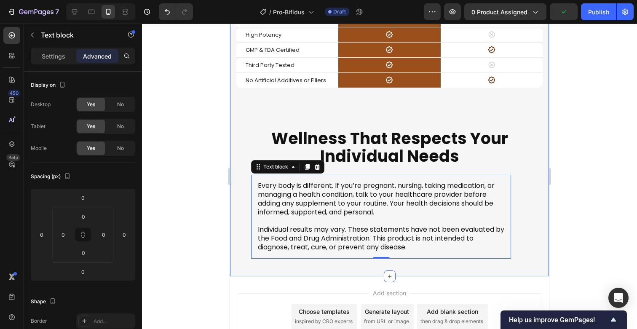
scroll to position [4237, 0]
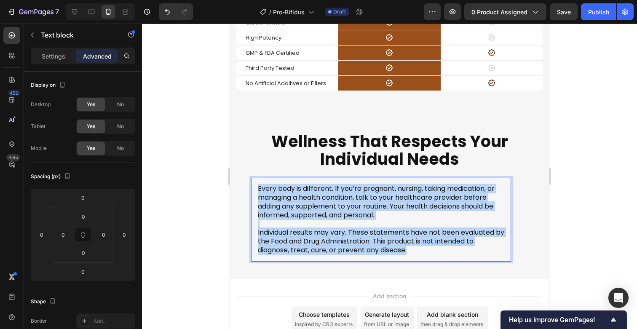
drag, startPoint x: 419, startPoint y: 248, endPoint x: 251, endPoint y: 177, distance: 182.5
click at [251, 177] on div "⁠⁠⁠⁠⁠⁠⁠ Why Choose Healthy Goods? Heading Drop element here Image Row Other Bra…" at bounding box center [389, 91] width 306 height 339
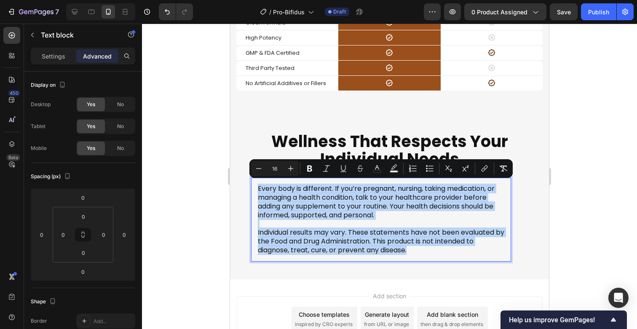
copy div "Every body is different. If you’re pregnant, nursing, taking medication, or man…"
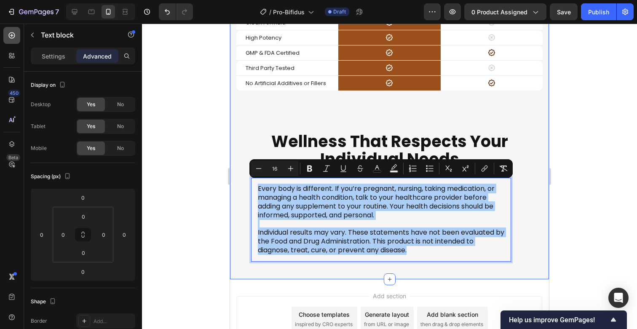
click at [9, 32] on icon at bounding box center [12, 35] width 8 height 8
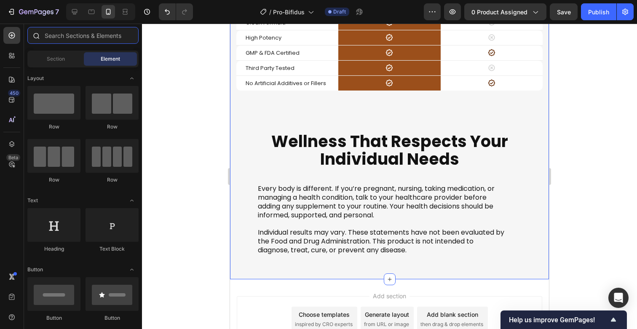
click at [81, 28] on input "text" at bounding box center [82, 35] width 111 height 17
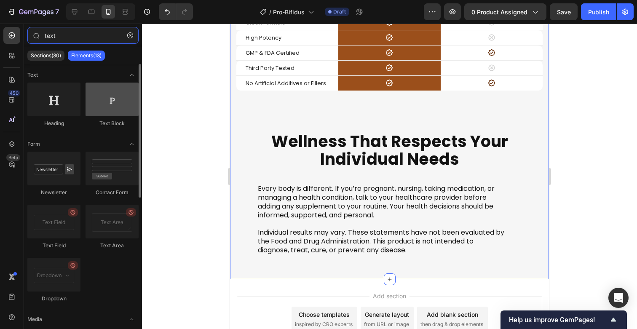
type input "text"
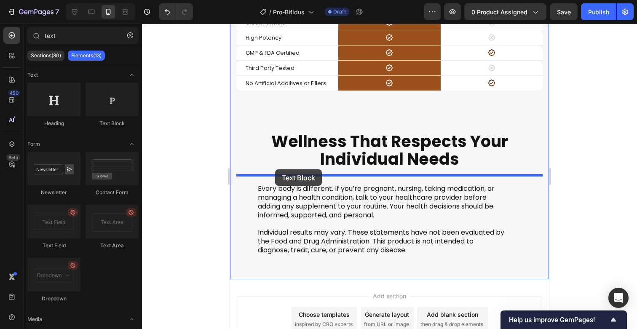
drag, startPoint x: 328, startPoint y: 130, endPoint x: 275, endPoint y: 169, distance: 66.2
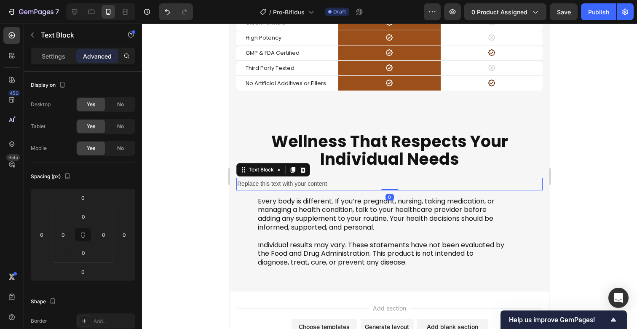
click at [296, 182] on div "Replace this text with your content" at bounding box center [389, 184] width 306 height 12
click at [296, 182] on p "Replace this text with your content" at bounding box center [389, 184] width 304 height 11
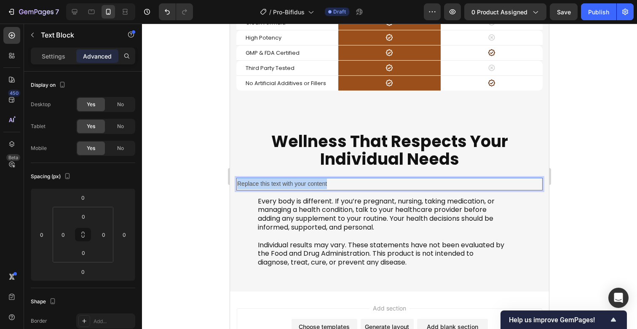
click at [296, 182] on p "Replace this text with your content" at bounding box center [389, 184] width 304 height 11
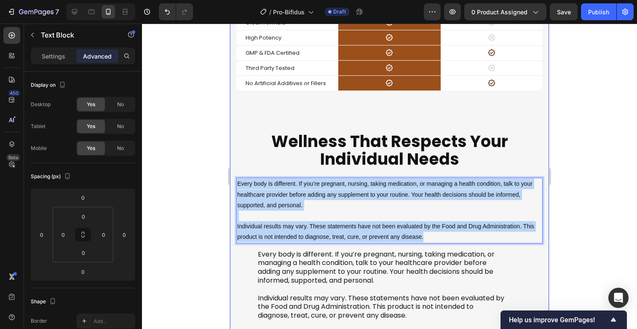
drag, startPoint x: 431, startPoint y: 233, endPoint x: 229, endPoint y: 179, distance: 209.8
click at [286, 189] on span "Every body is different. If you’re pregnant, nursing, taking medication, or man…" at bounding box center [384, 194] width 295 height 28
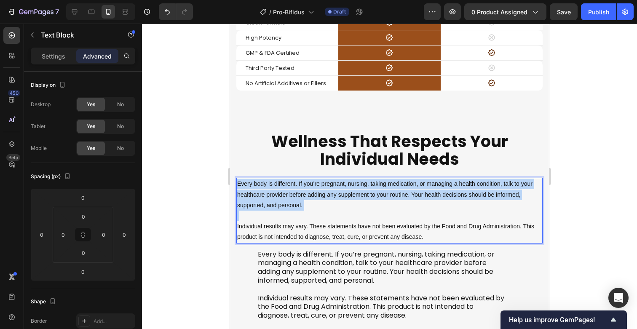
click at [286, 189] on span "Every body is different. If you’re pregnant, nursing, taking medication, or man…" at bounding box center [384, 194] width 295 height 28
click at [304, 211] on p "Rich Text Editor. Editing area: main" at bounding box center [389, 216] width 304 height 11
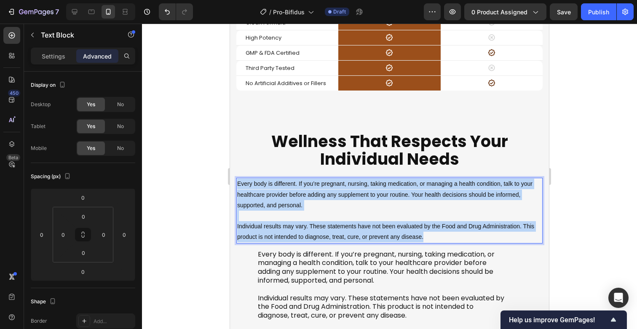
drag, startPoint x: 430, startPoint y: 232, endPoint x: 211, endPoint y: 173, distance: 226.4
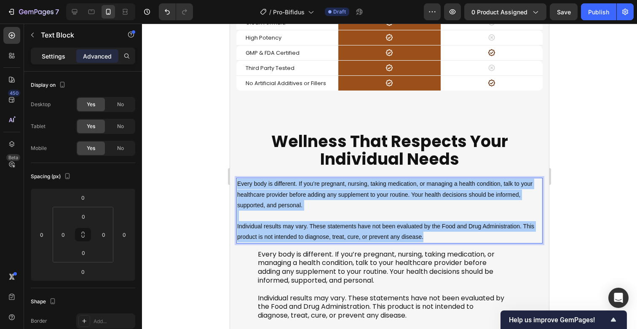
click at [51, 57] on p "Settings" at bounding box center [54, 56] width 24 height 9
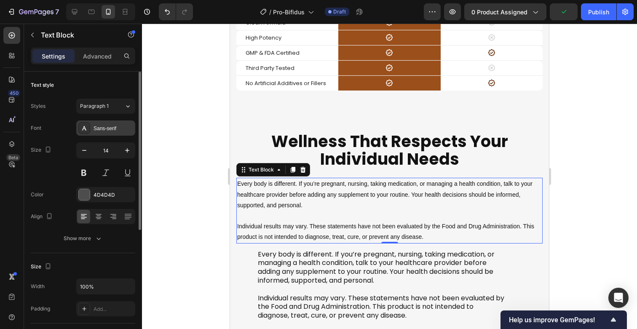
click at [122, 130] on div "Sans-serif" at bounding box center [113, 129] width 40 height 8
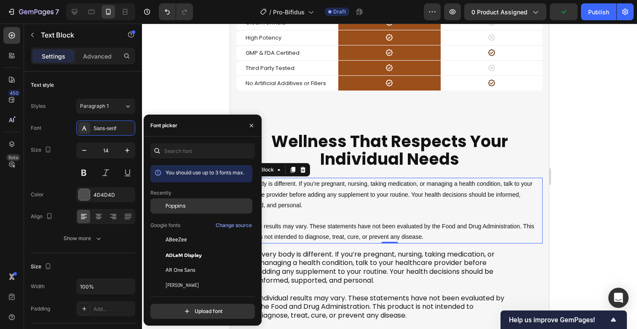
click at [180, 206] on span "Poppins" at bounding box center [176, 206] width 20 height 8
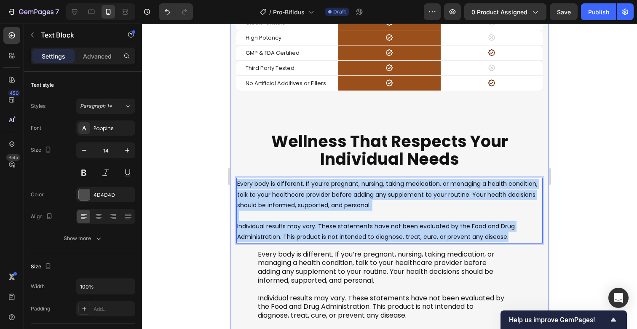
drag, startPoint x: 508, startPoint y: 235, endPoint x: 229, endPoint y: 180, distance: 284.1
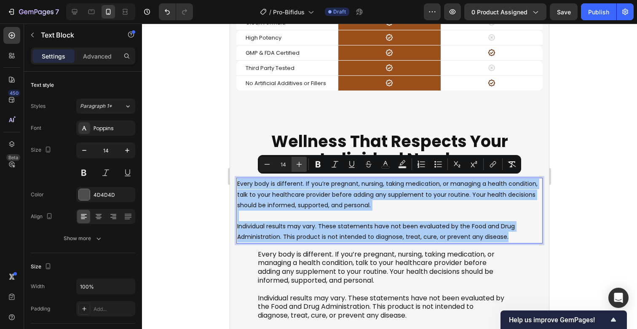
click at [296, 163] on icon "Editor contextual toolbar" at bounding box center [299, 164] width 8 height 8
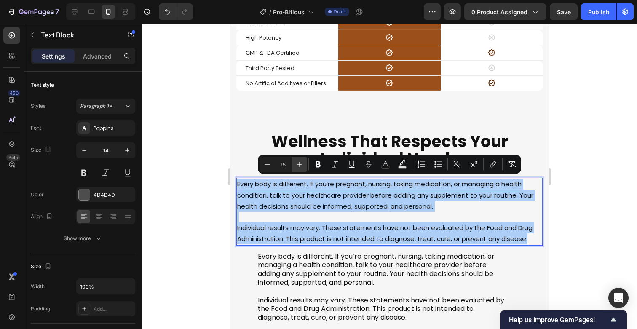
click at [296, 163] on icon "Editor contextual toolbar" at bounding box center [299, 164] width 8 height 8
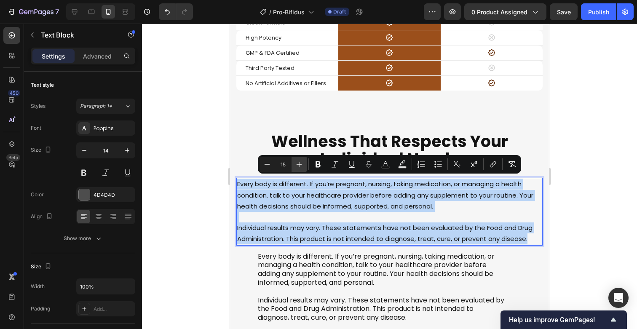
type input "16"
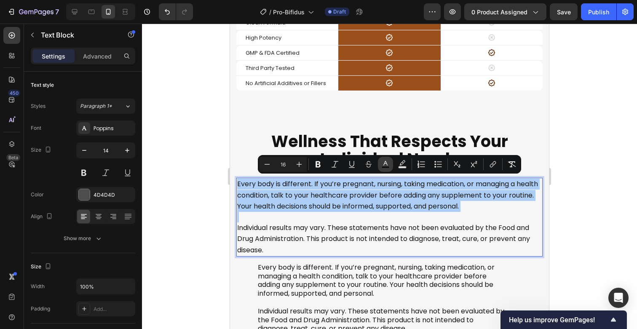
click at [384, 166] on rect "Editor contextual toolbar" at bounding box center [386, 167] width 8 height 2
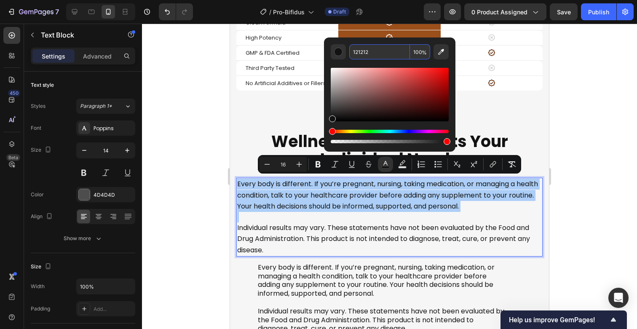
click at [370, 53] on input "121212" at bounding box center [379, 51] width 61 height 15
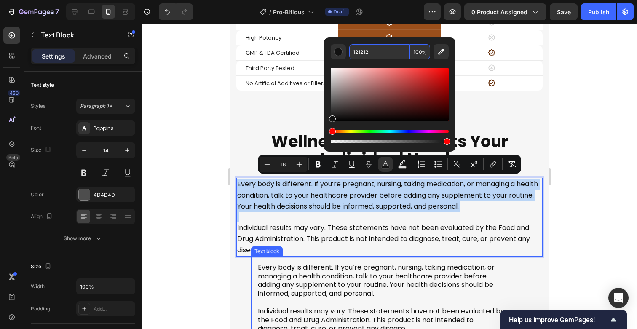
click at [285, 278] on span "Every body is different. If you’re pregnant, nursing, taking medication, or man…" at bounding box center [376, 280] width 237 height 36
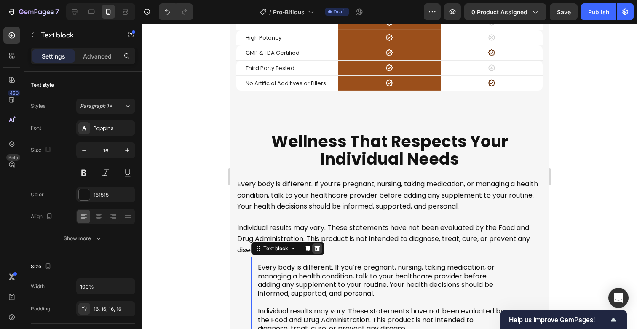
click at [317, 247] on icon at bounding box center [317, 249] width 5 height 6
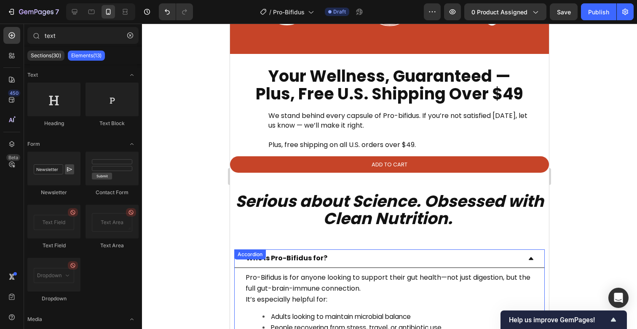
scroll to position [2616, 0]
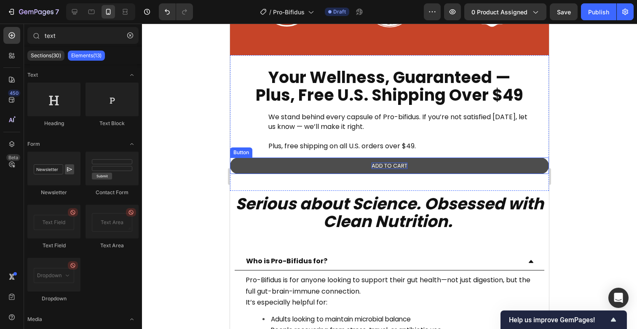
click at [393, 165] on p "ADD TO CART" at bounding box center [389, 166] width 36 height 7
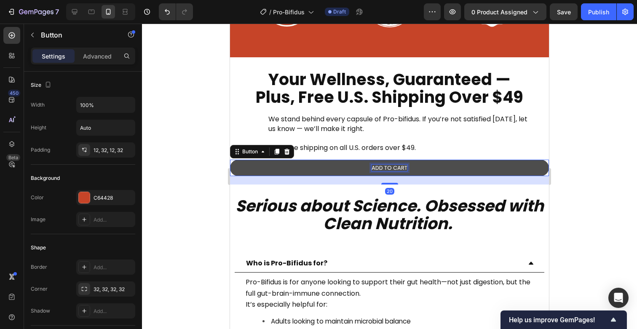
scroll to position [2619, 0]
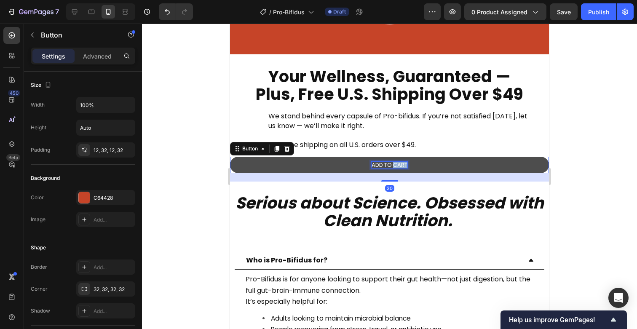
click at [393, 165] on p "ADD TO CART" at bounding box center [389, 165] width 36 height 7
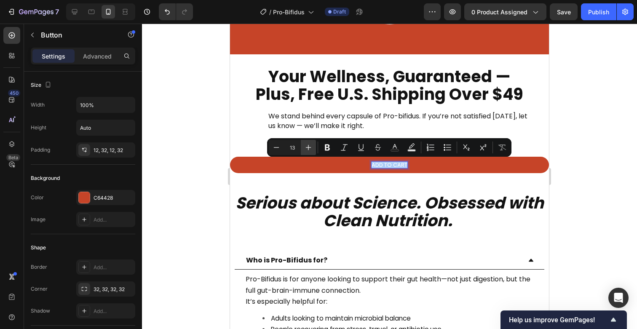
click at [309, 147] on icon "Editor contextual toolbar" at bounding box center [308, 147] width 8 height 8
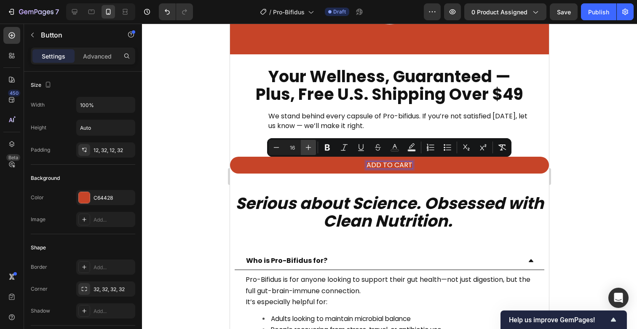
click at [309, 147] on icon "Editor contextual toolbar" at bounding box center [308, 147] width 8 height 8
click at [278, 151] on icon "Editor contextual toolbar" at bounding box center [276, 147] width 8 height 8
type input "16"
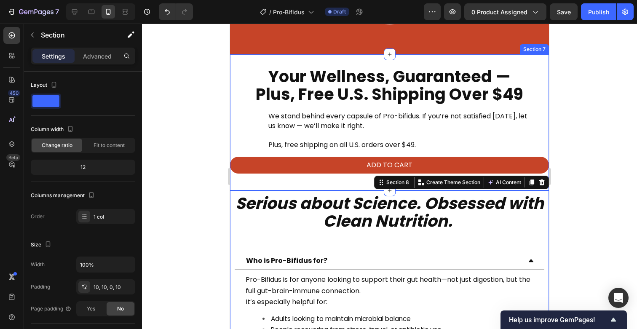
scroll to position [2606, 0]
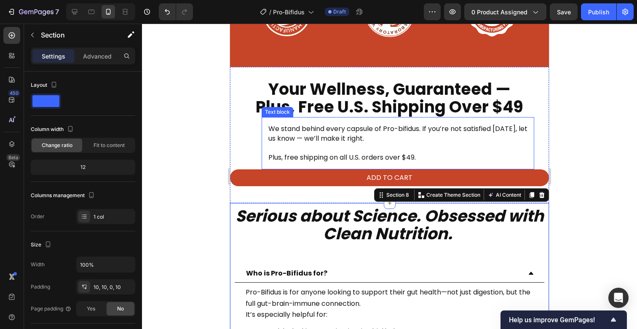
click at [313, 153] on span "Plus, free shipping on all U.S. orders over $49." at bounding box center [341, 157] width 147 height 10
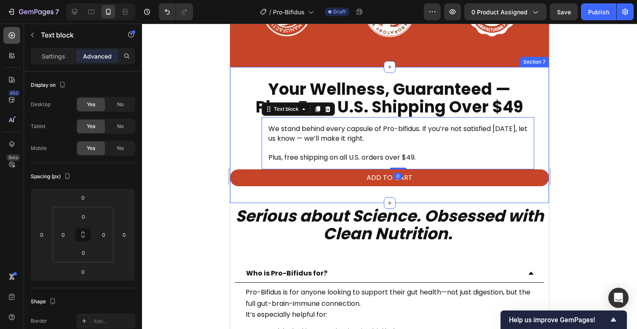
click at [8, 36] on icon at bounding box center [12, 35] width 8 height 8
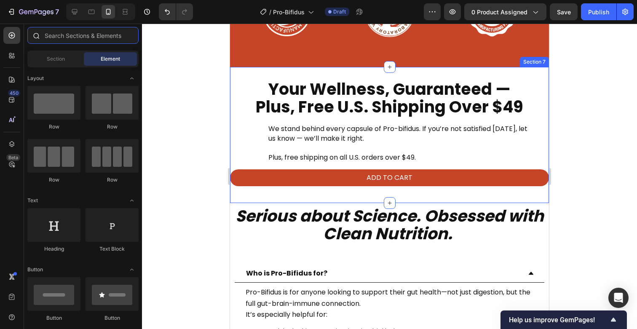
click at [85, 41] on input "text" at bounding box center [82, 35] width 111 height 17
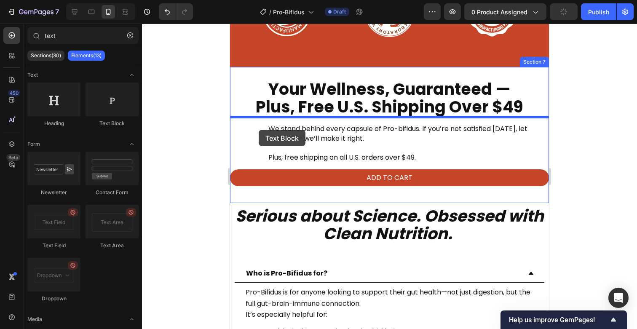
drag, startPoint x: 334, startPoint y: 120, endPoint x: 259, endPoint y: 130, distance: 75.9
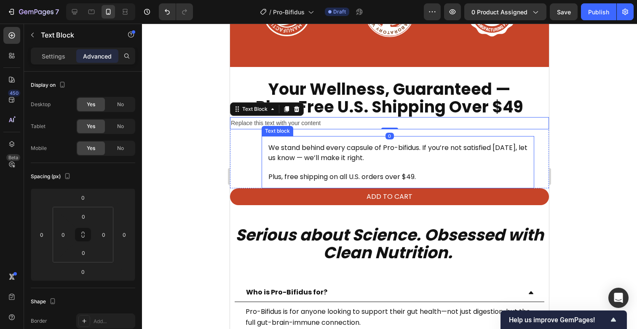
click at [305, 152] on span "We stand behind every capsule of Pro-bifidus. If you’re not satisfied [DATE], l…" at bounding box center [397, 152] width 259 height 19
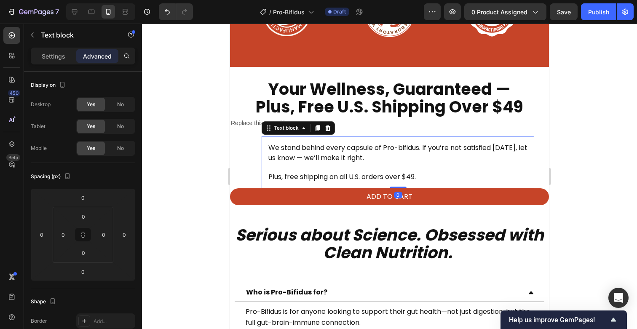
click at [305, 152] on span "We stand behind every capsule of Pro-bifidus. If you’re not satisfied [DATE], l…" at bounding box center [397, 152] width 259 height 19
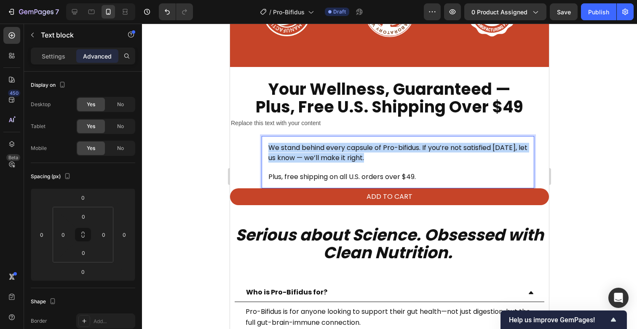
click at [305, 152] on span "We stand behind every capsule of Pro-bifidus. If you’re not satisfied [DATE], l…" at bounding box center [397, 152] width 259 height 19
drag, startPoint x: 421, startPoint y: 174, endPoint x: 263, endPoint y: 144, distance: 160.7
click at [263, 144] on div "We stand behind every capsule of Pro-bifidus. If you’re not satisfied [DATE], l…" at bounding box center [398, 162] width 272 height 52
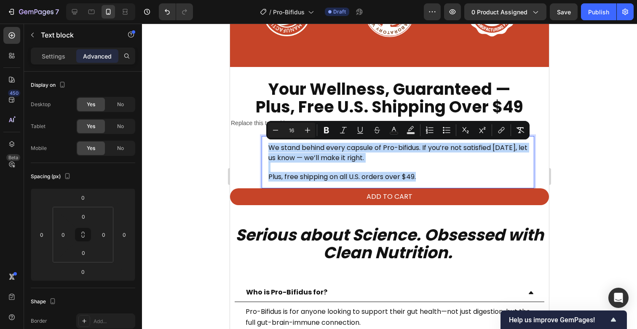
copy div "We stand behind every capsule of Pro-bifidus. If you’re not satisfied [DATE], l…"
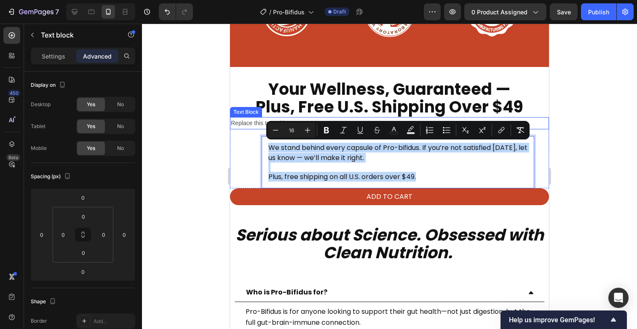
click at [253, 125] on div "Replace this text with your content" at bounding box center [389, 123] width 319 height 12
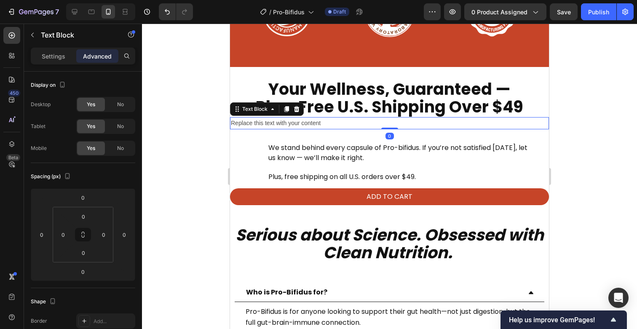
click at [253, 125] on div "Replace this text with your content" at bounding box center [389, 123] width 319 height 12
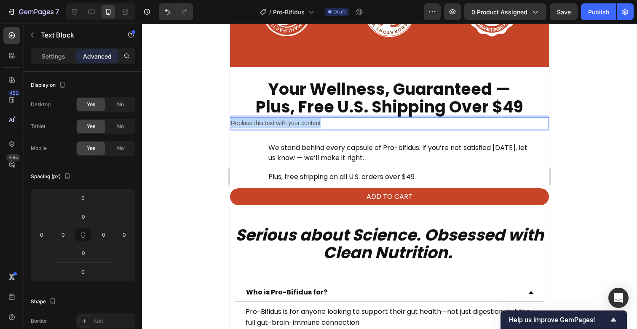
click at [253, 125] on p "Replace this text with your content" at bounding box center [389, 123] width 317 height 11
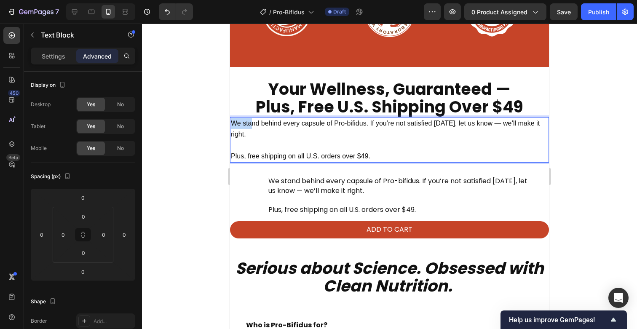
drag, startPoint x: 375, startPoint y: 158, endPoint x: 252, endPoint y: 122, distance: 127.7
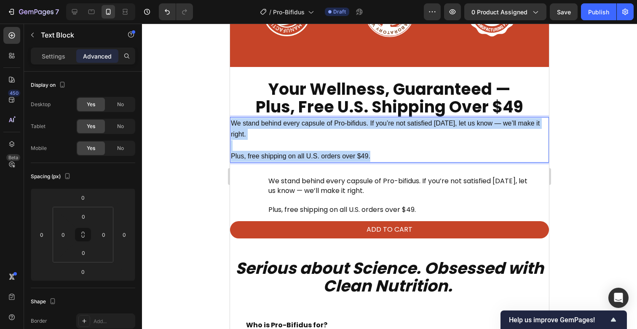
drag, startPoint x: 381, startPoint y: 154, endPoint x: 222, endPoint y: 121, distance: 162.0
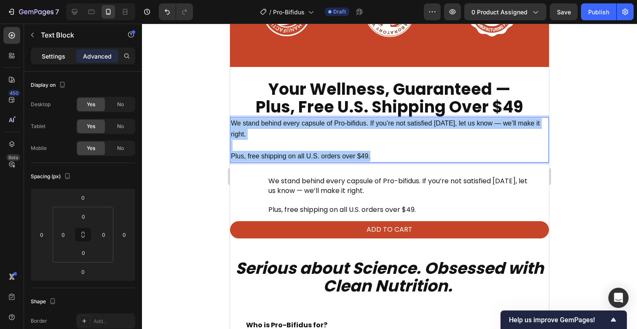
click at [50, 55] on p "Settings" at bounding box center [54, 56] width 24 height 9
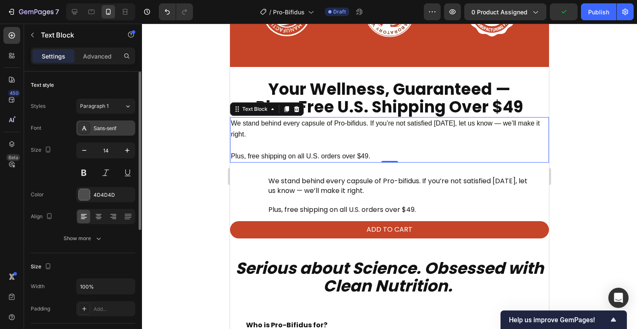
click at [99, 132] on div "Sans-serif" at bounding box center [105, 127] width 59 height 15
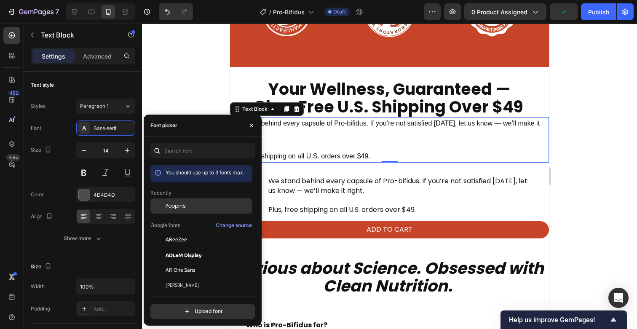
click at [180, 209] on span "Poppins" at bounding box center [176, 206] width 20 height 8
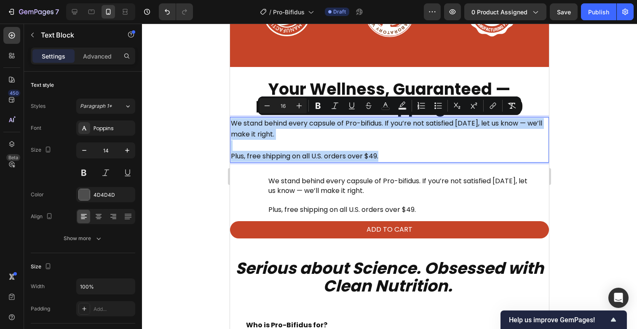
drag, startPoint x: 395, startPoint y: 155, endPoint x: 216, endPoint y: 123, distance: 182.2
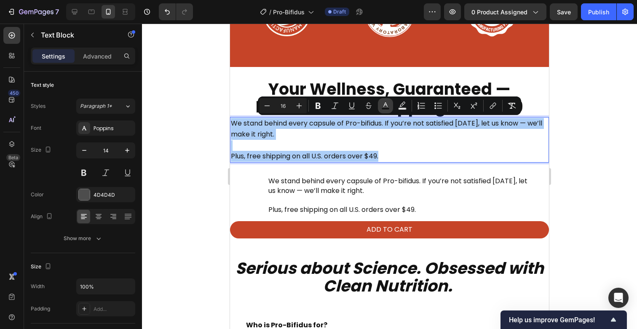
click at [382, 108] on rect "Editor contextual toolbar" at bounding box center [386, 109] width 8 height 2
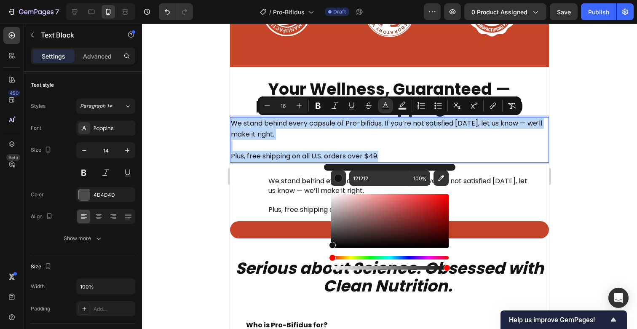
click at [318, 133] on p "We stand behind every capsule of Pro-bifidus. If you’re not satisfied [DATE], l…" at bounding box center [389, 129] width 317 height 22
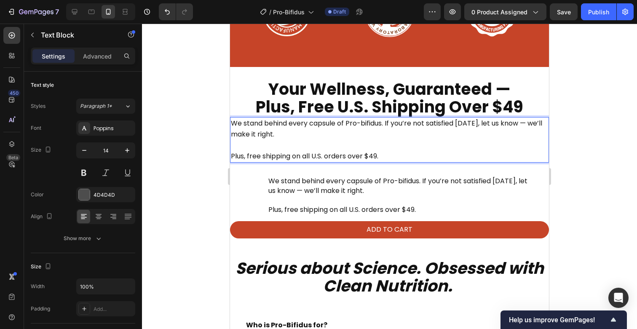
click at [235, 123] on span "We stand behind every capsule of Pro-bifidus. If you’re not satisfied [DATE], l…" at bounding box center [386, 128] width 311 height 21
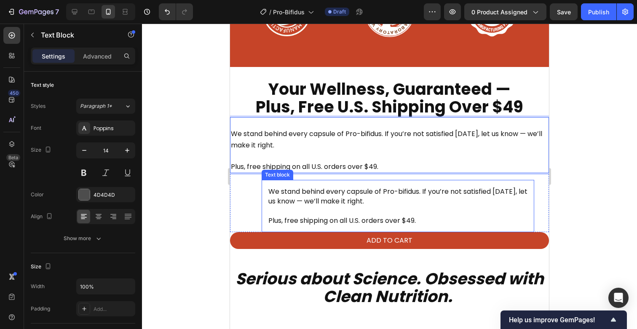
click at [293, 198] on span "We stand behind every capsule of Pro-bifidus. If you’re not satisfied [DATE], l…" at bounding box center [397, 196] width 259 height 19
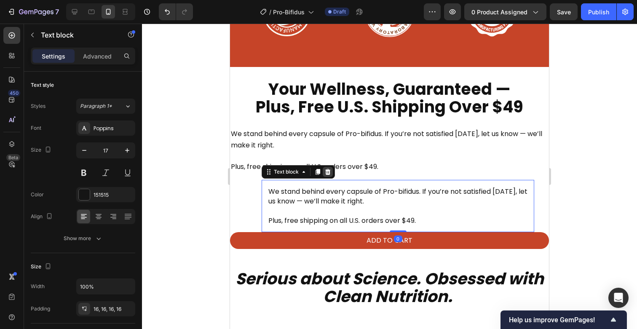
click at [325, 173] on icon at bounding box center [327, 171] width 7 height 7
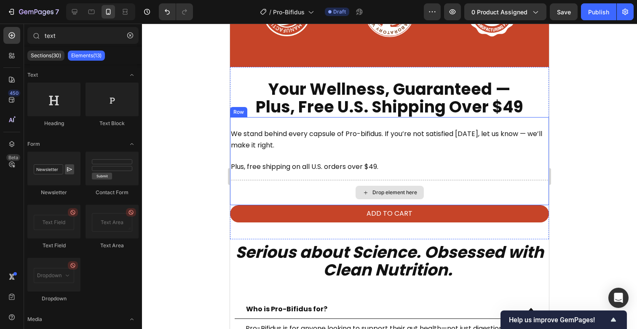
click at [294, 181] on div "Drop element here" at bounding box center [389, 192] width 319 height 25
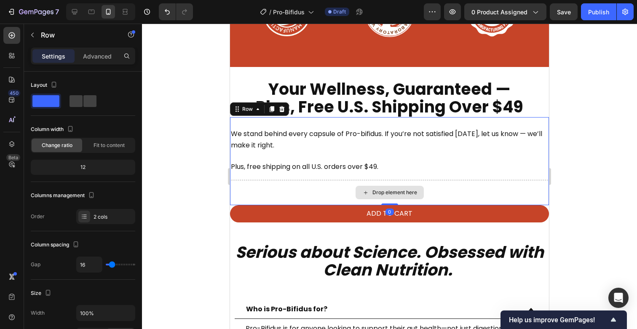
click at [344, 191] on div "Drop element here" at bounding box center [389, 192] width 319 height 25
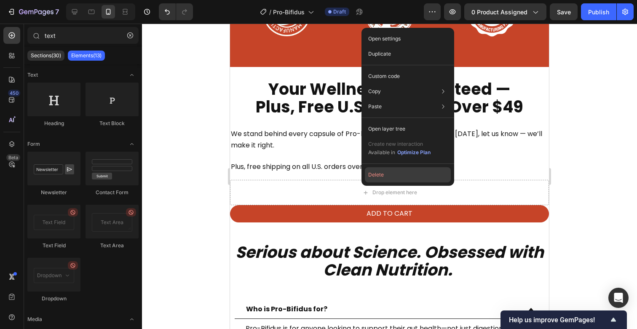
click at [377, 178] on button "Delete" at bounding box center [408, 174] width 86 height 15
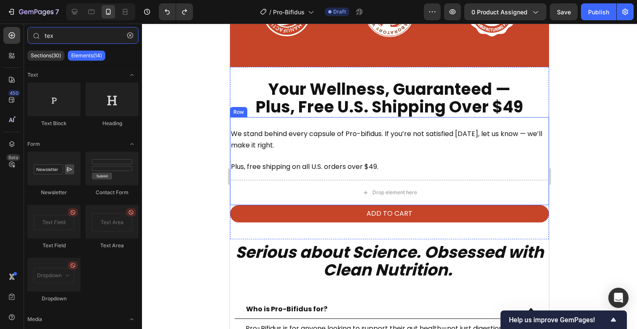
type input "tex"
click at [186, 175] on div at bounding box center [389, 176] width 495 height 305
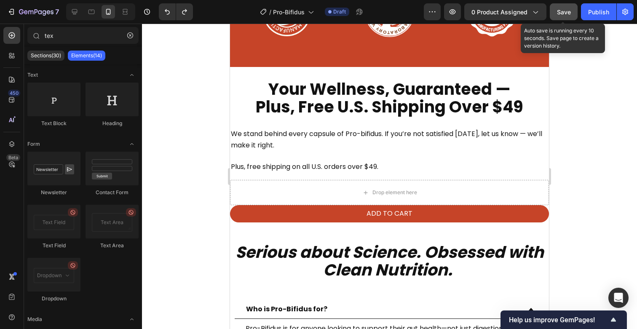
click at [560, 19] on button "Save" at bounding box center [564, 11] width 28 height 17
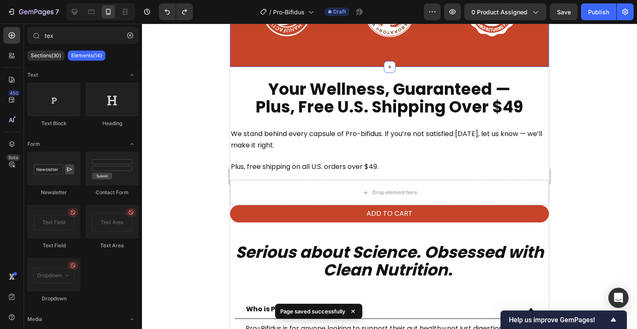
click at [591, 83] on div at bounding box center [389, 176] width 495 height 305
click at [449, 10] on icon "button" at bounding box center [452, 12] width 8 height 8
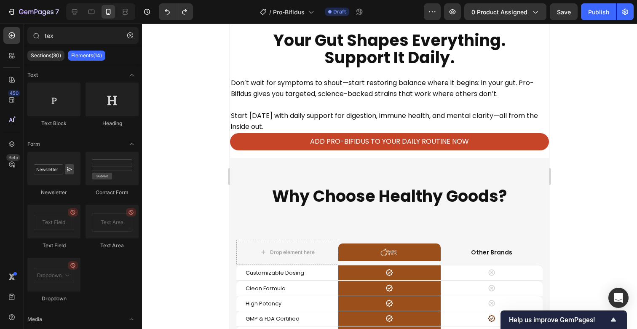
scroll to position [3737, 0]
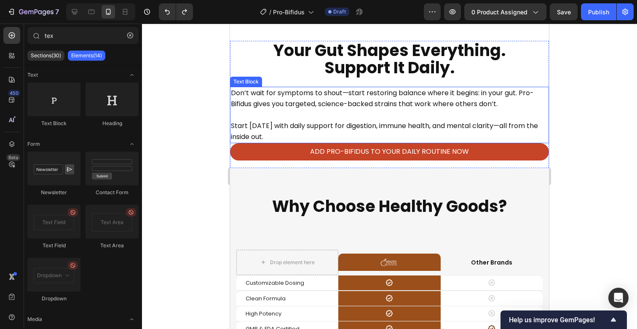
click at [337, 131] on p "Don’t wait for symptoms to shout—start restoring balance where it begins: in yo…" at bounding box center [389, 115] width 317 height 55
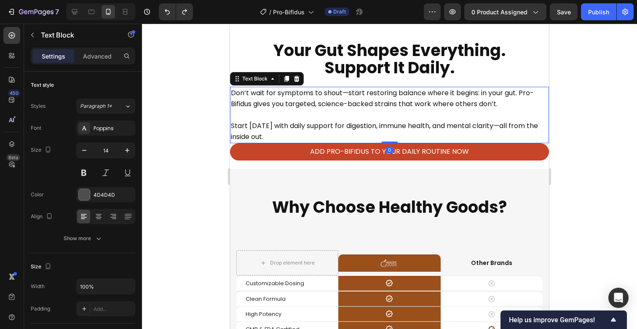
click at [316, 132] on p "Don’t wait for symptoms to shout—start restoring balance where it begins: in yo…" at bounding box center [389, 115] width 317 height 55
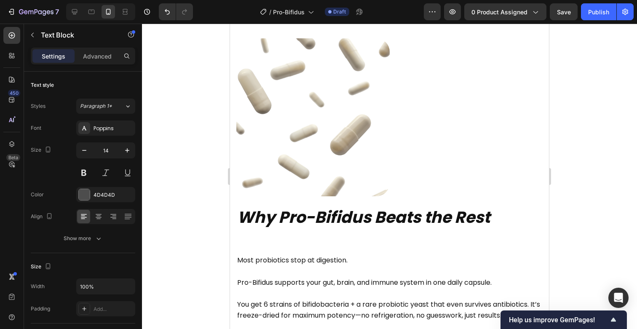
scroll to position [825, 0]
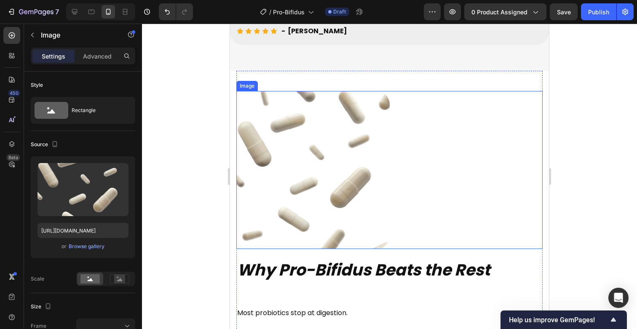
click at [324, 169] on img at bounding box center [312, 170] width 153 height 158
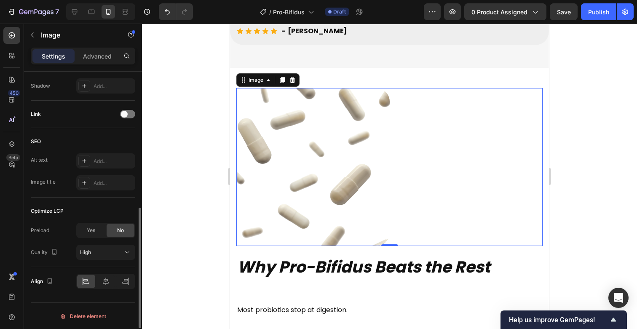
scroll to position [376, 0]
click at [105, 279] on icon at bounding box center [105, 281] width 8 height 8
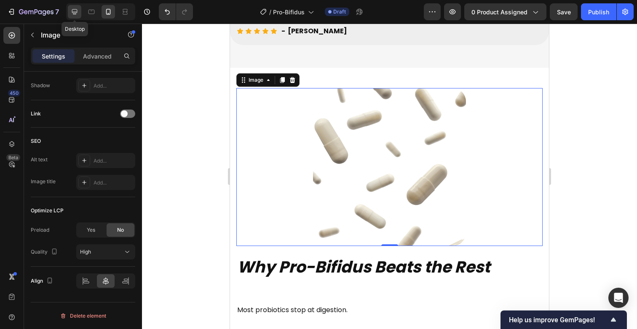
click at [74, 16] on icon at bounding box center [74, 12] width 8 height 8
type input "100"
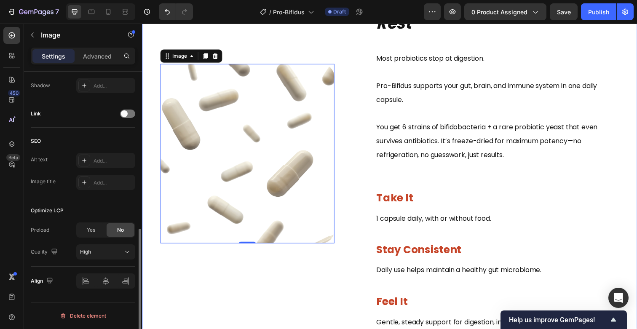
scroll to position [869, 0]
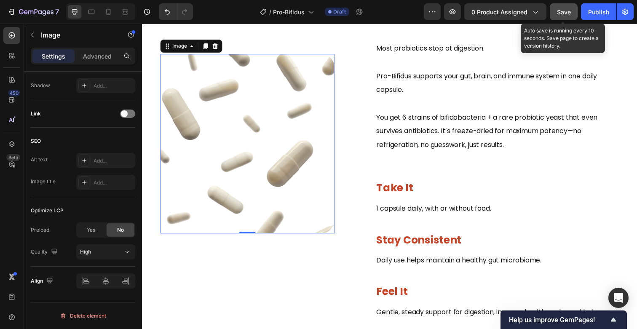
click at [562, 12] on span "Save" at bounding box center [564, 11] width 14 height 7
